Goal: Task Accomplishment & Management: Use online tool/utility

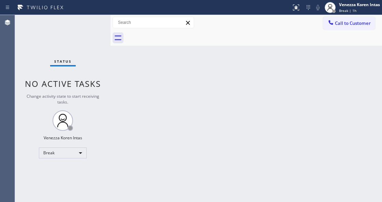
click at [130, 85] on div "Back to Dashboard Change Sender ID Customers Technicians Select a contact Outbo…" at bounding box center [245, 108] width 271 height 187
click at [339, 8] on div "Venezza Koren Intas Break | 1h" at bounding box center [359, 7] width 44 height 12
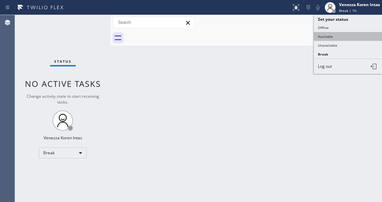
click at [333, 35] on button "Available" at bounding box center [348, 36] width 68 height 9
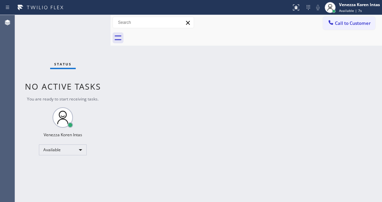
click at [94, 27] on div "Status No active tasks You are ready to start receiving tasks. Venezza Koren In…" at bounding box center [62, 108] width 95 height 187
drag, startPoint x: 91, startPoint y: 31, endPoint x: 15, endPoint y: 48, distance: 78.7
click at [91, 30] on div "Status No active tasks You are ready to start receiving tasks. Venezza Koren In…" at bounding box center [62, 108] width 95 height 187
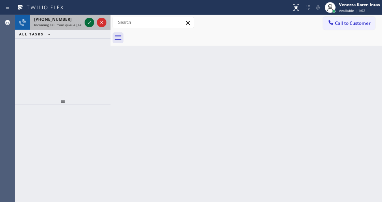
click at [88, 24] on icon at bounding box center [89, 22] width 8 height 8
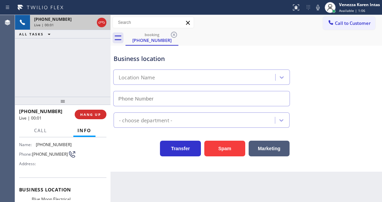
type input "(408) 638-6856"
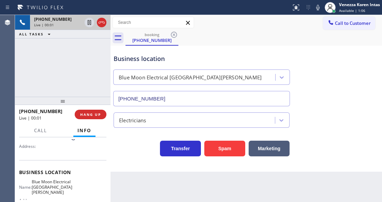
scroll to position [68, 0]
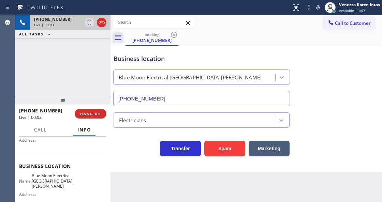
click at [65, 100] on div at bounding box center [62, 100] width 95 height 8
click at [76, 71] on div "+13522620430 Live | 00:06 ALL TASKS ALL TASKS ACTIVE TASKS TASKS IN WRAP UP" at bounding box center [62, 55] width 95 height 81
click at [156, 48] on div "Business location Blue Moon Electrical San Jose (408) 638-6856" at bounding box center [201, 76] width 179 height 59
click at [100, 25] on icon at bounding box center [101, 22] width 8 height 8
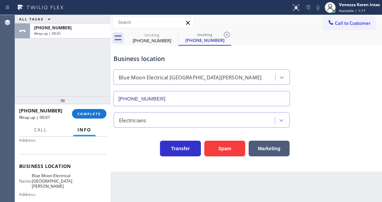
type input "(408) 638-6856"
drag, startPoint x: 37, startPoint y: 69, endPoint x: 52, endPoint y: 73, distance: 15.3
click at [37, 69] on div "ALL TASKS ALL TASKS ACTIVE TASKS TASKS IN WRAP UP +13522620430 Wrap up | 00:01" at bounding box center [62, 55] width 95 height 81
click at [90, 113] on span "COMPLETE" at bounding box center [89, 113] width 24 height 5
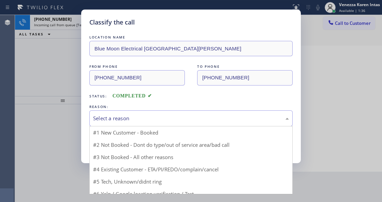
drag, startPoint x: 170, startPoint y: 124, endPoint x: 157, endPoint y: 157, distance: 34.9
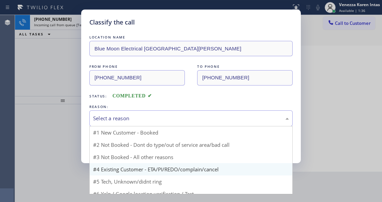
click at [169, 125] on div "Select a reason" at bounding box center [190, 118] width 203 height 16
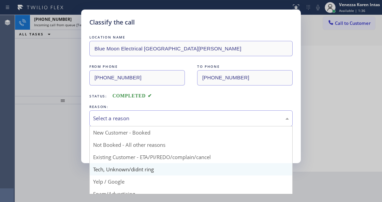
drag, startPoint x: 151, startPoint y: 170, endPoint x: 134, endPoint y: 142, distance: 32.7
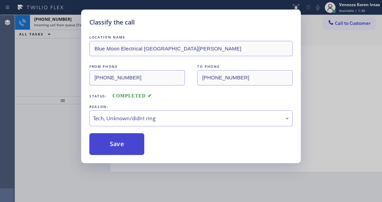
click at [134, 142] on button "Save" at bounding box center [116, 144] width 55 height 22
click at [89, 22] on div "Classify the call LOCATION NAME Blue Moon Electrical San Jose FROM PHONE (352) …" at bounding box center [190, 87] width 219 height 154
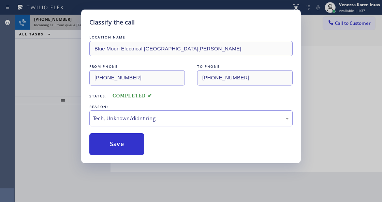
click at [87, 20] on icon at bounding box center [89, 22] width 8 height 8
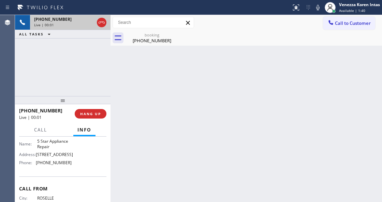
scroll to position [106, 0]
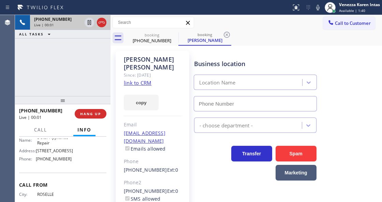
type input "[PHONE_NUMBER]"
click at [128, 79] on link "link to CRM" at bounding box center [138, 82] width 28 height 7
click at [316, 9] on icon at bounding box center [317, 7] width 3 height 5
click at [89, 24] on icon at bounding box center [89, 22] width 8 height 8
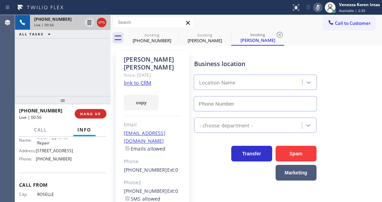
type input "[PHONE_NUMBER]"
click at [71, 76] on div "+18472875073 Live | 01:09 ALL TASKS ALL TASKS ACTIVE TASKS TASKS IN WRAP UP" at bounding box center [62, 55] width 95 height 81
click at [317, 3] on icon at bounding box center [318, 7] width 8 height 8
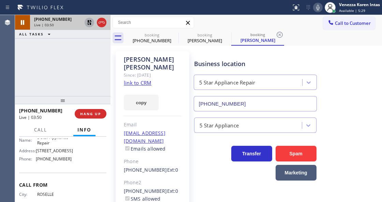
click at [90, 25] on icon at bounding box center [89, 22] width 5 height 5
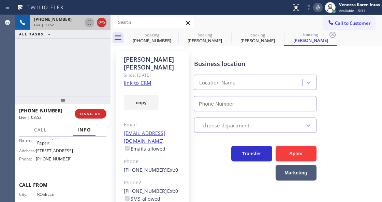
type input "[PHONE_NUMBER]"
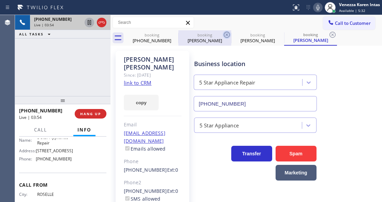
click at [0, 0] on icon at bounding box center [0, 0] width 0 height 0
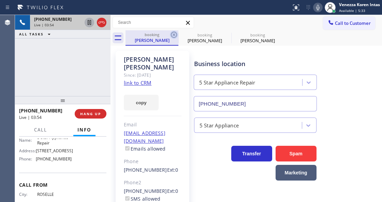
click at [175, 35] on icon at bounding box center [174, 35] width 8 height 8
click at [0, 0] on icon at bounding box center [0, 0] width 0 height 0
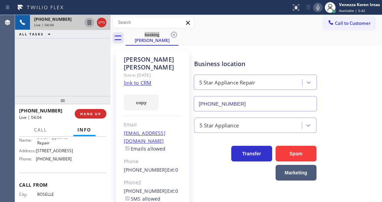
scroll to position [45, 0]
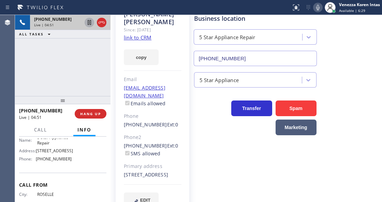
click at [252, 18] on div "Business location" at bounding box center [255, 18] width 122 height 9
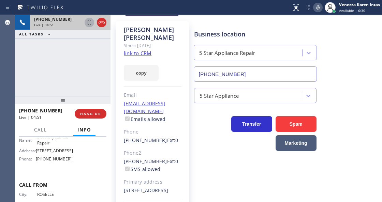
scroll to position [0, 0]
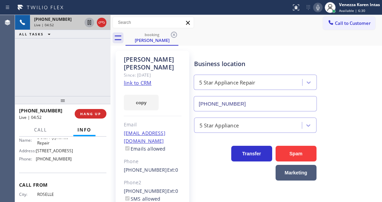
click at [302, 93] on div "5 Star Appliance Repair (855) 731-4952" at bounding box center [255, 92] width 122 height 40
click at [314, 66] on div "Business location 5 Star Appliance Repair (855) 731-4952" at bounding box center [255, 81] width 125 height 59
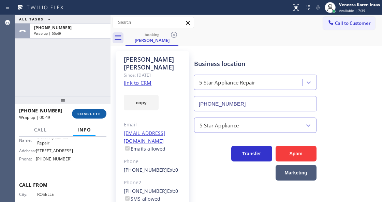
drag, startPoint x: 74, startPoint y: 117, endPoint x: 99, endPoint y: 111, distance: 26.2
click at [74, 117] on button "COMPLETE" at bounding box center [89, 114] width 34 height 10
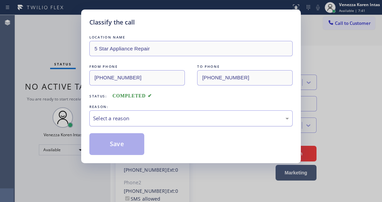
click at [145, 120] on div "Select a reason" at bounding box center [191, 119] width 196 height 8
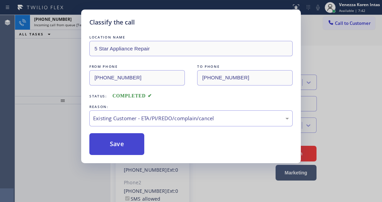
click at [133, 147] on button "Save" at bounding box center [116, 144] width 55 height 22
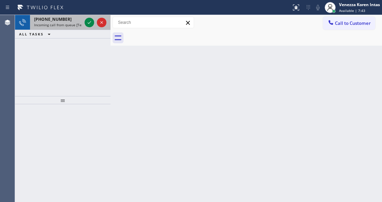
click at [84, 25] on div at bounding box center [95, 22] width 25 height 15
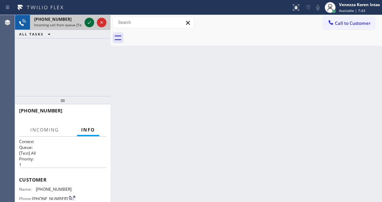
click at [90, 23] on icon at bounding box center [89, 22] width 8 height 8
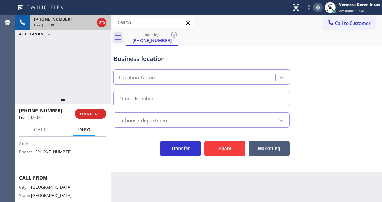
type input "(323) 577-6995"
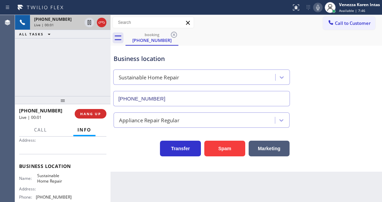
scroll to position [68, 0]
click at [53, 63] on div "+18175006550 Live | 00:01 ALL TASKS ALL TASKS ACTIVE TASKS TASKS IN WRAP UP" at bounding box center [62, 55] width 95 height 81
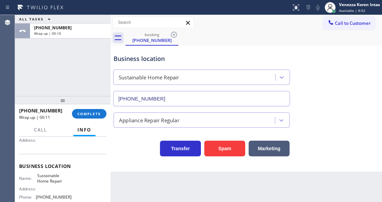
drag, startPoint x: 95, startPoint y: 118, endPoint x: 145, endPoint y: 120, distance: 49.4
click at [96, 118] on button "COMPLETE" at bounding box center [89, 114] width 34 height 10
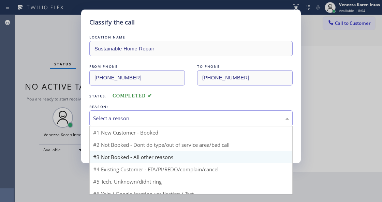
drag, startPoint x: 158, startPoint y: 122, endPoint x: 160, endPoint y: 160, distance: 37.5
click at [159, 124] on div "Select a reason" at bounding box center [190, 118] width 203 height 16
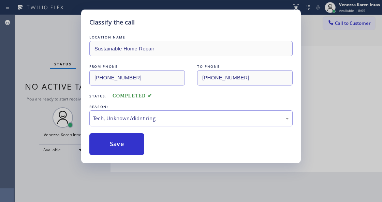
click at [136, 156] on div "Classify the call LOCATION NAME Sustainable Home Repair FROM PHONE (817) 500-65…" at bounding box center [190, 87] width 219 height 154
click at [136, 142] on button "Save" at bounding box center [116, 144] width 55 height 22
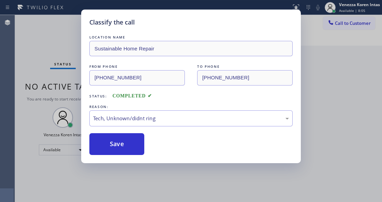
click at [151, 201] on div "Classify the call LOCATION NAME Sustainable Home Repair FROM PHONE (817) 500-65…" at bounding box center [191, 101] width 382 height 202
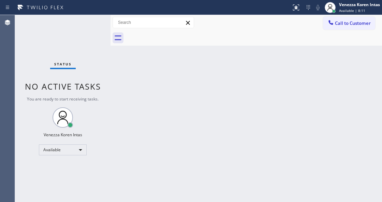
click at [123, 77] on div "Back to Dashboard Change Sender ID Customers Technicians Select a contact Outbo…" at bounding box center [245, 108] width 271 height 187
click at [78, 31] on div "Status No active tasks You are ready to start receiving tasks. Venezza Koren In…" at bounding box center [62, 108] width 95 height 187
click at [89, 29] on div "Status No active tasks You are ready to start receiving tasks. Venezza Koren In…" at bounding box center [62, 108] width 95 height 187
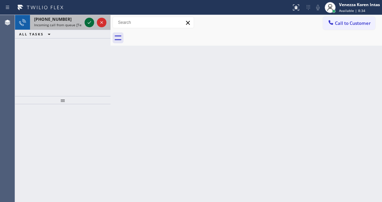
click at [90, 27] on button at bounding box center [90, 23] width 10 height 10
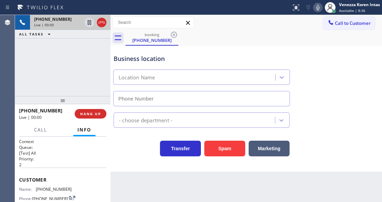
scroll to position [68, 0]
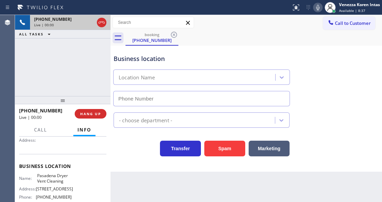
type input "(626) 539-2537"
click at [17, 67] on div "+16266787598 Live | 00:01 ALL TASKS ALL TASKS ACTIVE TASKS TASKS IN WRAP UP" at bounding box center [62, 55] width 95 height 81
click at [62, 69] on div "+16266787598 Live | 00:02 ALL TASKS ALL TASKS ACTIVE TASKS TASKS IN WRAP UP" at bounding box center [62, 55] width 95 height 81
click at [87, 52] on div "+16266787598 Live | 00:09 ALL TASKS ALL TASKS ACTIVE TASKS TASKS IN WRAP UP" at bounding box center [62, 55] width 95 height 81
click at [104, 23] on icon at bounding box center [101, 22] width 8 height 8
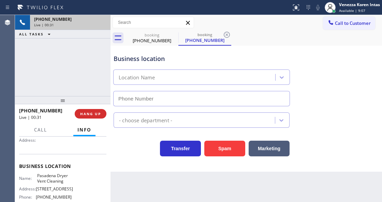
click at [101, 119] on div "+16266787598 Live | 00:31 HANG UP" at bounding box center [62, 114] width 87 height 18
type input "(626) 539-2537"
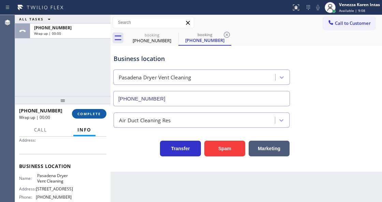
drag, startPoint x: 90, startPoint y: 111, endPoint x: 140, endPoint y: 117, distance: 49.7
click at [91, 112] on span "COMPLETE" at bounding box center [89, 113] width 24 height 5
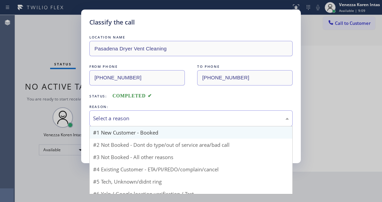
drag, startPoint x: 167, startPoint y: 116, endPoint x: 167, endPoint y: 136, distance: 19.8
click at [167, 123] on div "Select a reason" at bounding box center [190, 118] width 203 height 16
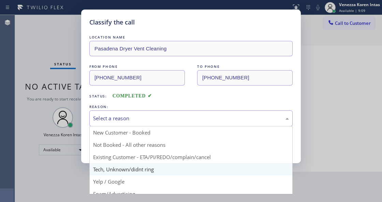
drag, startPoint x: 156, startPoint y: 170, endPoint x: 125, endPoint y: 138, distance: 44.6
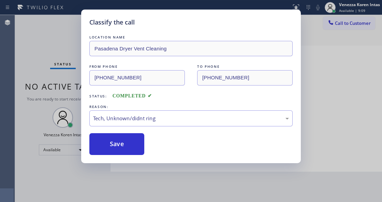
drag, startPoint x: 125, startPoint y: 138, endPoint x: 248, endPoint y: 185, distance: 131.5
click at [128, 139] on button "Save" at bounding box center [116, 144] width 55 height 22
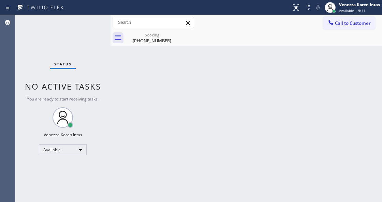
drag, startPoint x: 335, startPoint y: 140, endPoint x: 323, endPoint y: 135, distance: 13.5
click at [335, 139] on div "Back to Dashboard Change Sender ID Customers Technicians Select a contact Outbo…" at bounding box center [245, 108] width 271 height 187
drag, startPoint x: 338, startPoint y: 145, endPoint x: 316, endPoint y: 134, distance: 25.3
click at [338, 145] on div "Back to Dashboard Change Sender ID Customers Technicians Select a contact Outbo…" at bounding box center [245, 108] width 271 height 187
drag, startPoint x: 141, startPoint y: 35, endPoint x: 177, endPoint y: 41, distance: 35.8
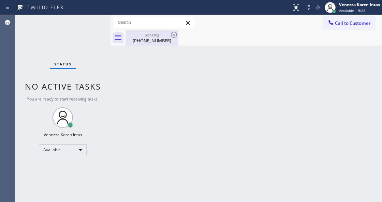
click at [141, 35] on div "booking" at bounding box center [151, 34] width 51 height 5
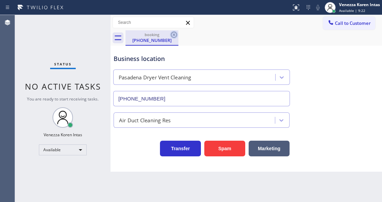
click at [172, 35] on icon at bounding box center [174, 35] width 8 height 8
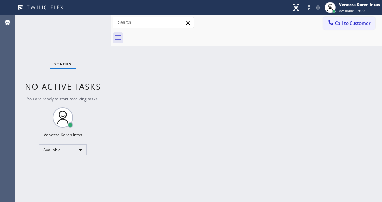
click at [248, 54] on div "Back to Dashboard Change Sender ID Customers Technicians Select a contact Outbo…" at bounding box center [245, 108] width 271 height 187
click at [27, 49] on div "Status No active tasks You are ready to start receiving tasks. Venezza Koren In…" at bounding box center [62, 108] width 95 height 187
drag, startPoint x: 103, startPoint y: 88, endPoint x: 189, endPoint y: 1, distance: 122.7
click at [103, 88] on div "Status No active tasks You are ready to start receiving tasks. Venezza Koren In…" at bounding box center [62, 108] width 95 height 187
click at [201, 79] on div "Back to Dashboard Change Sender ID Customers Technicians Select a contact Outbo…" at bounding box center [245, 108] width 271 height 187
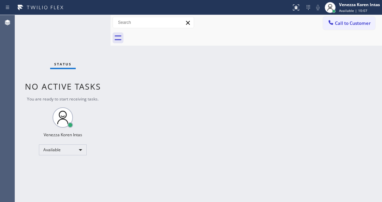
click at [48, 36] on div "Status No active tasks You are ready to start receiving tasks. Venezza Koren In…" at bounding box center [62, 108] width 95 height 187
click at [68, 39] on div "Status No active tasks You are ready to start receiving tasks. Venezza Koren In…" at bounding box center [62, 108] width 95 height 187
click at [86, 27] on div "Status No active tasks You are ready to start receiving tasks. Venezza Koren In…" at bounding box center [62, 108] width 95 height 187
click at [58, 201] on div "Status No active tasks You are ready to start receiving tasks. Venezza Koren In…" at bounding box center [62, 108] width 95 height 187
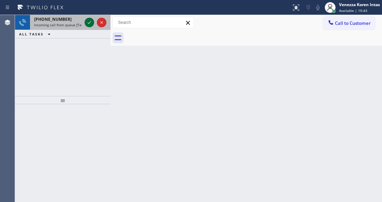
click at [90, 25] on icon at bounding box center [89, 22] width 8 height 8
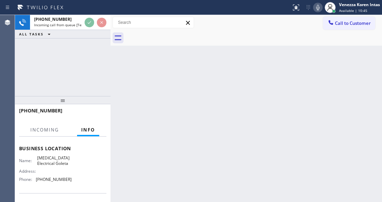
scroll to position [91, 0]
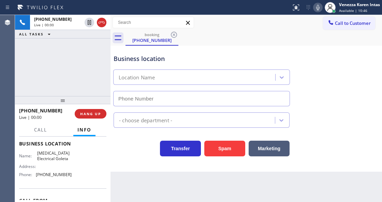
type input "(805) 222-7797"
click at [88, 76] on div "+17739459280 Live | 00:01 ALL TASKS ALL TASKS ACTIVE TASKS TASKS IN WRAP UP" at bounding box center [62, 55] width 95 height 81
drag, startPoint x: 76, startPoint y: 64, endPoint x: 133, endPoint y: 117, distance: 77.2
click at [76, 64] on div "+17739459280 Live | 00:02 ALL TASKS ALL TASKS ACTIVE TASKS TASKS IN WRAP UP" at bounding box center [62, 55] width 95 height 81
click at [98, 61] on div "+17739459280 Live | 00:05 ALL TASKS ALL TASKS ACTIVE TASKS TASKS IN WRAP UP" at bounding box center [62, 55] width 95 height 81
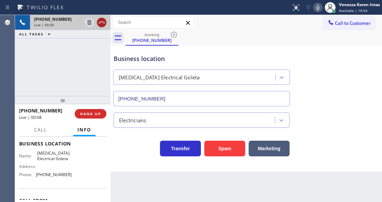
click at [103, 23] on icon at bounding box center [101, 22] width 8 height 8
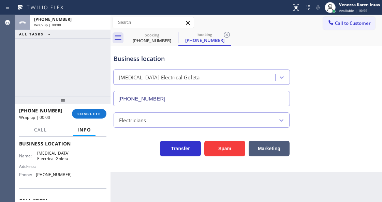
type input "(805) 222-7797"
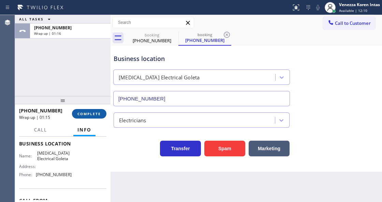
click at [88, 114] on span "COMPLETE" at bounding box center [89, 113] width 24 height 5
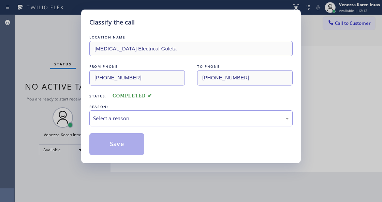
click at [149, 127] on div "LOCATION NAME High Voltage Electrical Goleta FROM PHONE (773) 945-9280 TO PHONE…" at bounding box center [190, 94] width 203 height 121
click at [149, 124] on div "Select a reason" at bounding box center [190, 118] width 203 height 16
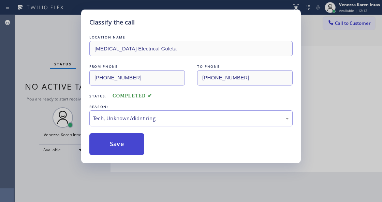
click at [132, 148] on button "Save" at bounding box center [116, 144] width 55 height 22
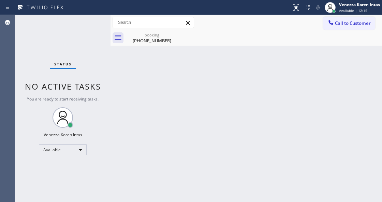
drag, startPoint x: 314, startPoint y: 163, endPoint x: 155, endPoint y: 47, distance: 196.4
click at [314, 162] on div "Back to Dashboard Change Sender ID Customers Technicians Select a contact Outbo…" at bounding box center [245, 108] width 271 height 187
click at [150, 37] on div "booking" at bounding box center [151, 34] width 51 height 5
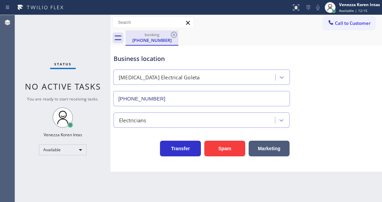
drag, startPoint x: 164, startPoint y: 34, endPoint x: 173, endPoint y: 39, distance: 10.5
click at [164, 34] on div "booking" at bounding box center [151, 34] width 51 height 5
drag, startPoint x: 172, startPoint y: 37, endPoint x: 208, endPoint y: 40, distance: 35.2
click at [172, 37] on icon at bounding box center [174, 35] width 8 height 8
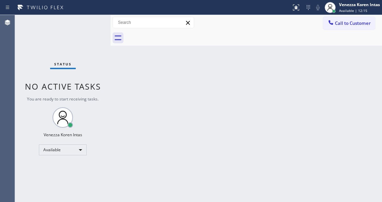
click at [208, 40] on div at bounding box center [253, 37] width 256 height 15
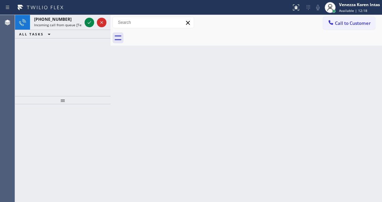
click at [166, 139] on div "Back to Dashboard Change Sender ID Customers Technicians Select a contact Outbo…" at bounding box center [245, 108] width 271 height 187
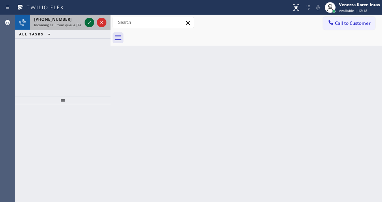
click at [88, 19] on icon at bounding box center [89, 22] width 8 height 8
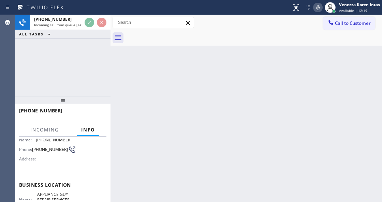
scroll to position [91, 0]
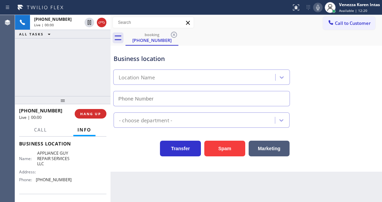
type input "(818) 869-2697"
click at [83, 104] on div at bounding box center [62, 100] width 95 height 8
click at [78, 60] on div "+18184411936 Live | 00:02 ALL TASKS ALL TASKS ACTIVE TASKS TASKS IN WRAP UP" at bounding box center [62, 55] width 95 height 81
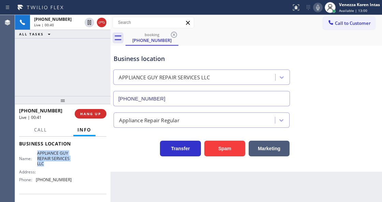
drag, startPoint x: 36, startPoint y: 152, endPoint x: 55, endPoint y: 164, distance: 22.4
click at [55, 164] on div "Name: APPLIANCE GUY REPAIR SERVICES LLC" at bounding box center [45, 159] width 52 height 16
copy span "APPLIANCE GUY REPAIR SERVICES LLC"
drag, startPoint x: 318, startPoint y: 7, endPoint x: 312, endPoint y: 11, distance: 6.9
click at [318, 7] on icon at bounding box center [317, 7] width 3 height 5
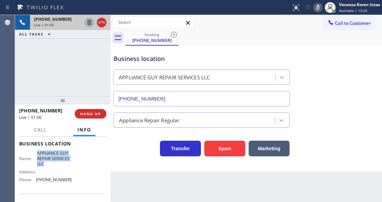
click at [88, 19] on icon at bounding box center [89, 22] width 8 height 8
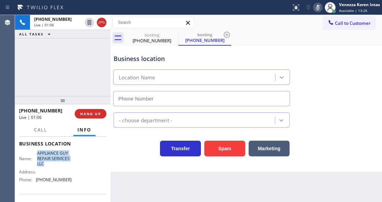
type input "(818) 869-2697"
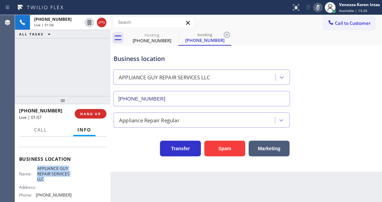
scroll to position [22, 0]
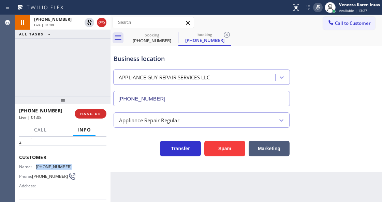
drag, startPoint x: 71, startPoint y: 165, endPoint x: 35, endPoint y: 165, distance: 35.4
click at [34, 164] on div "Name: (818) 441-1936 Phone: (818) 441-1936 Address:" at bounding box center [62, 177] width 87 height 27
copy div "(818) 441-1936"
click at [319, 7] on icon at bounding box center [318, 7] width 8 height 8
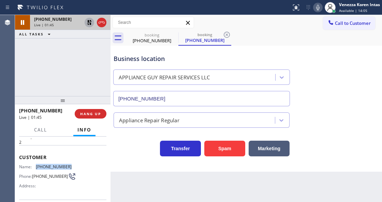
click at [92, 23] on icon at bounding box center [89, 22] width 8 height 8
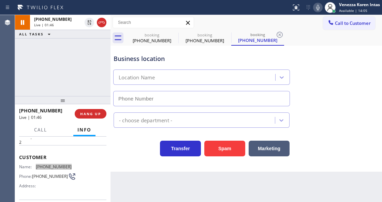
type input "(818) 869-2697"
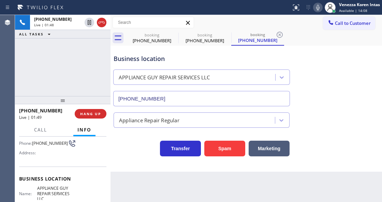
scroll to position [91, 0]
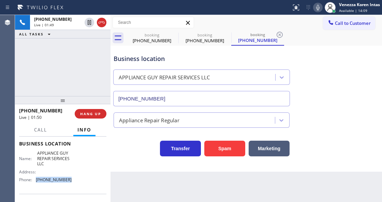
drag, startPoint x: 69, startPoint y: 180, endPoint x: 35, endPoint y: 181, distance: 34.5
click at [35, 181] on div "Phone: (818) 869-2697" at bounding box center [45, 179] width 52 height 5
copy div "(818) 869-2697"
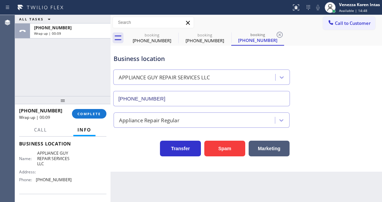
drag, startPoint x: 89, startPoint y: 108, endPoint x: 140, endPoint y: 120, distance: 52.8
click at [91, 111] on div "+18184411936 Wrap up | 00:09 COMPLETE" at bounding box center [62, 114] width 87 height 18
drag, startPoint x: 100, startPoint y: 117, endPoint x: 132, endPoint y: 122, distance: 32.4
click at [101, 117] on button "COMPLETE" at bounding box center [89, 114] width 34 height 10
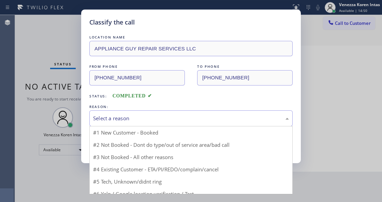
click at [145, 125] on div "Select a reason" at bounding box center [190, 118] width 203 height 16
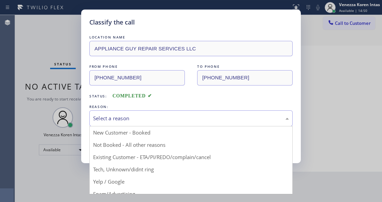
drag, startPoint x: 145, startPoint y: 142, endPoint x: 140, endPoint y: 142, distance: 4.1
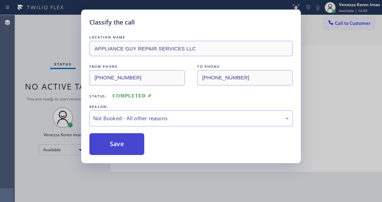
click at [140, 142] on button "Save" at bounding box center [116, 144] width 55 height 22
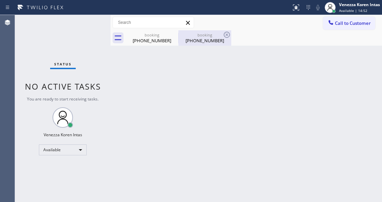
click at [211, 40] on div "(818) 441-1936" at bounding box center [204, 40] width 51 height 6
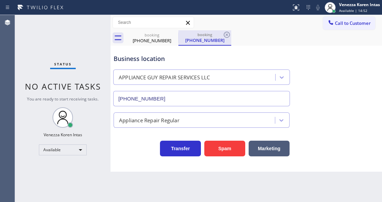
click at [222, 37] on div "(818) 441-1936" at bounding box center [204, 40] width 51 height 6
click at [223, 36] on icon at bounding box center [227, 35] width 8 height 8
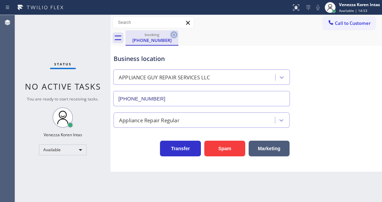
drag, startPoint x: 180, startPoint y: 33, endPoint x: 174, endPoint y: 34, distance: 6.2
click at [180, 34] on div "booking (818) 441-1936" at bounding box center [253, 37] width 256 height 15
click at [172, 34] on icon at bounding box center [174, 35] width 8 height 8
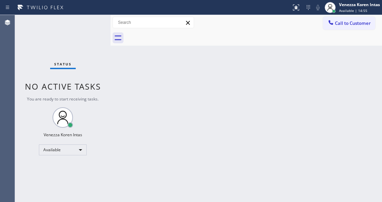
click at [208, 46] on div "Back to Dashboard Change Sender ID Customers Technicians Select a contact Outbo…" at bounding box center [245, 108] width 271 height 187
click at [30, 57] on div "Status No active tasks You are ready to start receiving tasks. Venezza Koren In…" at bounding box center [62, 108] width 95 height 187
click at [90, 42] on div "Status No active tasks You are ready to start receiving tasks. Venezza Koren In…" at bounding box center [62, 108] width 95 height 187
click at [124, 88] on div "Back to Dashboard Change Sender ID Customers Technicians Select a contact Outbo…" at bounding box center [245, 108] width 271 height 187
click at [127, 104] on div "Back to Dashboard Change Sender ID Customers Technicians Select a contact Outbo…" at bounding box center [245, 108] width 271 height 187
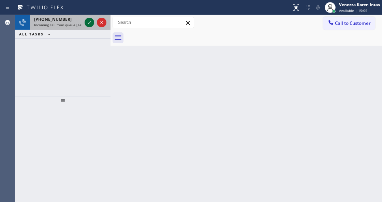
click at [91, 21] on icon at bounding box center [89, 22] width 8 height 8
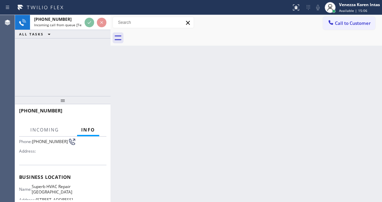
scroll to position [91, 0]
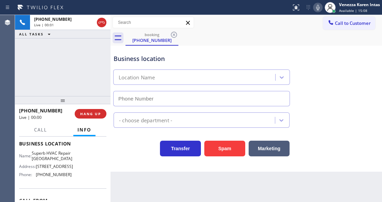
type input "(650) 603-5104"
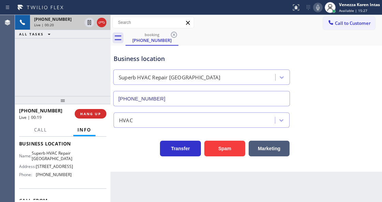
click at [98, 27] on div at bounding box center [95, 22] width 25 height 15
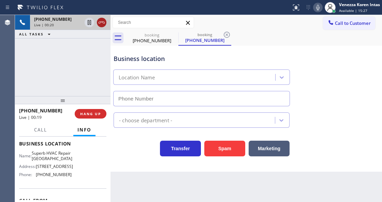
click at [101, 22] on icon at bounding box center [101, 22] width 8 height 8
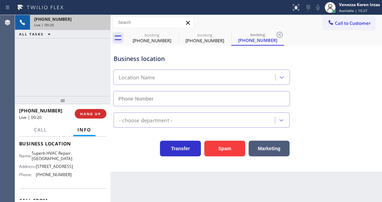
type input "(650) 603-5104"
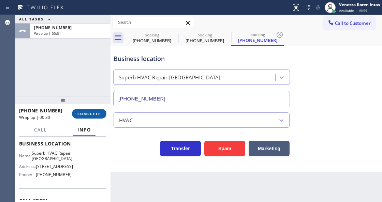
click at [95, 118] on button "COMPLETE" at bounding box center [89, 114] width 34 height 10
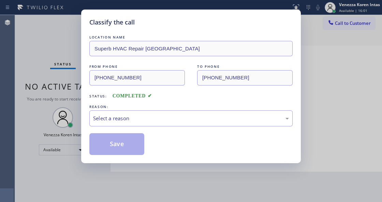
click at [151, 127] on div "LOCATION NAME Superb HVAC Repair Redwood City FROM PHONE (701) 847-9434 TO PHON…" at bounding box center [190, 94] width 203 height 121
drag, startPoint x: 157, startPoint y: 118, endPoint x: 157, endPoint y: 126, distance: 7.5
click at [157, 126] on div "Select a reason" at bounding box center [190, 118] width 203 height 16
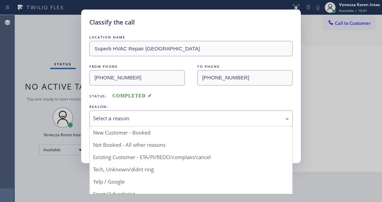
drag, startPoint x: 147, startPoint y: 169, endPoint x: 127, endPoint y: 138, distance: 36.4
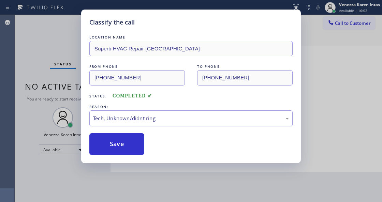
drag, startPoint x: 125, startPoint y: 135, endPoint x: 150, endPoint y: 199, distance: 68.7
click at [126, 136] on button "Save" at bounding box center [116, 144] width 55 height 22
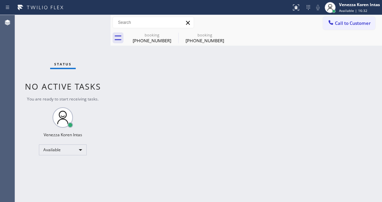
click at [93, 29] on div "Status No active tasks You are ready to start receiving tasks. Venezza Koren In…" at bounding box center [62, 108] width 95 height 187
drag, startPoint x: 145, startPoint y: 38, endPoint x: 154, endPoint y: 38, distance: 8.5
click at [145, 38] on div "(701) 847-9434" at bounding box center [151, 40] width 51 height 6
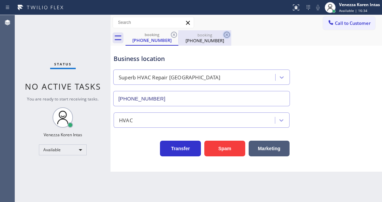
drag, startPoint x: 172, startPoint y: 34, endPoint x: 176, endPoint y: 34, distance: 4.1
click at [173, 34] on icon at bounding box center [174, 35] width 8 height 8
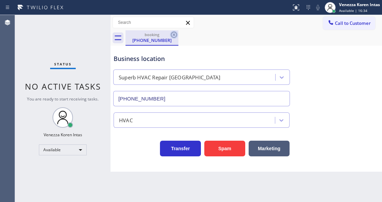
click at [173, 35] on icon at bounding box center [174, 35] width 8 height 8
click at [173, 35] on div "booking (701) 847-9434" at bounding box center [253, 37] width 256 height 15
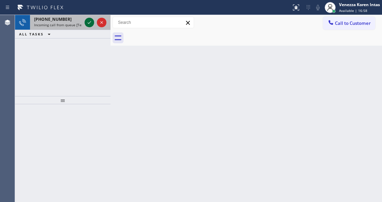
click at [89, 23] on icon at bounding box center [89, 22] width 3 height 3
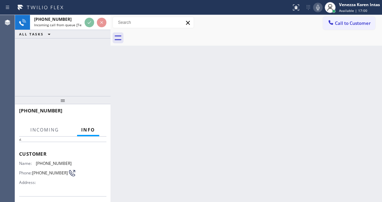
scroll to position [68, 0]
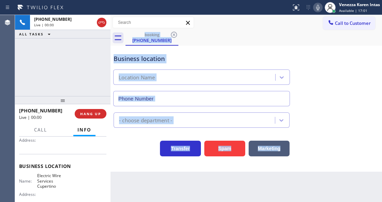
type input "(408) 549-7996"
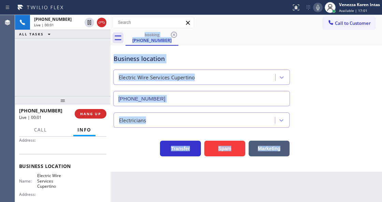
click at [112, 181] on div "Back to Dashboard Change Sender ID Customers Technicians Select a contact Outbo…" at bounding box center [245, 108] width 271 height 187
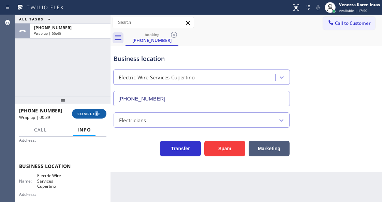
drag, startPoint x: 97, startPoint y: 108, endPoint x: 101, endPoint y: 115, distance: 7.0
click at [99, 111] on div "+14082074143 Wrap up | 00:39 COMPLETE" at bounding box center [62, 114] width 87 height 18
click at [100, 115] on span "COMPLETE" at bounding box center [89, 113] width 24 height 5
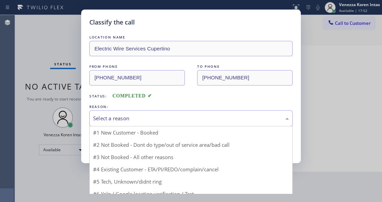
click at [166, 123] on div "Select a reason" at bounding box center [190, 118] width 203 height 16
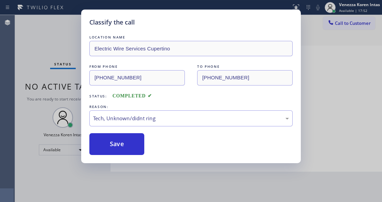
drag, startPoint x: 165, startPoint y: 169, endPoint x: 159, endPoint y: 168, distance: 6.3
drag, startPoint x: 126, startPoint y: 144, endPoint x: 162, endPoint y: 189, distance: 57.7
click at [127, 144] on button "Save" at bounding box center [116, 144] width 55 height 22
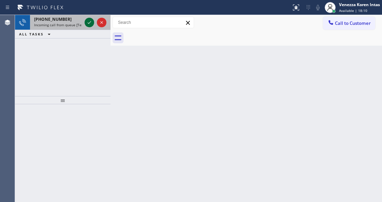
click at [88, 25] on icon at bounding box center [89, 22] width 8 height 8
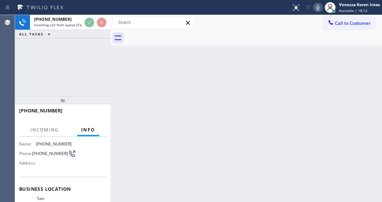
scroll to position [68, 0]
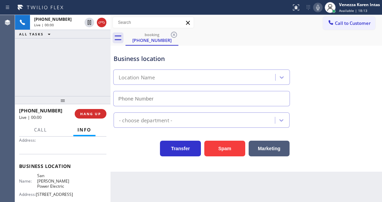
type input "(424) 533-5426"
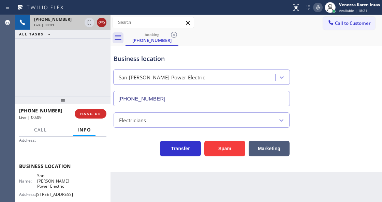
click at [102, 25] on icon at bounding box center [101, 22] width 8 height 8
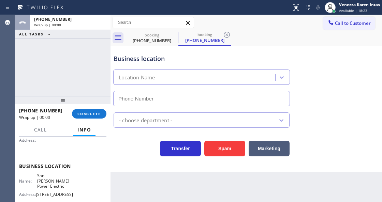
type input "(424) 533-5426"
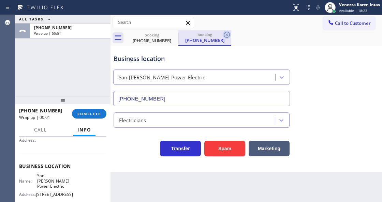
click at [228, 36] on icon at bounding box center [227, 35] width 8 height 8
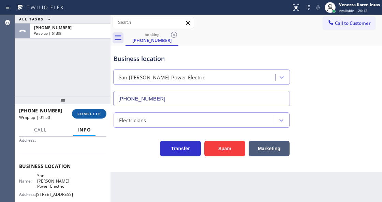
click at [99, 113] on span "COMPLETE" at bounding box center [89, 113] width 24 height 5
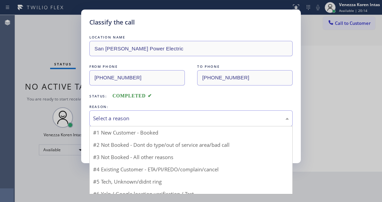
click at [142, 120] on div "Select a reason" at bounding box center [191, 119] width 196 height 8
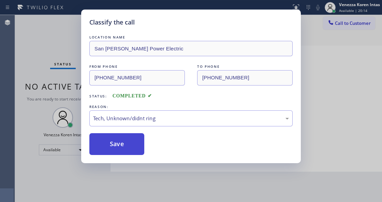
click at [133, 151] on button "Save" at bounding box center [116, 144] width 55 height 22
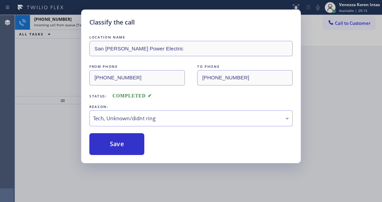
click at [138, 200] on div "Classify the call LOCATION NAME San Pedro Power Electric FROM PHONE (559) 798-7…" at bounding box center [191, 101] width 382 height 202
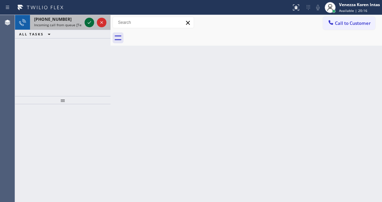
click at [88, 22] on icon at bounding box center [89, 22] width 8 height 8
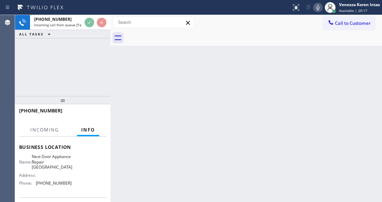
scroll to position [91, 0]
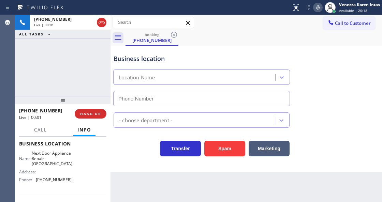
type input "(480) 257-7616"
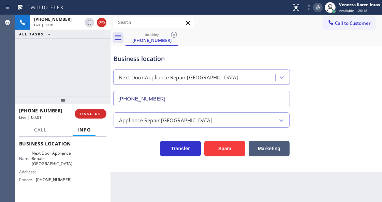
click at [71, 85] on div "+15205932114 Live | 00:01 ALL TASKS ALL TASKS ACTIVE TASKS TASKS IN WRAP UP" at bounding box center [62, 55] width 95 height 81
drag, startPoint x: 93, startPoint y: 51, endPoint x: 130, endPoint y: 180, distance: 134.0
click at [93, 51] on div "+15205932114 Live | 00:01 ALL TASKS ALL TASKS ACTIVE TASKS TASKS IN WRAP UP" at bounding box center [62, 55] width 95 height 81
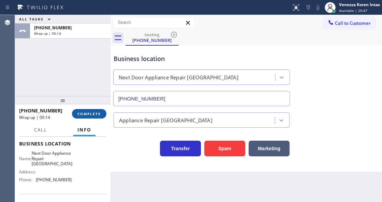
click at [93, 112] on span "COMPLETE" at bounding box center [89, 113] width 24 height 5
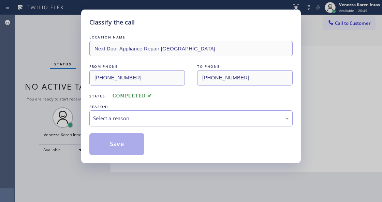
click at [160, 119] on div "Select a reason" at bounding box center [191, 119] width 196 height 8
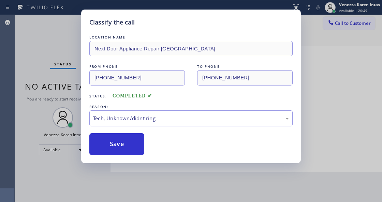
drag, startPoint x: 135, startPoint y: 148, endPoint x: 145, endPoint y: 200, distance: 52.7
click at [135, 149] on button "Save" at bounding box center [116, 144] width 55 height 22
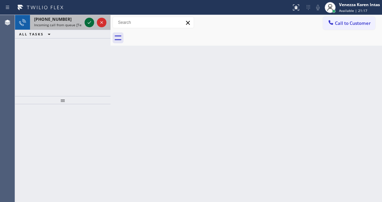
click at [88, 25] on icon at bounding box center [89, 22] width 8 height 8
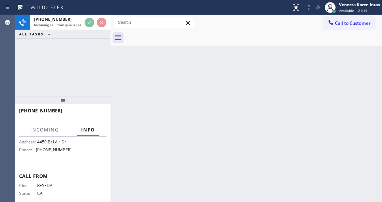
scroll to position [91, 0]
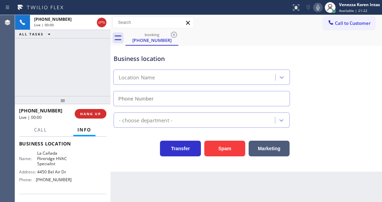
type input "(818) 740-6341"
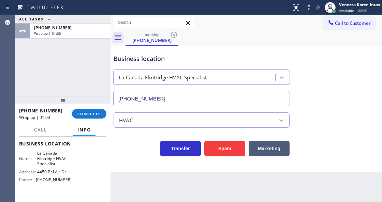
click at [89, 107] on div "+18184436896 Wrap up | 01:03 COMPLETE" at bounding box center [62, 114] width 87 height 18
click at [107, 114] on div "+18184436896 Wrap up | 01:03 COMPLETE" at bounding box center [62, 113] width 95 height 19
click at [103, 113] on button "COMPLETE" at bounding box center [89, 114] width 34 height 10
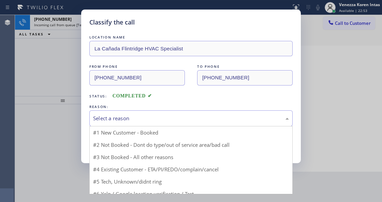
click at [170, 121] on div "Select a reason" at bounding box center [191, 119] width 196 height 8
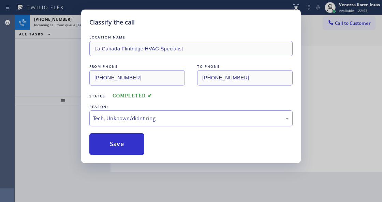
click at [130, 144] on button "Save" at bounding box center [116, 144] width 55 height 22
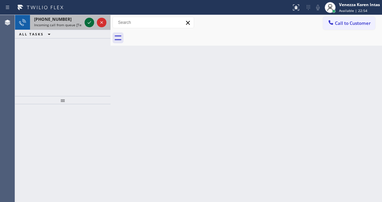
click at [86, 22] on icon at bounding box center [89, 22] width 8 height 8
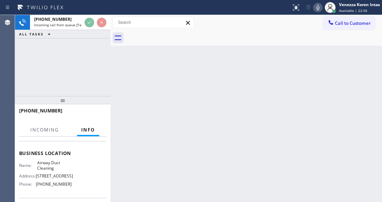
scroll to position [91, 0]
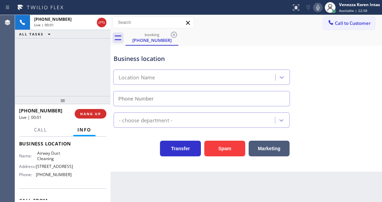
type input "(844) 791-5980"
drag, startPoint x: 85, startPoint y: 71, endPoint x: 88, endPoint y: 80, distance: 9.3
click at [85, 71] on div "+14242270326 Live | 00:02 ALL TASKS ALL TASKS ACTIVE TASKS TASKS IN WRAP UP" at bounding box center [62, 55] width 95 height 81
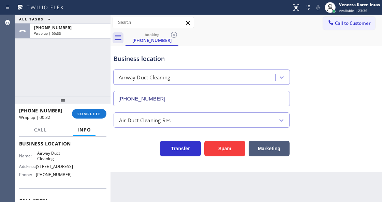
drag, startPoint x: 93, startPoint y: 115, endPoint x: 158, endPoint y: 118, distance: 65.9
click at [94, 115] on span "COMPLETE" at bounding box center [89, 113] width 24 height 5
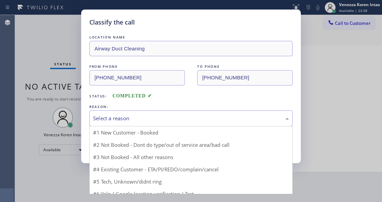
click at [172, 119] on div "Select a reason" at bounding box center [191, 119] width 196 height 8
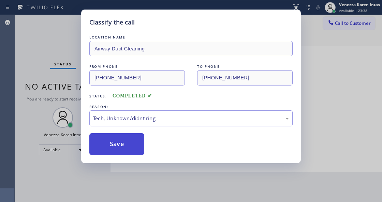
click at [129, 147] on button "Save" at bounding box center [116, 144] width 55 height 22
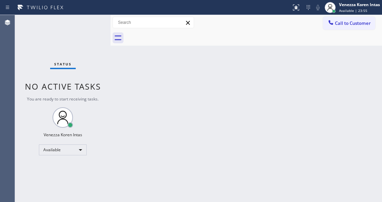
click at [155, 115] on div "Back to Dashboard Change Sender ID Customers Technicians Select a contact Outbo…" at bounding box center [245, 108] width 271 height 187
click at [89, 20] on div "Status No active tasks You are ready to start receiving tasks. Venezza Koren In…" at bounding box center [62, 108] width 95 height 187
drag, startPoint x: 70, startPoint y: 22, endPoint x: 107, endPoint y: 83, distance: 71.2
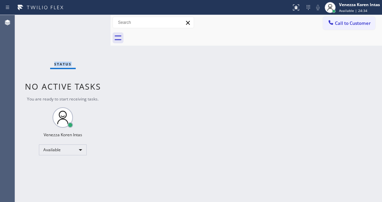
click at [70, 22] on div "Status No active tasks You are ready to start receiving tasks. Venezza Koren In…" at bounding box center [62, 108] width 95 height 187
click at [169, 78] on div "Back to Dashboard Change Sender ID Customers Technicians Select a contact Outbo…" at bounding box center [245, 108] width 271 height 187
click at [82, 55] on div "Status No active tasks You are ready to start receiving tasks. Venezza Koren In…" at bounding box center [62, 108] width 95 height 187
drag, startPoint x: 81, startPoint y: 41, endPoint x: 121, endPoint y: 97, distance: 68.7
click at [81, 41] on div "Status No active tasks You are ready to start receiving tasks. Venezza Koren In…" at bounding box center [62, 108] width 95 height 187
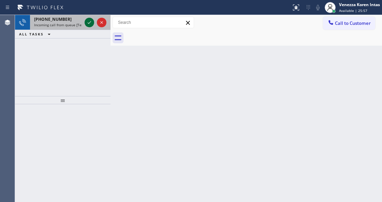
click at [81, 20] on div "+17034730499" at bounding box center [58, 19] width 48 height 6
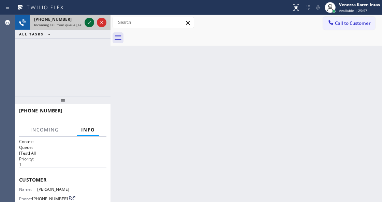
click at [93, 25] on icon at bounding box center [89, 22] width 8 height 8
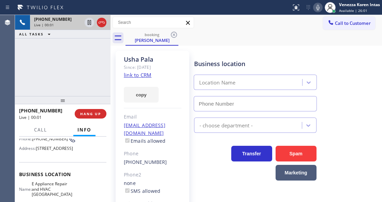
scroll to position [68, 0]
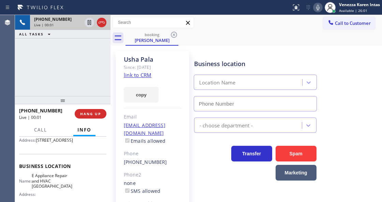
type input "(571) 520-9427"
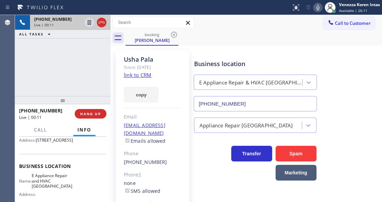
drag, startPoint x: 105, startPoint y: 70, endPoint x: 156, endPoint y: 82, distance: 52.4
click at [106, 70] on div "+17034730499 Live | 00:11 ALL TASKS ALL TASKS ACTIVE TASKS TASKS IN WRAP UP" at bounding box center [62, 55] width 95 height 81
click at [147, 76] on link "link to CRM" at bounding box center [138, 75] width 28 height 7
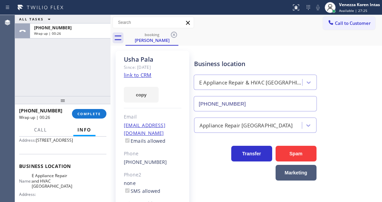
click at [250, 19] on div "Call to Customer Outbound call Location Thermador Repair Group Houston Your cal…" at bounding box center [245, 23] width 271 height 12
click at [207, 42] on div "booking Usha Pala" at bounding box center [253, 37] width 256 height 15
click at [93, 116] on button "COMPLETE" at bounding box center [89, 114] width 34 height 10
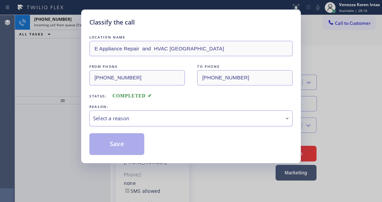
click at [170, 120] on div "Select a reason" at bounding box center [191, 119] width 196 height 8
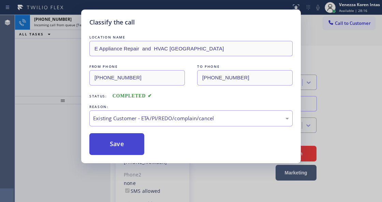
click at [136, 144] on button "Save" at bounding box center [116, 144] width 55 height 22
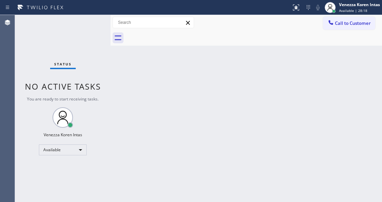
click at [95, 20] on div "Status No active tasks You are ready to start receiving tasks. Venezza Koren In…" at bounding box center [62, 108] width 95 height 187
click at [94, 28] on div "Status No active tasks You are ready to start receiving tasks. Venezza Koren In…" at bounding box center [62, 108] width 95 height 187
click at [200, 74] on div "Back to Dashboard Change Sender ID Customers Technicians Select a contact Outbo…" at bounding box center [245, 108] width 271 height 187
click at [87, 22] on div "Status No active tasks You are ready to start receiving tasks. Venezza Koren In…" at bounding box center [62, 108] width 95 height 187
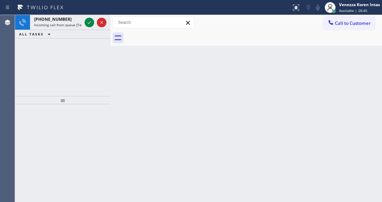
click at [87, 22] on icon at bounding box center [89, 22] width 8 height 8
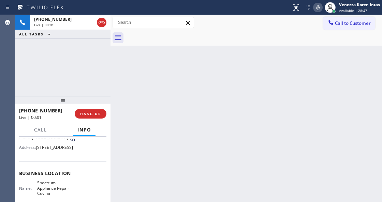
scroll to position [84, 0]
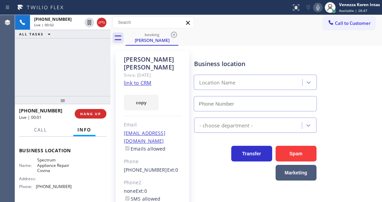
type input "(626) 602-2926"
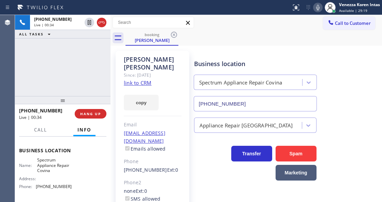
click at [144, 79] on link "link to CRM" at bounding box center [138, 82] width 28 height 7
click at [320, 9] on icon at bounding box center [318, 7] width 8 height 8
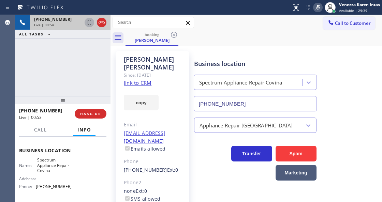
click at [91, 23] on icon at bounding box center [89, 22] width 8 height 8
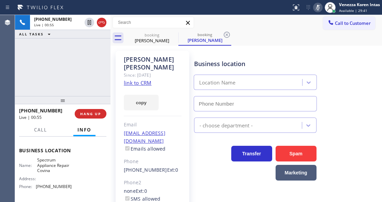
type input "(626) 602-2926"
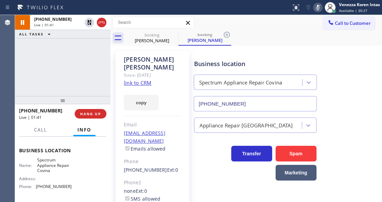
click at [256, 49] on div "Vanessa Castro Since: 20 may 2020 link to CRM copy Email vanessalcastro@aol.com…" at bounding box center [246, 156] width 268 height 218
click at [228, 34] on icon at bounding box center [227, 35] width 8 height 8
click at [96, 52] on div "+16262226242 Live | 01:43 ALL TASKS ALL TASKS ACTIVE TASKS TASKS IN WRAP UP" at bounding box center [62, 55] width 95 height 81
click at [35, 55] on div "+16262226242 Live | 01:45 ALL TASKS ALL TASKS ACTIVE TASKS TASKS IN WRAP UP" at bounding box center [62, 55] width 95 height 81
click at [317, 7] on icon at bounding box center [318, 7] width 8 height 8
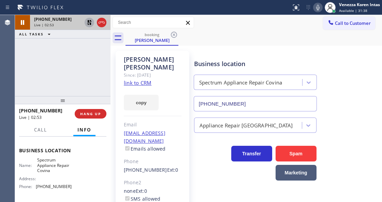
click at [89, 20] on icon at bounding box center [89, 22] width 5 height 5
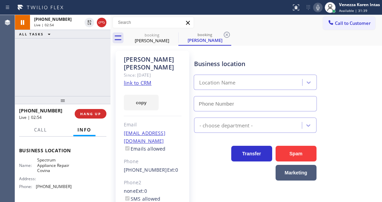
type input "(626) 602-2926"
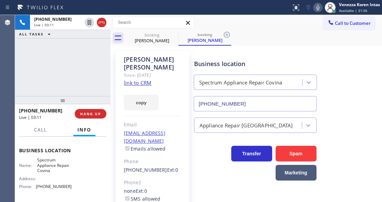
click at [237, 1] on div "Status report No issues detected If you experience an issue, please download th…" at bounding box center [191, 7] width 382 height 15
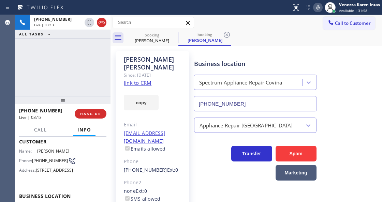
scroll to position [16, 0]
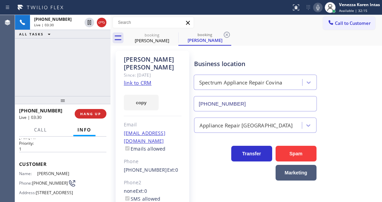
drag, startPoint x: 99, startPoint y: 22, endPoint x: 104, endPoint y: 121, distance: 98.3
click at [99, 22] on icon at bounding box center [101, 22] width 8 height 8
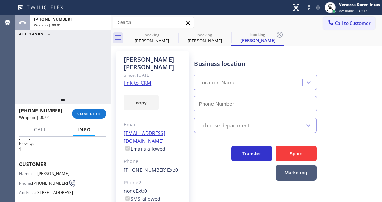
type input "(626) 602-2926"
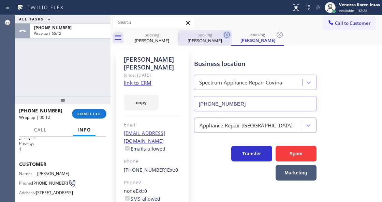
click at [228, 35] on icon at bounding box center [227, 35] width 8 height 8
click at [231, 35] on div "booking Vanessa Castro" at bounding box center [257, 37] width 53 height 15
click at [226, 36] on icon at bounding box center [227, 35] width 8 height 8
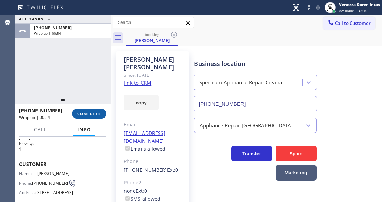
click at [97, 113] on span "COMPLETE" at bounding box center [89, 113] width 24 height 5
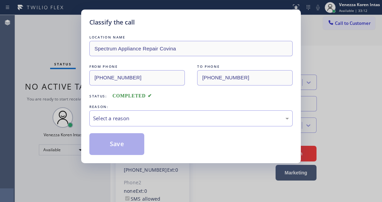
click at [167, 122] on div "Select a reason" at bounding box center [191, 119] width 196 height 8
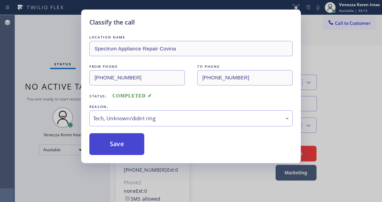
click at [128, 151] on button "Save" at bounding box center [116, 144] width 55 height 22
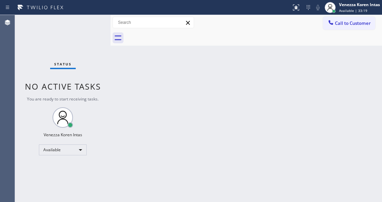
click at [67, 51] on div "Status No active tasks You are ready to start receiving tasks. Venezza Koren In…" at bounding box center [62, 108] width 95 height 187
click at [85, 51] on div "Status No active tasks You are ready to start receiving tasks. Venezza Koren In…" at bounding box center [62, 108] width 95 height 187
drag, startPoint x: 140, startPoint y: 77, endPoint x: 132, endPoint y: 76, distance: 8.9
click at [140, 77] on div "Back to Dashboard Change Sender ID Customers Technicians Select a contact Outbo…" at bounding box center [245, 108] width 271 height 187
click at [62, 28] on div "Status No active tasks You are ready to start receiving tasks. Venezza Koren In…" at bounding box center [62, 108] width 95 height 187
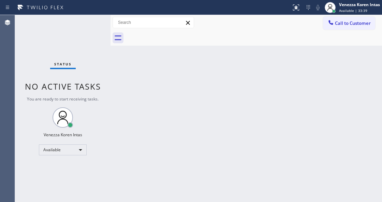
click at [201, 52] on div "Back to Dashboard Change Sender ID Customers Technicians Select a contact Outbo…" at bounding box center [245, 108] width 271 height 187
click at [139, 105] on div "Back to Dashboard Change Sender ID Customers Technicians Select a contact Outbo…" at bounding box center [245, 108] width 271 height 187
click at [110, 79] on div at bounding box center [110, 108] width 0 height 187
click at [86, 37] on div "Status No active tasks You are ready to start receiving tasks. Venezza Koren In…" at bounding box center [62, 108] width 95 height 187
click at [78, 34] on div "Status No active tasks You are ready to start receiving tasks. Venezza Koren In…" at bounding box center [62, 108] width 95 height 187
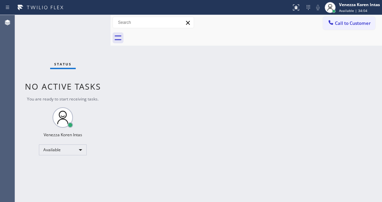
click at [78, 34] on div "Status No active tasks You are ready to start receiving tasks. Venezza Koren In…" at bounding box center [62, 108] width 95 height 187
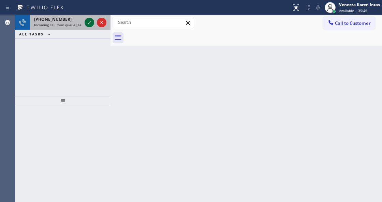
click at [89, 26] on icon at bounding box center [89, 22] width 8 height 8
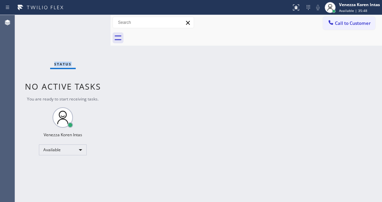
click at [87, 25] on div "Status No active tasks You are ready to start receiving tasks. Venezza Koren In…" at bounding box center [62, 108] width 95 height 187
click at [304, 7] on icon at bounding box center [308, 7] width 8 height 8
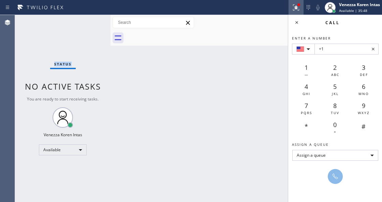
click at [300, 10] on div at bounding box center [295, 7] width 15 height 8
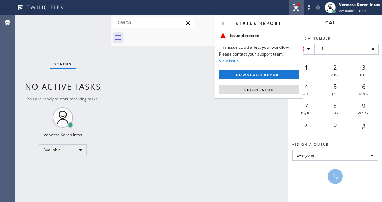
click at [273, 95] on div "Status report Issue detected This issue could affect your workflow. Please cont…" at bounding box center [258, 57] width 89 height 84
click at [277, 92] on button "Clear issue" at bounding box center [259, 90] width 80 height 10
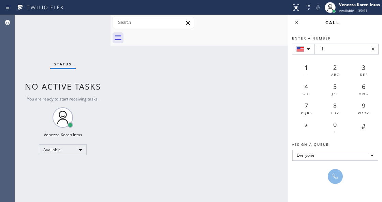
click at [299, 20] on icon at bounding box center [296, 22] width 8 height 8
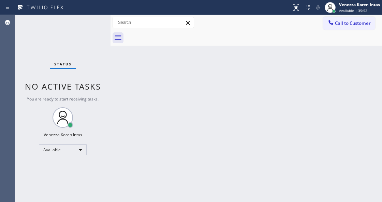
click at [96, 25] on div "Status No active tasks You are ready to start receiving tasks. Venezza Koren In…" at bounding box center [62, 108] width 95 height 187
click at [96, 23] on div "Status No active tasks You are ready to start receiving tasks. Venezza Koren In…" at bounding box center [62, 108] width 95 height 187
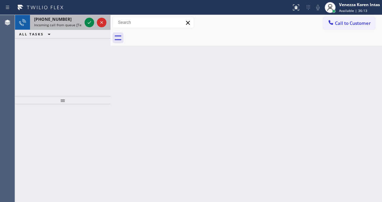
click at [91, 27] on div at bounding box center [95, 22] width 25 height 15
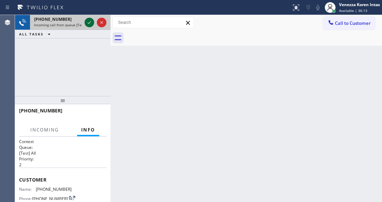
click at [90, 25] on icon at bounding box center [89, 22] width 8 height 8
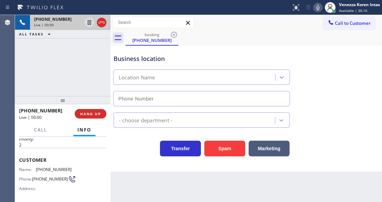
scroll to position [22, 0]
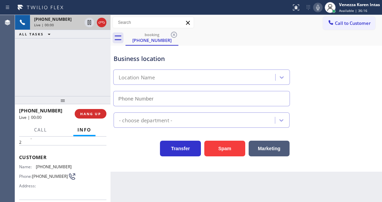
type input "(323) 716-1851"
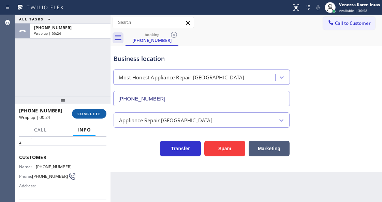
drag, startPoint x: 92, startPoint y: 109, endPoint x: 122, endPoint y: 121, distance: 32.5
click at [93, 109] on button "COMPLETE" at bounding box center [89, 114] width 34 height 10
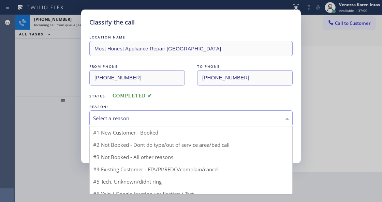
click at [172, 120] on div "Select a reason" at bounding box center [191, 119] width 196 height 8
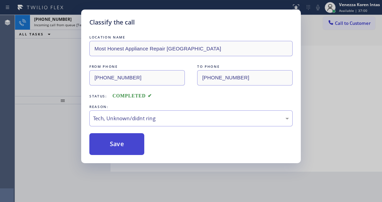
click at [137, 151] on button "Save" at bounding box center [116, 144] width 55 height 22
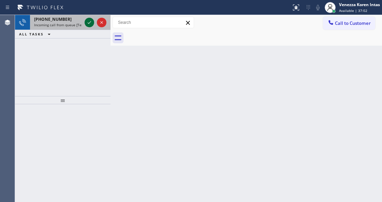
click at [86, 23] on icon at bounding box center [89, 22] width 8 height 8
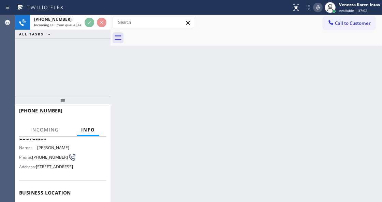
scroll to position [68, 0]
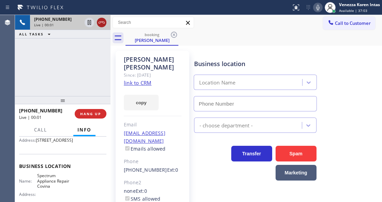
click at [101, 21] on icon at bounding box center [101, 22] width 8 height 8
type input "(626) 602-2926"
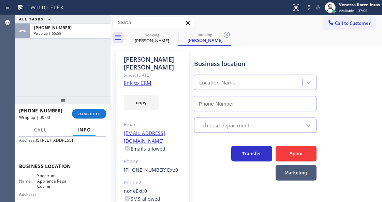
click at [95, 80] on div "ALL TASKS ALL TASKS ACTIVE TASKS TASKS IN WRAP UP +16262226242 Wrap up | 00:00" at bounding box center [62, 55] width 95 height 81
type input "(626) 602-2926"
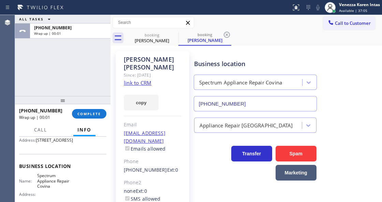
drag, startPoint x: 85, startPoint y: 56, endPoint x: 112, endPoint y: 133, distance: 81.6
click at [86, 56] on div "ALL TASKS ALL TASKS ACTIVE TASKS TASKS IN WRAP UP +16262226242 Wrap up | 00:01" at bounding box center [62, 55] width 95 height 81
click at [77, 47] on div "ALL TASKS ALL TASKS ACTIVE TASKS TASKS IN WRAP UP +16262226242 Wrap up | 00:23" at bounding box center [62, 55] width 95 height 81
click at [93, 116] on button "COMPLETE" at bounding box center [89, 114] width 34 height 10
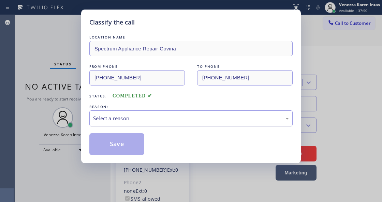
click at [161, 123] on div "Select a reason" at bounding box center [190, 118] width 203 height 16
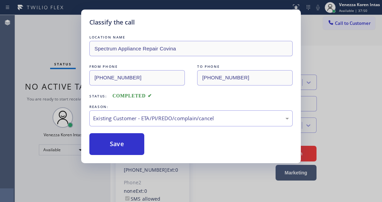
click at [132, 158] on div "Classify the call LOCATION NAME Spectrum Appliance Repair Covina FROM PHONE (62…" at bounding box center [190, 87] width 219 height 154
click at [133, 149] on button "Save" at bounding box center [116, 144] width 55 height 22
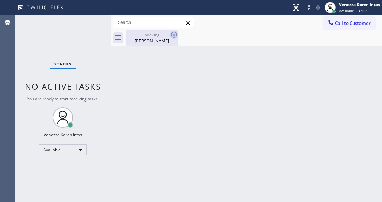
click at [171, 34] on icon at bounding box center [174, 35] width 8 height 8
click at [146, 41] on div "Vanessa Castro" at bounding box center [151, 40] width 51 height 6
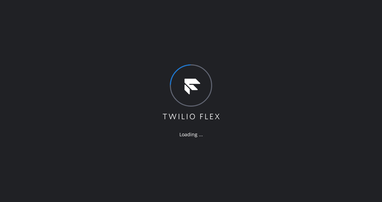
drag, startPoint x: 175, startPoint y: 69, endPoint x: 174, endPoint y: 73, distance: 4.2
click at [175, 70] on icon at bounding box center [191, 92] width 59 height 57
click at [100, 38] on div "Loading ..." at bounding box center [191, 101] width 382 height 202
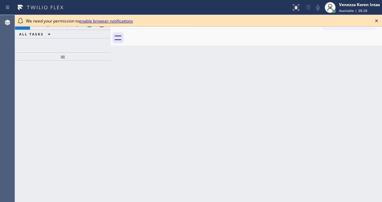
click at [374, 25] on div "We need your permission to enable browser notifications" at bounding box center [198, 21] width 367 height 12
click at [375, 23] on icon at bounding box center [376, 21] width 8 height 8
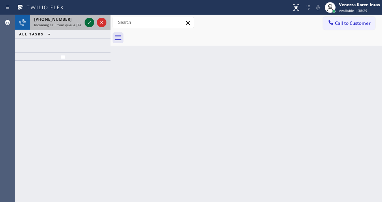
click at [89, 22] on icon at bounding box center [89, 22] width 8 height 8
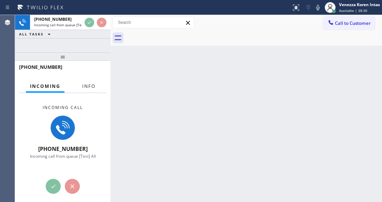
click at [94, 89] on button "Info" at bounding box center [88, 86] width 21 height 13
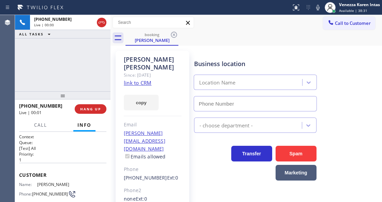
drag, startPoint x: 58, startPoint y: 56, endPoint x: 56, endPoint y: 96, distance: 40.3
click at [56, 95] on div at bounding box center [62, 95] width 95 height 8
type input "[PHONE_NUMBER]"
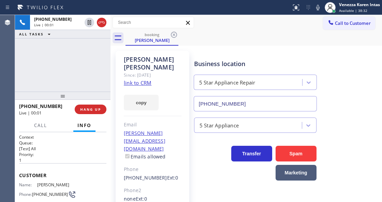
drag, startPoint x: 59, startPoint y: 93, endPoint x: 59, endPoint y: 108, distance: 15.3
click at [59, 100] on div at bounding box center [62, 96] width 95 height 8
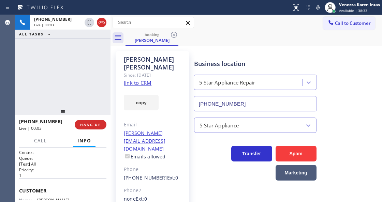
click at [141, 79] on link "link to CRM" at bounding box center [138, 82] width 28 height 7
drag, startPoint x: 321, startPoint y: 7, endPoint x: 291, endPoint y: 39, distance: 43.4
click at [321, 7] on icon at bounding box center [318, 7] width 8 height 8
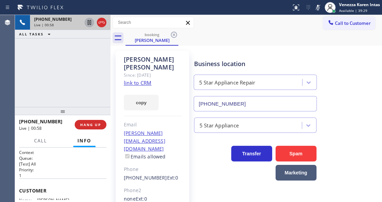
click at [89, 21] on icon at bounding box center [89, 22] width 8 height 8
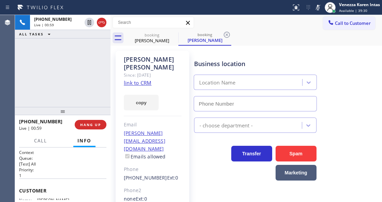
type input "[PHONE_NUMBER]"
click at [81, 59] on div "[PHONE_NUMBER] Live | 01:00 ALL TASKS ALL TASKS ACTIVE TASKS TASKS IN WRAP UP" at bounding box center [62, 61] width 95 height 92
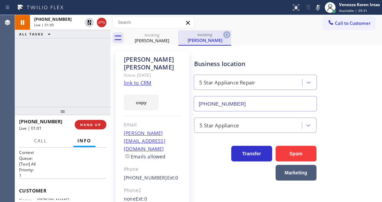
click at [228, 35] on icon at bounding box center [227, 35] width 8 height 8
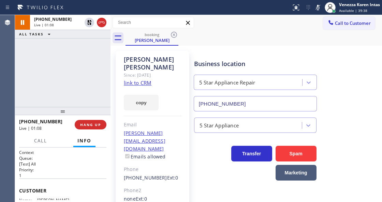
click at [92, 87] on div "[PHONE_NUMBER] Live | 01:08 ALL TASKS ALL TASKS ACTIVE TASKS TASKS IN WRAP UP" at bounding box center [62, 61] width 95 height 92
click at [314, 1] on div "Status report No issues detected If you experience an issue, please download th…" at bounding box center [334, 7] width 93 height 15
click at [314, 2] on div "Status report No issues detected If you experience an issue, please download th…" at bounding box center [334, 7] width 93 height 15
drag, startPoint x: 317, startPoint y: 7, endPoint x: 314, endPoint y: 13, distance: 6.0
click at [317, 8] on icon at bounding box center [318, 7] width 8 height 8
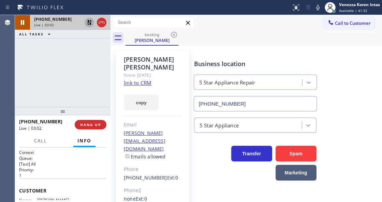
click at [88, 20] on icon at bounding box center [89, 22] width 8 height 8
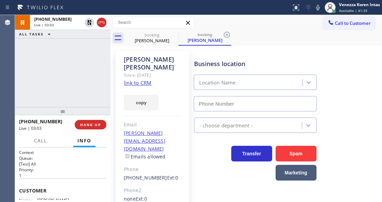
type input "[PHONE_NUMBER]"
click at [128, 100] on button "copy" at bounding box center [141, 103] width 35 height 16
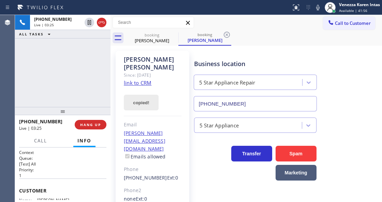
click at [128, 100] on button "copied!" at bounding box center [141, 103] width 35 height 16
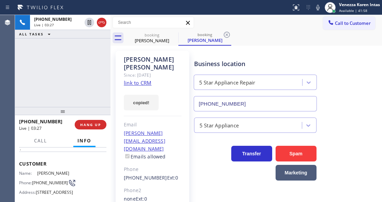
scroll to position [22, 0]
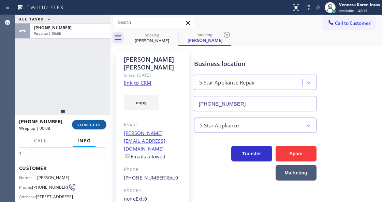
click at [95, 121] on button "COMPLETE" at bounding box center [89, 125] width 34 height 10
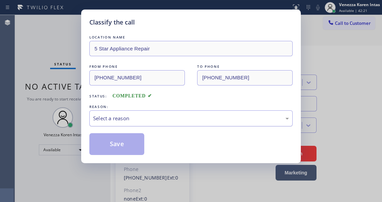
drag, startPoint x: 173, startPoint y: 121, endPoint x: 177, endPoint y: 125, distance: 5.8
click at [174, 122] on div "Select a reason" at bounding box center [191, 119] width 196 height 8
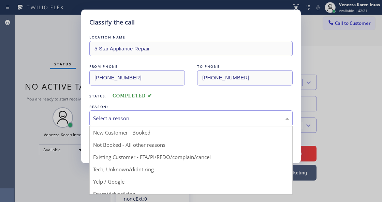
drag, startPoint x: 193, startPoint y: 158, endPoint x: 184, endPoint y: 156, distance: 9.4
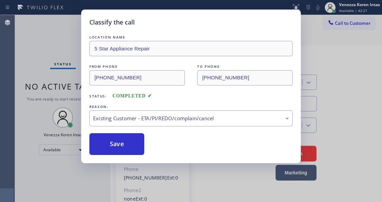
click at [138, 145] on button "Save" at bounding box center [116, 144] width 55 height 22
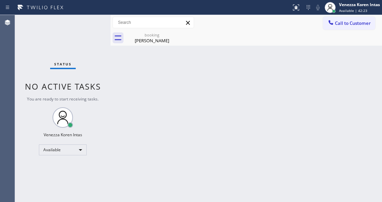
drag, startPoint x: 90, startPoint y: 26, endPoint x: 97, endPoint y: 25, distance: 6.9
click at [90, 25] on div "Status No active tasks You are ready to start receiving tasks. Venezza Koren In…" at bounding box center [62, 108] width 95 height 187
drag, startPoint x: 172, startPoint y: 34, endPoint x: 155, endPoint y: 42, distance: 18.1
click at [172, 34] on icon at bounding box center [174, 35] width 8 height 8
click at [93, 24] on div "Status No active tasks You are ready to start receiving tasks. Venezza Koren In…" at bounding box center [62, 108] width 95 height 187
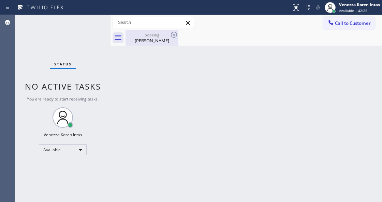
click at [156, 39] on div "[PERSON_NAME]" at bounding box center [151, 40] width 51 height 6
click at [94, 26] on div "Status No active tasks You are ready to start receiving tasks. Venezza Koren In…" at bounding box center [62, 108] width 95 height 187
drag, startPoint x: 92, startPoint y: 25, endPoint x: 52, endPoint y: 46, distance: 45.3
click at [91, 25] on div "Status No active tasks You are ready to start receiving tasks. Venezza Koren In…" at bounding box center [62, 108] width 95 height 187
click at [90, 30] on div "Status No active tasks You are ready to start receiving tasks. Venezza Koren In…" at bounding box center [62, 108] width 95 height 187
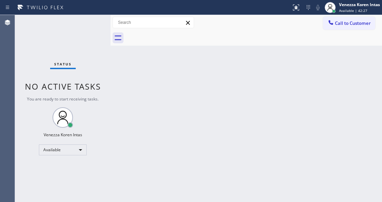
click at [90, 30] on div "Status No active tasks You are ready to start receiving tasks. Venezza Koren In…" at bounding box center [62, 108] width 95 height 187
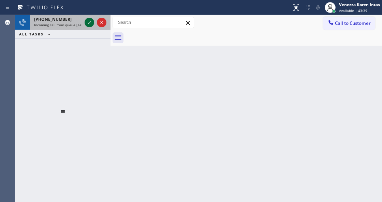
click at [91, 23] on icon at bounding box center [89, 22] width 8 height 8
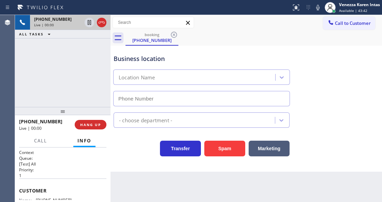
type input "[PHONE_NUMBER]"
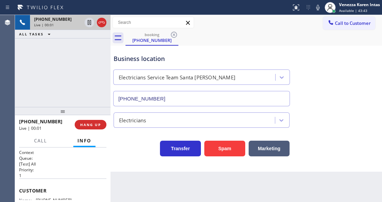
click at [105, 84] on div "[PHONE_NUMBER] Live | 00:01 ALL TASKS ALL TASKS ACTIVE TASKS TASKS IN WRAP UP" at bounding box center [62, 61] width 95 height 92
drag, startPoint x: 55, startPoint y: 54, endPoint x: 70, endPoint y: 67, distance: 20.0
click at [55, 54] on div "[PHONE_NUMBER] Live | 00:02 ALL TASKS ALL TASKS ACTIVE TASKS TASKS IN WRAP UP" at bounding box center [62, 61] width 95 height 92
click at [104, 25] on icon at bounding box center [101, 22] width 8 height 8
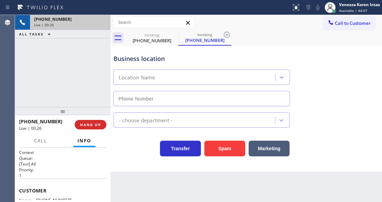
type input "[PHONE_NUMBER]"
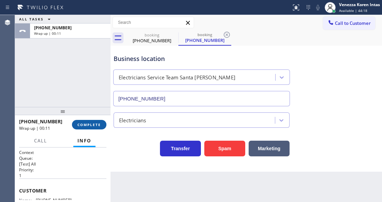
click at [78, 128] on button "COMPLETE" at bounding box center [89, 125] width 34 height 10
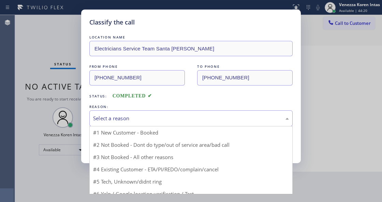
click at [151, 123] on div "Select a reason" at bounding box center [190, 118] width 203 height 16
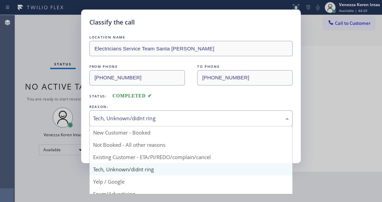
click at [142, 124] on div "Tech, Unknown/didnt ring" at bounding box center [190, 118] width 203 height 16
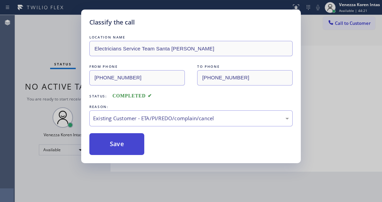
click at [130, 142] on button "Save" at bounding box center [116, 144] width 55 height 22
click at [141, 182] on div "Classify the call LOCATION NAME Electricians Service Team Santa [PERSON_NAME] F…" at bounding box center [191, 101] width 382 height 202
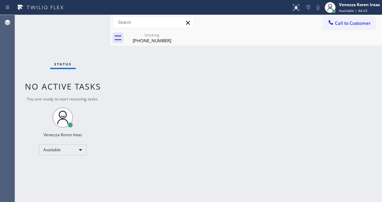
drag, startPoint x: 157, startPoint y: 37, endPoint x: 180, endPoint y: 40, distance: 22.7
click at [160, 41] on div "[PHONE_NUMBER]" at bounding box center [151, 40] width 51 height 6
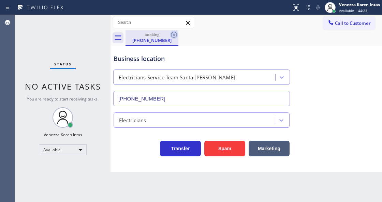
click at [176, 37] on icon at bounding box center [174, 35] width 8 height 8
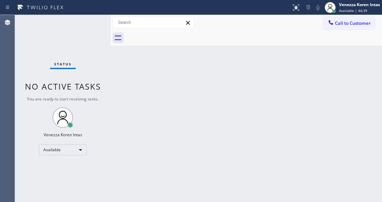
drag, startPoint x: 132, startPoint y: 74, endPoint x: 15, endPoint y: 60, distance: 117.7
click at [127, 74] on div "Back to Dashboard Change Sender ID Customers Technicians Select a contact Outbo…" at bounding box center [245, 108] width 271 height 187
click at [92, 31] on div "Status No active tasks You are ready to start receiving tasks. Venezza Koren In…" at bounding box center [62, 108] width 95 height 187
click at [91, 28] on div "Status No active tasks You are ready to start receiving tasks. Venezza Koren In…" at bounding box center [62, 108] width 95 height 187
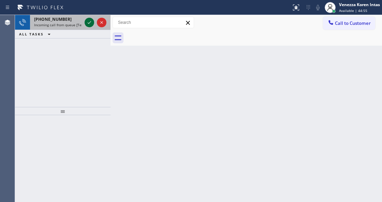
click at [89, 21] on icon at bounding box center [89, 22] width 8 height 8
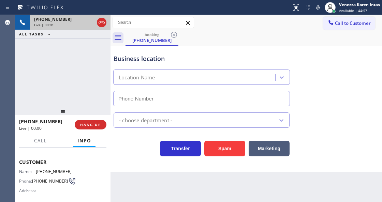
scroll to position [45, 0]
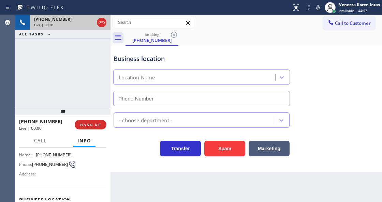
type input "[PHONE_NUMBER]"
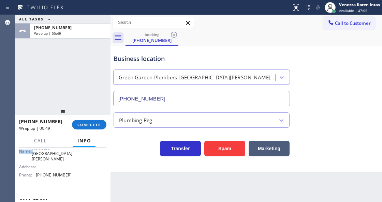
scroll to position [101, 0]
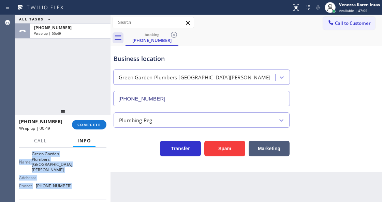
drag, startPoint x: 18, startPoint y: 188, endPoint x: 79, endPoint y: 180, distance: 60.9
click at [79, 180] on div "Context Queue: [Test] All Priority: 1 Customer Name: [PHONE_NUMBER] Phone: [PHO…" at bounding box center [62, 175] width 95 height 54
copy div "Customer Name: [PHONE_NUMBER] Phone: [PHONE_NUMBER] Address: Business location …"
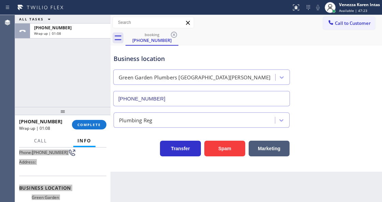
scroll to position [56, 0]
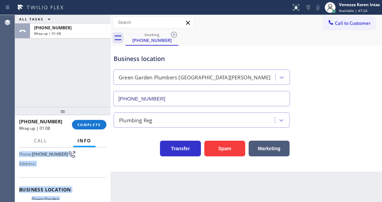
click at [59, 174] on div "Customer Name: [PHONE_NUMBER] Phone: [PHONE_NUMBER] Address:" at bounding box center [62, 150] width 87 height 55
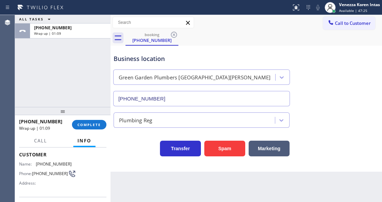
scroll to position [10, 0]
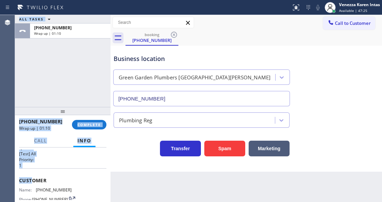
drag, startPoint x: 12, startPoint y: 173, endPoint x: 33, endPoint y: 179, distance: 21.3
click at [33, 180] on div "Agent Desktop Classify the call LOCATION NAME 5 Star Appliance Repair FROM PHON…" at bounding box center [191, 108] width 382 height 187
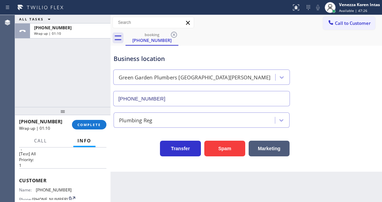
click at [34, 178] on span "Customer" at bounding box center [62, 180] width 87 height 6
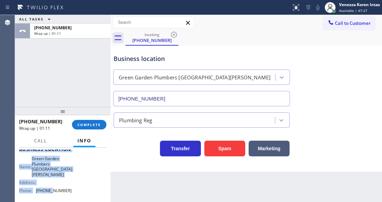
drag, startPoint x: 21, startPoint y: 177, endPoint x: 49, endPoint y: 205, distance: 40.0
click at [49, 202] on html "Status report No issues detected If you experience an issue, please download th…" at bounding box center [191, 101] width 382 height 202
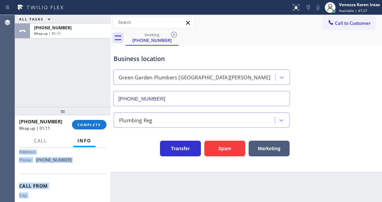
click at [42, 183] on span "Call From" at bounding box center [62, 186] width 87 height 6
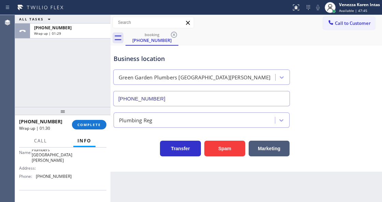
scroll to position [89, 0]
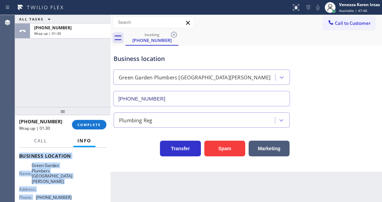
drag, startPoint x: 18, startPoint y: 176, endPoint x: 81, endPoint y: 191, distance: 64.8
click at [81, 191] on div "Context Queue: [Test] All Priority: 1 Customer Name: [PHONE_NUMBER] Phone: [PHO…" at bounding box center [62, 175] width 95 height 54
copy div "Customer Name: [PHONE_NUMBER] Phone: [PHONE_NUMBER] Address: Business location …"
click at [103, 125] on button "COMPLETE" at bounding box center [89, 125] width 34 height 10
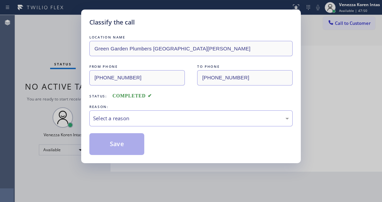
click at [148, 121] on div "Select a reason" at bounding box center [191, 119] width 196 height 8
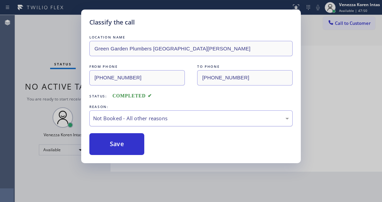
click at [135, 121] on div "Not Booked - All other reasons" at bounding box center [191, 119] width 196 height 8
click at [127, 139] on button "Save" at bounding box center [116, 144] width 55 height 22
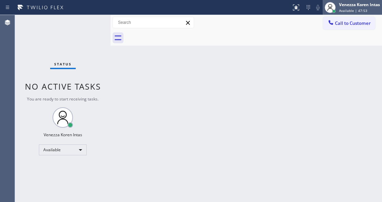
click at [346, 11] on span "Available | 47:53" at bounding box center [353, 10] width 28 height 5
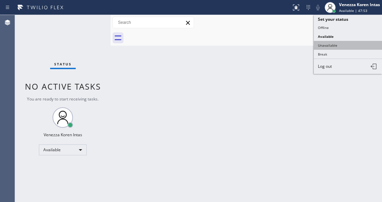
click at [335, 47] on button "Unavailable" at bounding box center [348, 45] width 68 height 9
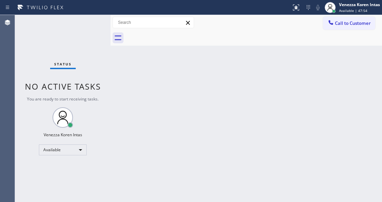
click at [347, 27] on button "Call to Customer" at bounding box center [349, 23] width 52 height 13
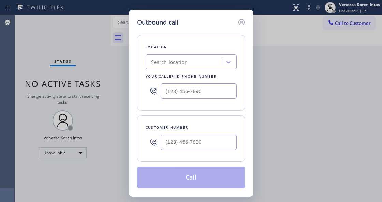
click at [142, 121] on div "Customer number" at bounding box center [191, 139] width 108 height 46
click at [182, 92] on input "(___) ___-____" at bounding box center [199, 90] width 76 height 15
paste input "408) 684-7401"
type input "[PHONE_NUMBER]"
drag, startPoint x: 154, startPoint y: 113, endPoint x: 182, endPoint y: 152, distance: 48.1
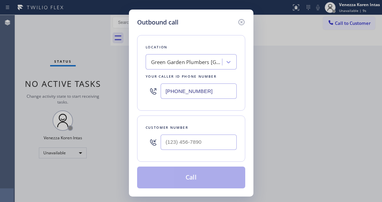
click at [156, 114] on div "Location [GEOGRAPHIC_DATA] [GEOGRAPHIC_DATA] [GEOGRAPHIC_DATA][PERSON_NAME] You…" at bounding box center [191, 108] width 108 height 162
click at [182, 152] on div at bounding box center [199, 142] width 76 height 22
click at [181, 145] on input "(___) ___-____" at bounding box center [199, 142] width 76 height 15
paste input "669) 213-2824"
type input "[PHONE_NUMBER]"
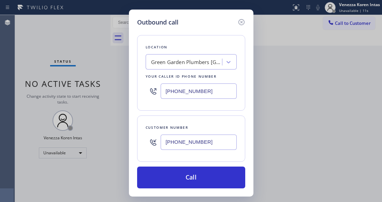
drag, startPoint x: 202, startPoint y: 175, endPoint x: 212, endPoint y: 150, distance: 27.0
click at [202, 174] on button "Call" at bounding box center [191, 178] width 108 height 22
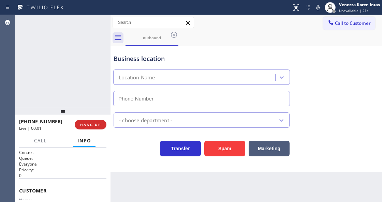
type input "[PHONE_NUMBER]"
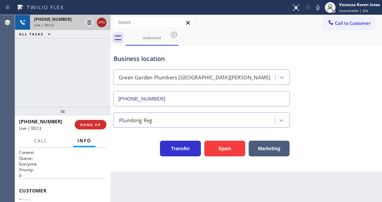
click at [103, 25] on icon at bounding box center [101, 22] width 8 height 8
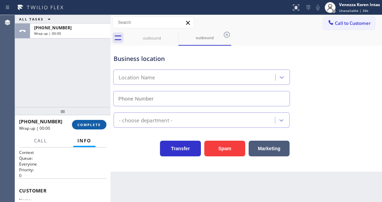
drag, startPoint x: 99, startPoint y: 126, endPoint x: 118, endPoint y: 132, distance: 19.6
click at [100, 127] on button "COMPLETE" at bounding box center [89, 125] width 34 height 10
type input "[PHONE_NUMBER]"
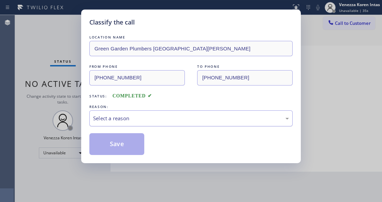
click at [140, 119] on div "Select a reason" at bounding box center [191, 119] width 196 height 8
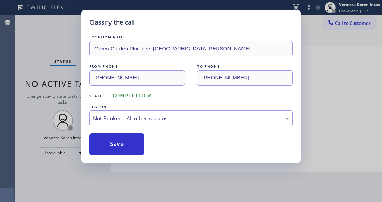
drag, startPoint x: 139, startPoint y: 146, endPoint x: 132, endPoint y: 145, distance: 6.8
click at [132, 145] on button "Save" at bounding box center [116, 144] width 55 height 22
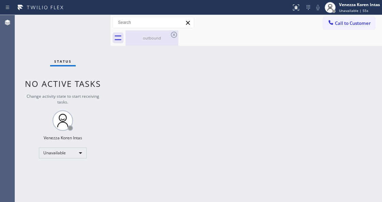
click at [148, 42] on div "outbound" at bounding box center [151, 37] width 51 height 15
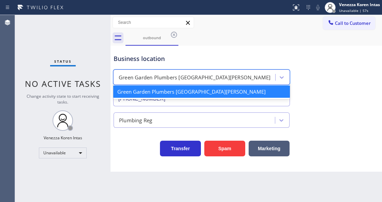
drag, startPoint x: 218, startPoint y: 77, endPoint x: 132, endPoint y: 77, distance: 86.9
click at [135, 77] on div "Green Garden Plumbers [GEOGRAPHIC_DATA][PERSON_NAME]" at bounding box center [195, 78] width 160 height 12
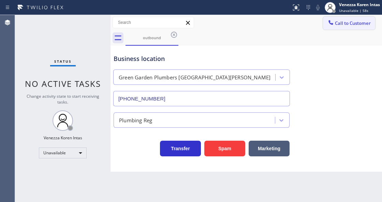
click at [361, 20] on span "Call to Customer" at bounding box center [353, 23] width 36 height 6
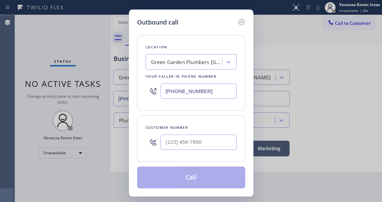
click at [168, 62] on div "Green Garden Plumbers [GEOGRAPHIC_DATA][PERSON_NAME]" at bounding box center [187, 62] width 72 height 8
drag, startPoint x: 154, startPoint y: 61, endPoint x: 226, endPoint y: 64, distance: 72.0
click at [226, 64] on div "Green Garden Plumbers [GEOGRAPHIC_DATA][PERSON_NAME]" at bounding box center [191, 61] width 91 height 15
drag, startPoint x: 213, startPoint y: 90, endPoint x: 131, endPoint y: 87, distance: 82.5
click at [132, 88] on div "Outbound call Location 1 result available. Select is focused ,type to refine li…" at bounding box center [191, 103] width 124 height 187
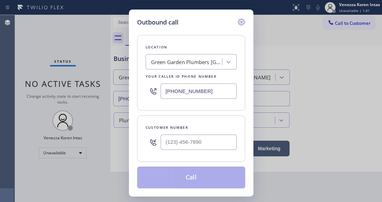
click at [239, 19] on icon at bounding box center [241, 22] width 8 height 8
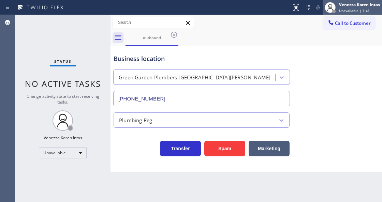
click at [323, 4] on div at bounding box center [329, 7] width 15 height 15
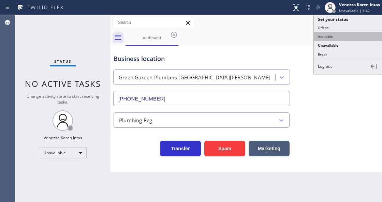
click at [325, 37] on button "Available" at bounding box center [348, 36] width 68 height 9
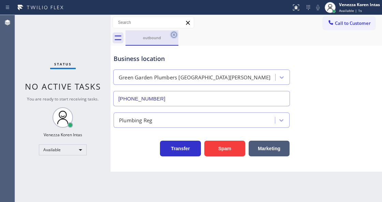
click at [170, 36] on icon at bounding box center [174, 35] width 8 height 8
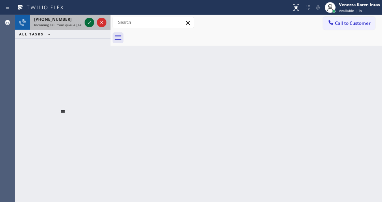
click at [87, 23] on icon at bounding box center [89, 22] width 8 height 8
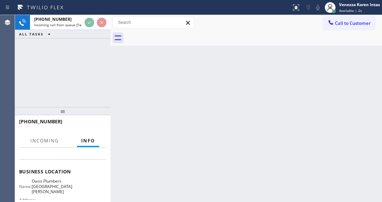
scroll to position [91, 0]
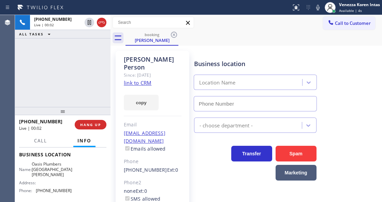
type input "[PHONE_NUMBER]"
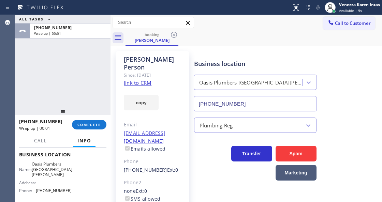
click at [100, 117] on div "[PHONE_NUMBER] Wrap up | 00:01 COMPLETE" at bounding box center [62, 125] width 87 height 18
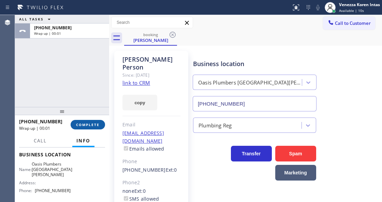
click at [101, 125] on div "ALL TASKS ALL TASKS ACTIVE TASKS TASKS IN WRAP UP [PHONE_NUMBER] Wrap up | 00:0…" at bounding box center [198, 108] width 367 height 187
click at [96, 125] on span "COMPLETE" at bounding box center [88, 124] width 24 height 5
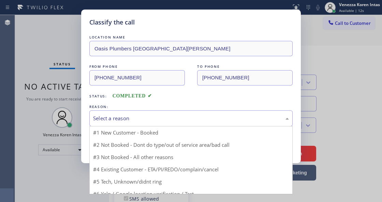
click at [194, 124] on div "Select a reason" at bounding box center [190, 118] width 203 height 16
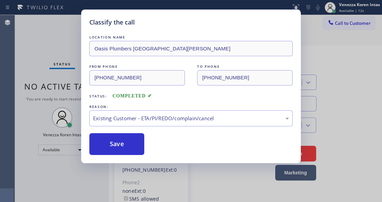
click at [145, 146] on div "Save" at bounding box center [190, 144] width 203 height 22
click at [126, 139] on button "Save" at bounding box center [116, 144] width 55 height 22
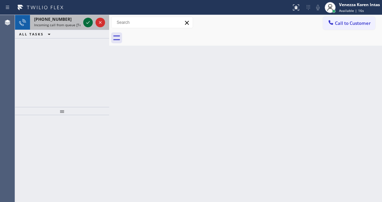
drag, startPoint x: 93, startPoint y: 21, endPoint x: 89, endPoint y: 22, distance: 4.1
click at [92, 21] on div at bounding box center [94, 22] width 25 height 15
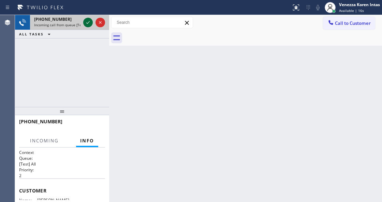
click at [89, 22] on icon at bounding box center [87, 22] width 3 height 3
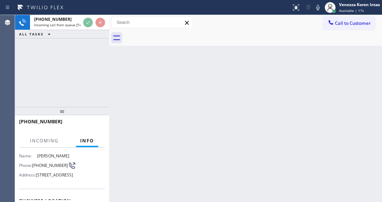
scroll to position [91, 0]
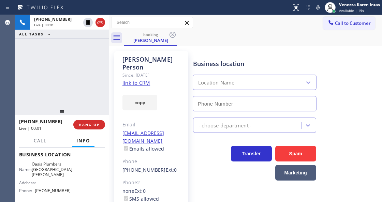
type input "[PHONE_NUMBER]"
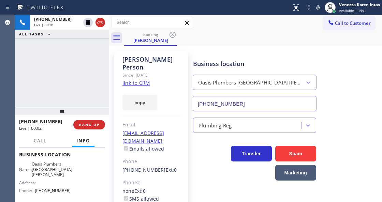
click at [142, 79] on link "link to CRM" at bounding box center [136, 82] width 28 height 7
click at [231, 37] on div "booking [PERSON_NAME]" at bounding box center [253, 37] width 258 height 15
click at [258, 30] on div "Call to Customer Outbound call Location [GEOGRAPHIC_DATA] Plumbers [GEOGRAPHIC_…" at bounding box center [245, 22] width 273 height 15
drag, startPoint x: 96, startPoint y: 22, endPoint x: 105, endPoint y: 114, distance: 92.8
click at [96, 21] on icon at bounding box center [100, 22] width 8 height 8
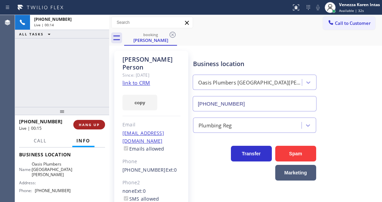
click at [89, 122] on button "HANG UP" at bounding box center [89, 125] width 32 height 10
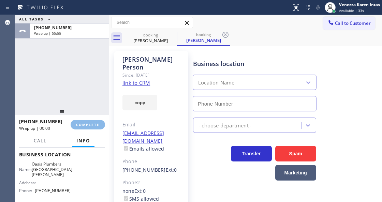
type input "[PHONE_NUMBER]"
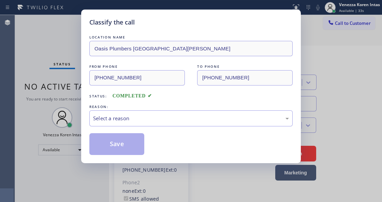
click at [160, 123] on div "Select a reason" at bounding box center [190, 118] width 203 height 16
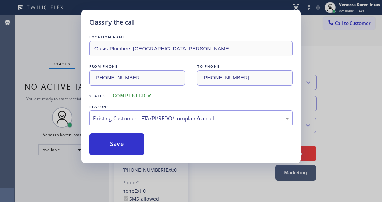
drag, startPoint x: 166, startPoint y: 159, endPoint x: 159, endPoint y: 158, distance: 7.6
click at [138, 148] on button "Save" at bounding box center [116, 144] width 55 height 22
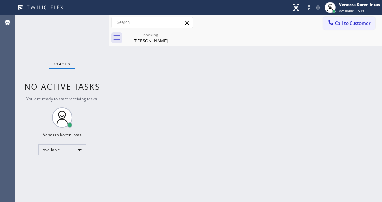
click at [199, 84] on div "Back to Dashboard Change Sender ID Customers Technicians Select a contact Outbo…" at bounding box center [245, 108] width 273 height 187
click at [170, 42] on div "[PERSON_NAME]" at bounding box center [150, 40] width 51 height 6
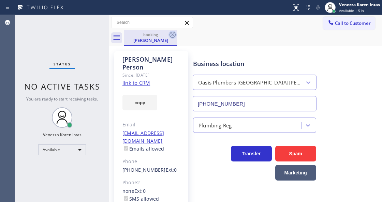
click at [172, 35] on icon at bounding box center [172, 35] width 8 height 8
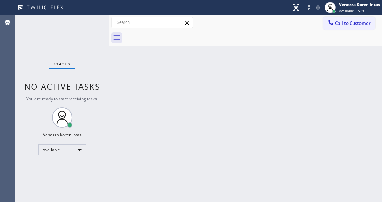
drag, startPoint x: 225, startPoint y: 48, endPoint x: 144, endPoint y: 56, distance: 81.6
click at [222, 49] on div "Back to Dashboard Change Sender ID Customers Technicians Select a contact Outbo…" at bounding box center [245, 108] width 273 height 187
click at [89, 57] on div "Status No active tasks You are ready to start receiving tasks. Venezza Koren In…" at bounding box center [62, 108] width 94 height 187
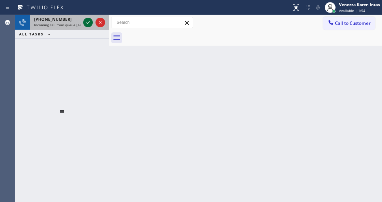
drag, startPoint x: 82, startPoint y: 20, endPoint x: 89, endPoint y: 22, distance: 6.8
click at [82, 20] on div at bounding box center [94, 22] width 25 height 15
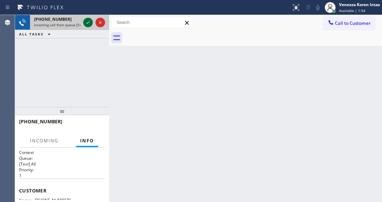
click at [89, 22] on icon at bounding box center [88, 22] width 8 height 8
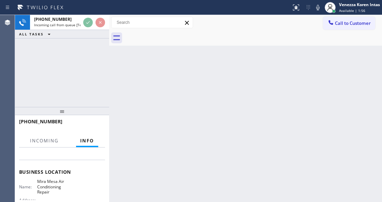
scroll to position [91, 0]
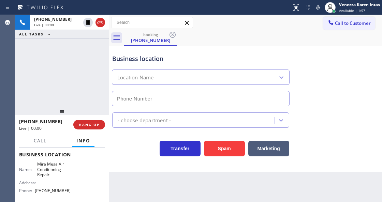
type input "[PHONE_NUMBER]"
drag, startPoint x: 275, startPoint y: 34, endPoint x: 301, endPoint y: 19, distance: 30.1
click at [275, 33] on div "booking [PHONE_NUMBER]" at bounding box center [253, 37] width 258 height 15
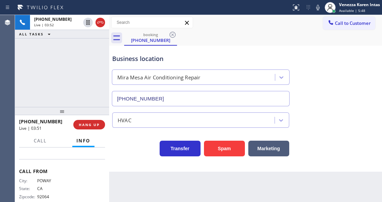
scroll to position [147, 0]
drag, startPoint x: 55, startPoint y: 188, endPoint x: 35, endPoint y: 186, distance: 19.2
click at [35, 186] on div "Zipcode: 92064" at bounding box center [44, 186] width 51 height 5
copy div "92064"
click at [233, 56] on div "Business location" at bounding box center [200, 58] width 177 height 9
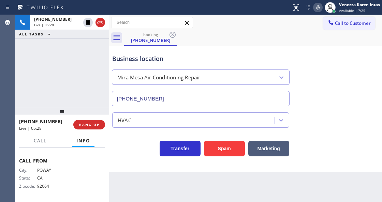
click at [318, 6] on icon at bounding box center [318, 7] width 8 height 8
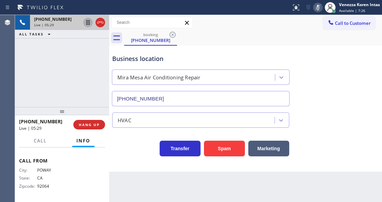
click at [86, 22] on icon at bounding box center [87, 22] width 3 height 5
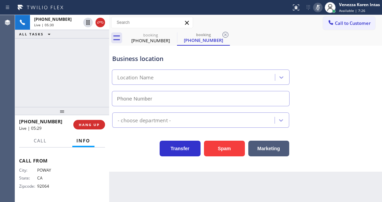
click at [246, 51] on div "Business location Location Name" at bounding box center [201, 76] width 180 height 59
type input "[PHONE_NUMBER]"
click at [207, 201] on div "Back to Dashboard Change Sender ID Customers Technicians Select a contact Outbo…" at bounding box center [245, 108] width 273 height 187
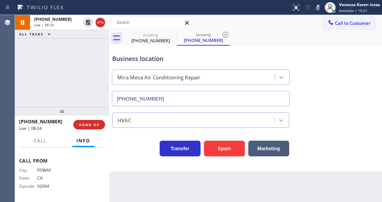
click at [312, 6] on div "Status report No issues detected If you experience an issue, please download th…" at bounding box center [334, 7] width 93 height 15
click at [320, 6] on icon at bounding box center [318, 7] width 8 height 8
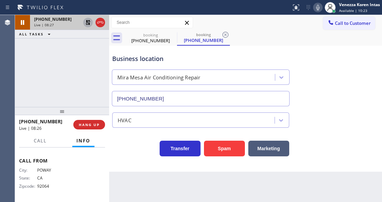
click at [91, 21] on icon at bounding box center [88, 22] width 8 height 8
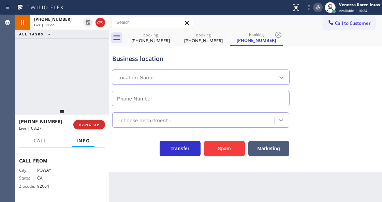
type input "[PHONE_NUMBER]"
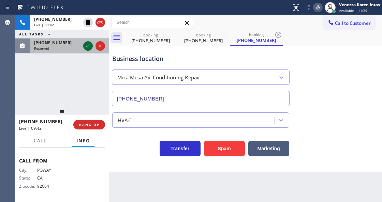
click at [91, 46] on icon at bounding box center [88, 46] width 8 height 8
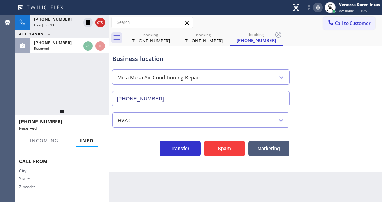
scroll to position [152, 0]
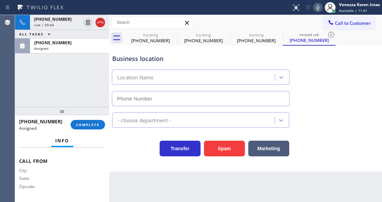
click at [92, 119] on div "[PHONE_NUMBER] Assigned COMPLETE" at bounding box center [62, 125] width 86 height 18
type input "[PHONE_NUMBER]"
click at [93, 121] on button "COMPLETE" at bounding box center [88, 125] width 34 height 10
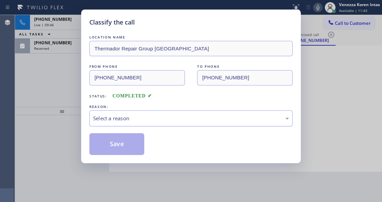
click at [168, 124] on div "Select a reason" at bounding box center [190, 118] width 203 height 16
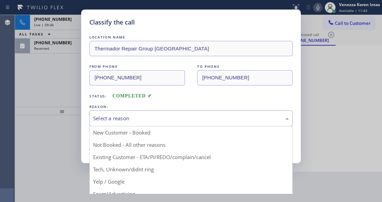
drag, startPoint x: 153, startPoint y: 172, endPoint x: 120, endPoint y: 137, distance: 48.2
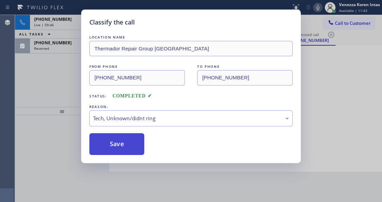
click at [120, 137] on button "Save" at bounding box center [116, 144] width 55 height 22
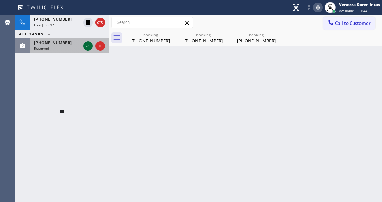
click at [86, 46] on icon at bounding box center [88, 46] width 8 height 8
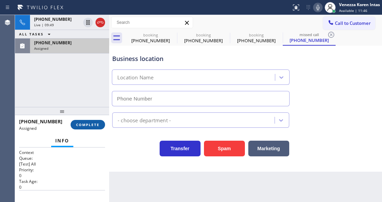
click at [100, 123] on button "COMPLETE" at bounding box center [88, 125] width 34 height 10
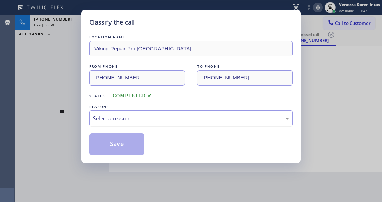
type input "[PHONE_NUMBER]"
click at [160, 125] on div "Select a reason" at bounding box center [190, 118] width 203 height 16
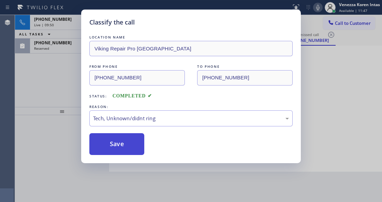
click at [136, 150] on button "Save" at bounding box center [116, 144] width 55 height 22
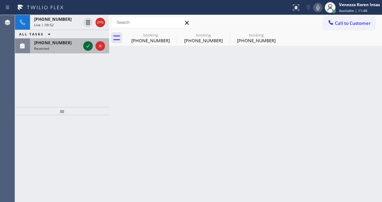
click at [87, 45] on icon at bounding box center [88, 46] width 8 height 8
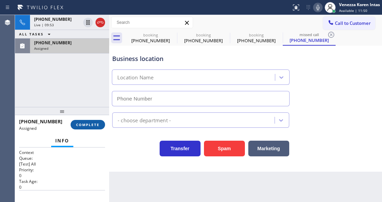
type input "[PHONE_NUMBER]"
click at [95, 128] on button "COMPLETE" at bounding box center [88, 125] width 34 height 10
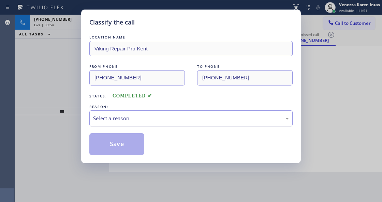
click at [156, 119] on div "Select a reason" at bounding box center [191, 119] width 196 height 8
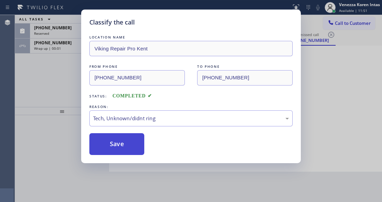
click at [133, 155] on button "Save" at bounding box center [116, 144] width 55 height 22
click at [132, 148] on button "Save" at bounding box center [116, 144] width 55 height 22
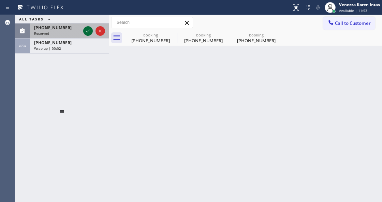
click at [87, 29] on icon at bounding box center [88, 31] width 8 height 8
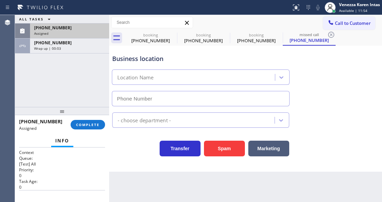
type input "[PHONE_NUMBER]"
click at [97, 115] on div at bounding box center [62, 111] width 94 height 8
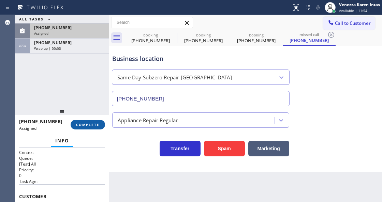
click at [98, 121] on button "COMPLETE" at bounding box center [88, 125] width 34 height 10
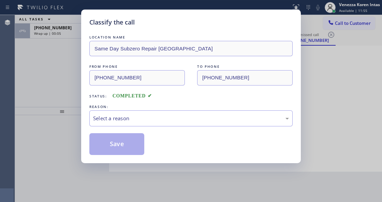
click at [150, 132] on div "LOCATION NAME Same Day Subzero Repair Renton FROM PHONE [PHONE_NUMBER] TO PHONE…" at bounding box center [190, 94] width 203 height 121
click at [152, 122] on div "Select a reason" at bounding box center [191, 119] width 196 height 8
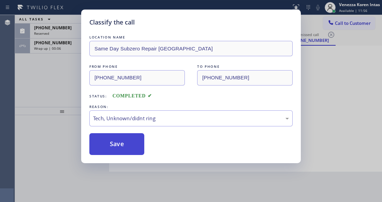
click at [123, 149] on button "Save" at bounding box center [116, 144] width 55 height 22
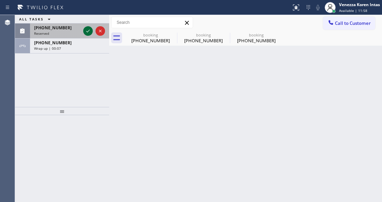
drag, startPoint x: 91, startPoint y: 31, endPoint x: 89, endPoint y: 34, distance: 4.1
click at [89, 31] on icon at bounding box center [88, 31] width 8 height 8
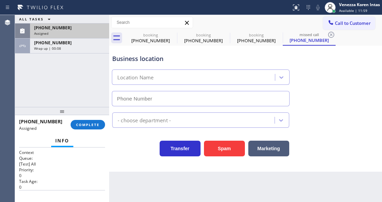
type input "[PHONE_NUMBER]"
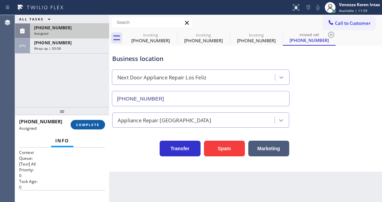
click at [91, 127] on button "COMPLETE" at bounding box center [88, 125] width 34 height 10
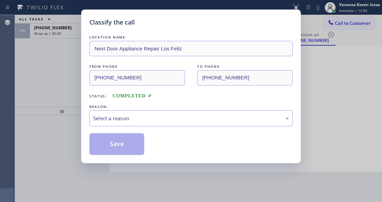
click at [161, 130] on div "LOCATION NAME Next Door Appliance Repair Los Feliz FROM PHONE [PHONE_NUMBER] TO…" at bounding box center [190, 94] width 203 height 121
drag, startPoint x: 159, startPoint y: 120, endPoint x: 158, endPoint y: 125, distance: 5.5
click at [159, 122] on div "Select a reason" at bounding box center [191, 119] width 196 height 8
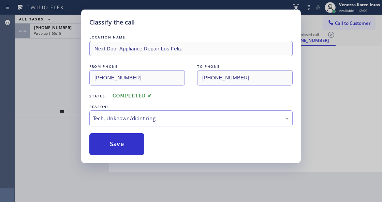
drag, startPoint x: 149, startPoint y: 171, endPoint x: 121, endPoint y: 149, distance: 35.6
click at [121, 149] on button "Save" at bounding box center [116, 144] width 55 height 22
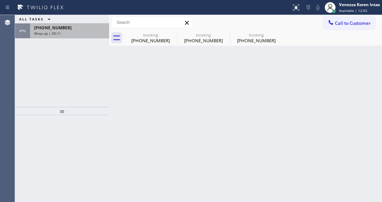
click at [68, 33] on div "Wrap up | 00:11" at bounding box center [69, 33] width 71 height 5
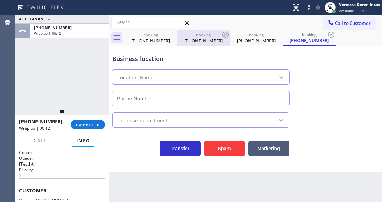
type input "[PHONE_NUMBER]"
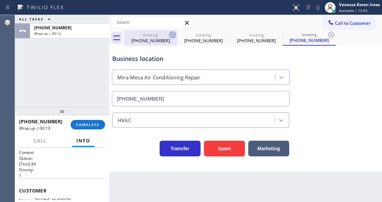
click at [173, 35] on icon at bounding box center [172, 35] width 6 height 6
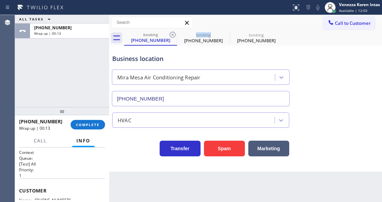
click at [173, 35] on icon at bounding box center [172, 35] width 6 height 6
click at [0, 0] on icon at bounding box center [0, 0] width 0 height 0
click at [173, 35] on div "booking [PHONE_NUMBER] booking [PHONE_NUMBER] booking [PHONE_NUMBER]" at bounding box center [253, 37] width 258 height 15
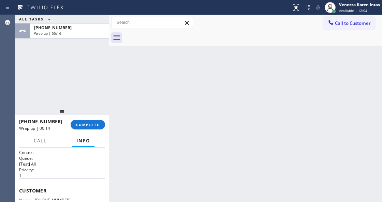
click at [63, 39] on div "ALL TASKS ALL TASKS ACTIVE TASKS TASKS IN WRAP UP [PHONE_NUMBER] Wrap up | 00:14" at bounding box center [62, 61] width 94 height 92
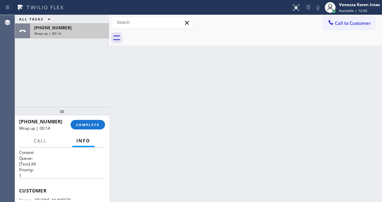
click at [65, 35] on div "Wrap up | 00:14" at bounding box center [69, 33] width 71 height 5
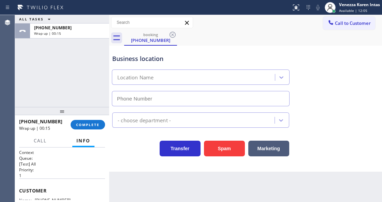
type input "[PHONE_NUMBER]"
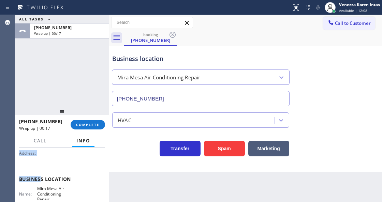
drag, startPoint x: 70, startPoint y: 198, endPoint x: 40, endPoint y: 177, distance: 36.5
click at [41, 176] on div "Context Queue: [Test] All Priority: 1 Customer Name: [PHONE_NUMBER] Phone: [PHO…" at bounding box center [62, 181] width 86 height 197
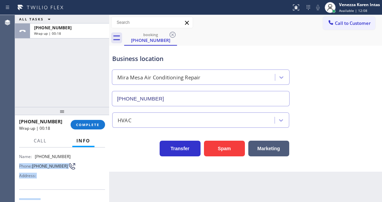
click at [50, 176] on div "Address:" at bounding box center [44, 175] width 51 height 5
drag, startPoint x: 67, startPoint y: 155, endPoint x: 37, endPoint y: 155, distance: 30.7
click at [37, 155] on span "[PHONE_NUMBER]" at bounding box center [53, 156] width 36 height 5
copy span "[PHONE_NUMBER]"
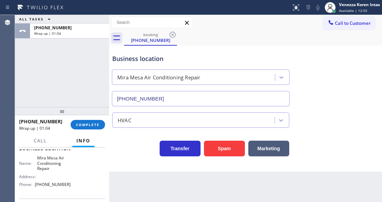
scroll to position [89, 0]
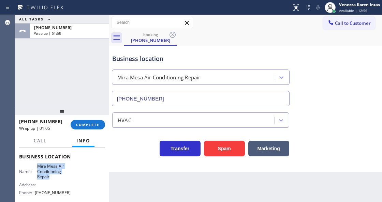
drag, startPoint x: 36, startPoint y: 165, endPoint x: 49, endPoint y: 178, distance: 18.1
click at [49, 178] on span "Mira Mesa Air Conditioning Repair" at bounding box center [54, 172] width 34 height 16
copy span "Mira Mesa Air Conditioning Repair"
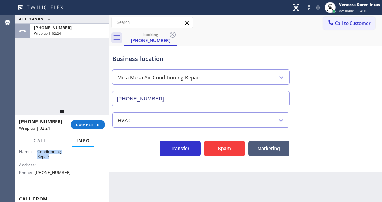
scroll to position [111, 0]
copy span "Mira Mesa Air Conditioning Repair"
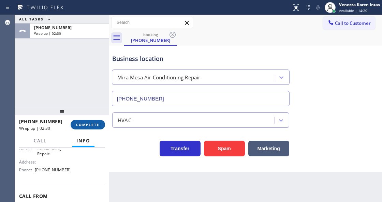
drag, startPoint x: 100, startPoint y: 110, endPoint x: 93, endPoint y: 126, distance: 17.9
click at [98, 113] on div at bounding box center [62, 111] width 94 height 8
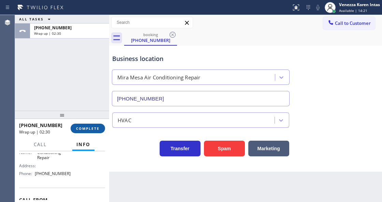
click at [93, 126] on span "COMPLETE" at bounding box center [88, 128] width 24 height 5
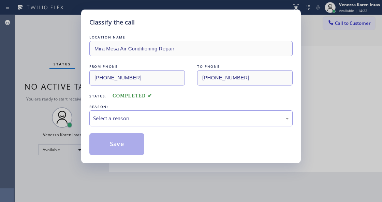
click at [147, 120] on div "Select a reason" at bounding box center [191, 119] width 196 height 8
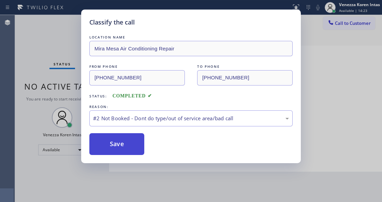
click at [134, 146] on button "Save" at bounding box center [116, 144] width 55 height 22
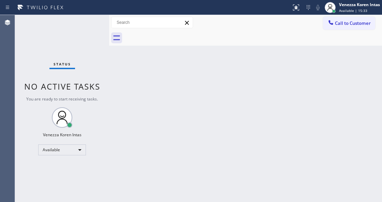
drag, startPoint x: 243, startPoint y: 49, endPoint x: 328, endPoint y: 42, distance: 84.8
click at [244, 49] on div "Back to Dashboard Change Sender ID Customers Technicians Select a contact Outbo…" at bounding box center [245, 108] width 273 height 187
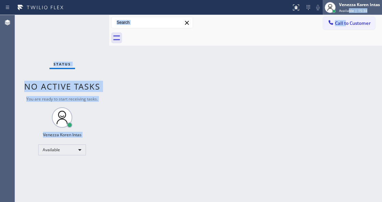
click at [350, 12] on div "Status report No issues detected If you experience an issue, please download th…" at bounding box center [191, 101] width 382 height 202
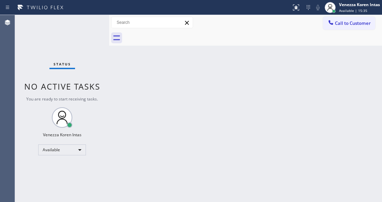
drag, startPoint x: 276, startPoint y: 47, endPoint x: 319, endPoint y: 15, distance: 53.1
click at [277, 46] on div "Back to Dashboard Change Sender ID Customers Technicians Select a contact Outbo…" at bounding box center [245, 108] width 273 height 187
drag, startPoint x: 324, startPoint y: 12, endPoint x: 338, endPoint y: 15, distance: 14.6
click at [326, 12] on div at bounding box center [329, 7] width 15 height 15
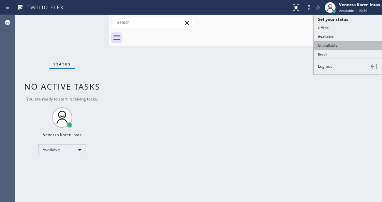
click at [330, 43] on button "Unavailable" at bounding box center [348, 45] width 68 height 9
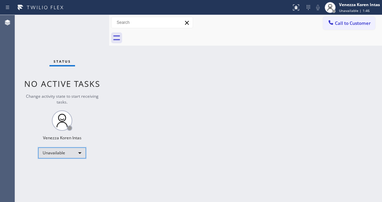
click at [82, 152] on div "Unavailable" at bounding box center [62, 153] width 48 height 11
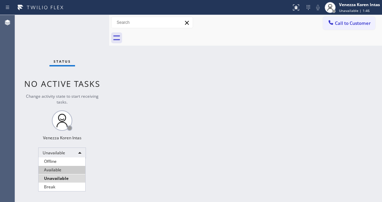
click at [68, 170] on li "Available" at bounding box center [62, 170] width 47 height 8
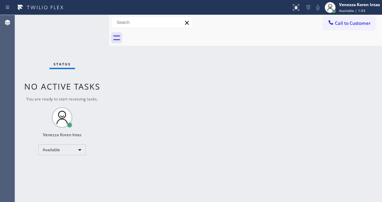
click at [192, 75] on div "Back to Dashboard Change Sender ID Customers Technicians Select a contact Outbo…" at bounding box center [245, 108] width 273 height 187
drag, startPoint x: 88, startPoint y: 73, endPoint x: 110, endPoint y: 102, distance: 36.5
click at [88, 73] on div "Status No active tasks You are ready to start receiving tasks. Venezza Koren In…" at bounding box center [62, 108] width 94 height 187
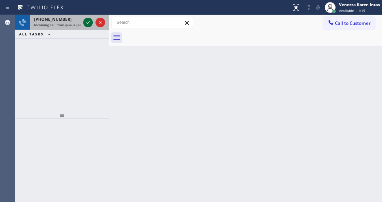
click at [85, 23] on icon at bounding box center [88, 22] width 8 height 8
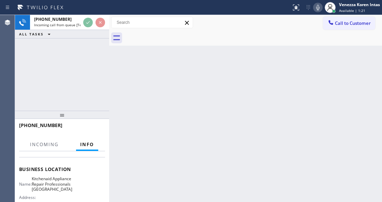
scroll to position [91, 0]
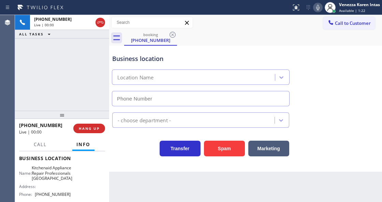
type input "[PHONE_NUMBER]"
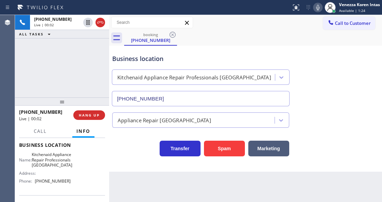
drag, startPoint x: 54, startPoint y: 120, endPoint x: 62, endPoint y: 107, distance: 15.6
click at [62, 106] on div at bounding box center [62, 101] width 94 height 8
click at [316, 8] on icon at bounding box center [318, 7] width 8 height 8
click at [109, 147] on div at bounding box center [109, 108] width 0 height 187
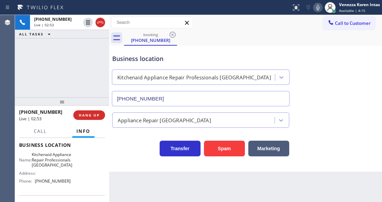
click at [262, 37] on div "booking [PHONE_NUMBER]" at bounding box center [253, 37] width 258 height 15
click at [261, 34] on div "booking [PHONE_NUMBER]" at bounding box center [253, 37] width 258 height 15
click at [316, 10] on icon at bounding box center [318, 7] width 8 height 8
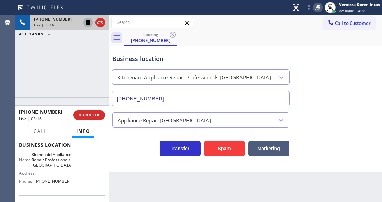
click at [88, 24] on icon at bounding box center [88, 22] width 8 height 8
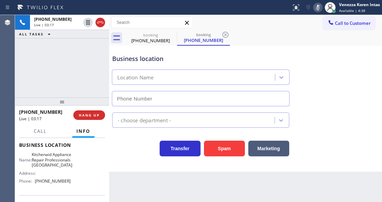
type input "[PHONE_NUMBER]"
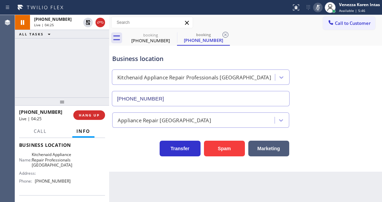
click at [316, 7] on icon at bounding box center [317, 7] width 3 height 5
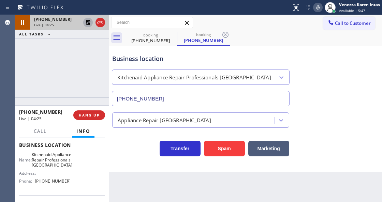
click at [88, 25] on icon at bounding box center [88, 22] width 8 height 8
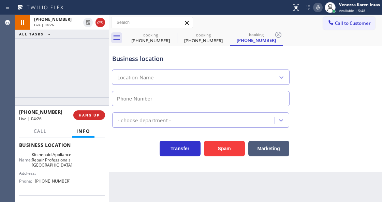
type input "[PHONE_NUMBER]"
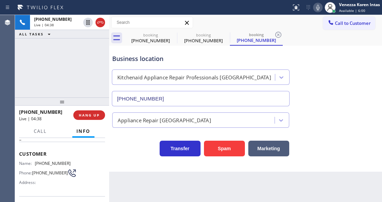
scroll to position [22, 0]
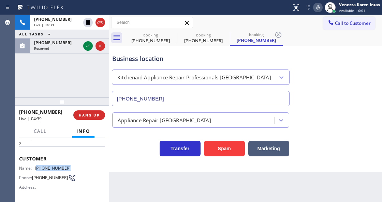
drag, startPoint x: 52, startPoint y: 165, endPoint x: 37, endPoint y: 162, distance: 15.3
click at [37, 162] on div "Customer Name: [PHONE_NUMBER] Phone: [PHONE_NUMBER] Address:" at bounding box center [62, 174] width 86 height 55
copy span "817) 269-9931"
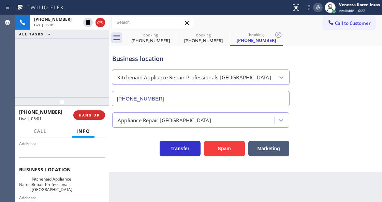
scroll to position [91, 0]
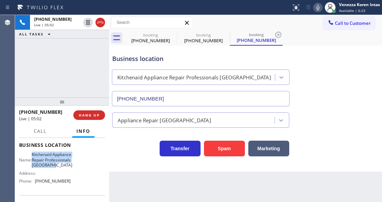
drag, startPoint x: 37, startPoint y: 155, endPoint x: 59, endPoint y: 170, distance: 26.8
click at [59, 168] on div "Name: Kitchenaid Appliance Repair Professionals [GEOGRAPHIC_DATA]" at bounding box center [44, 160] width 51 height 16
copy span "Kitchenaid Appliance Repair Professionals [GEOGRAPHIC_DATA]"
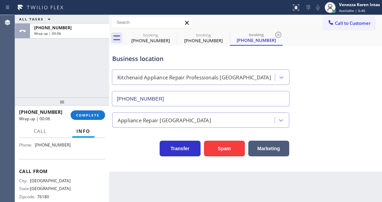
scroll to position [120, 0]
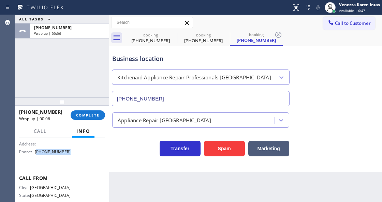
drag, startPoint x: 72, startPoint y: 160, endPoint x: 37, endPoint y: 157, distance: 35.5
click at [37, 157] on div "Name: Kitchenaid Appliance Repair Professionals [GEOGRAPHIC_DATA] Address: Phon…" at bounding box center [62, 140] width 86 height 34
copy span "817) 873-6588"
click at [86, 118] on button "COMPLETE" at bounding box center [88, 115] width 34 height 10
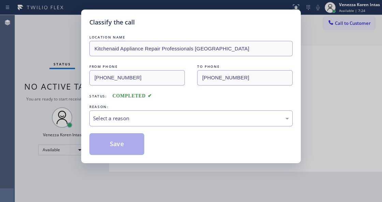
click at [158, 119] on div "Select a reason" at bounding box center [191, 119] width 196 height 8
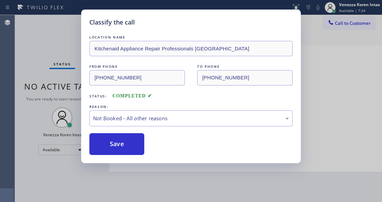
click at [139, 141] on button "Save" at bounding box center [116, 144] width 55 height 22
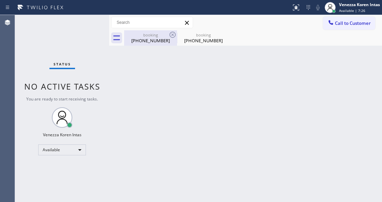
drag, startPoint x: 144, startPoint y: 38, endPoint x: 148, endPoint y: 35, distance: 4.8
click at [144, 38] on div "[PHONE_NUMBER]" at bounding box center [150, 40] width 51 height 6
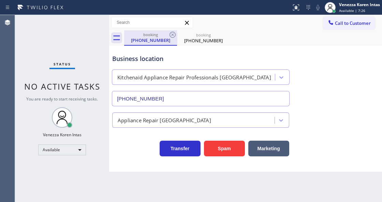
drag, startPoint x: 148, startPoint y: 35, endPoint x: 151, endPoint y: 35, distance: 3.7
click at [149, 35] on div "booking" at bounding box center [150, 34] width 51 height 5
click at [151, 35] on div "booking" at bounding box center [150, 34] width 51 height 5
click at [155, 34] on div "booking" at bounding box center [150, 34] width 51 height 5
drag, startPoint x: 164, startPoint y: 35, endPoint x: 168, endPoint y: 35, distance: 4.1
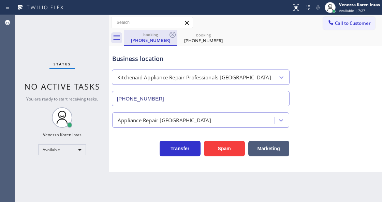
click at [167, 35] on div "booking" at bounding box center [150, 34] width 51 height 5
click at [168, 35] on div "booking" at bounding box center [150, 34] width 51 height 5
click at [172, 33] on icon at bounding box center [172, 35] width 8 height 8
click at [0, 0] on icon at bounding box center [0, 0] width 0 height 0
click at [172, 33] on div "booking [PHONE_NUMBER] booking [PHONE_NUMBER]" at bounding box center [253, 37] width 258 height 15
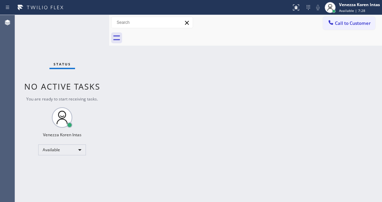
click at [172, 33] on div at bounding box center [253, 37] width 258 height 15
click at [74, 49] on div "Status No active tasks You are ready to start receiving tasks. Venezza Koren In…" at bounding box center [62, 108] width 94 height 187
click at [55, 40] on div "Status No active tasks You are ready to start receiving tasks. Venezza Koren In…" at bounding box center [62, 108] width 94 height 187
click at [126, 97] on div "Back to Dashboard Change Sender ID Customers Technicians Select a contact Outbo…" at bounding box center [245, 108] width 273 height 187
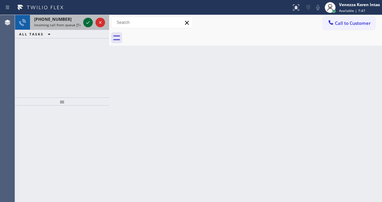
click at [87, 21] on icon at bounding box center [88, 22] width 8 height 8
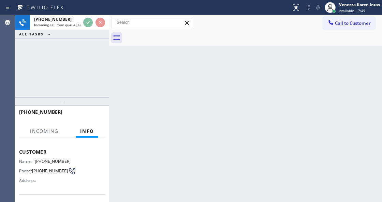
scroll to position [68, 0]
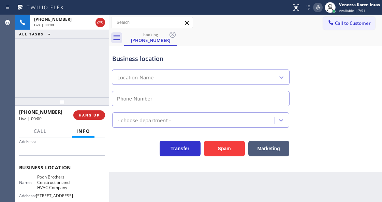
type input "[PHONE_NUMBER]"
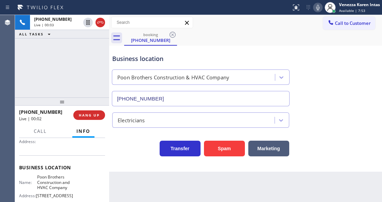
click at [38, 48] on div "[PHONE_NUMBER] Live | 00:03 ALL TASKS ALL TASKS ACTIVE TASKS TASKS IN WRAP UP" at bounding box center [62, 56] width 94 height 82
click at [138, 48] on div "Business location Poon Brothers Construction & HVAC Company [PHONE_NUMBER]" at bounding box center [201, 76] width 180 height 59
click at [211, 45] on div "Business location Poon Brothers Construction & HVAC Company [PHONE_NUMBER]" at bounding box center [245, 76] width 269 height 62
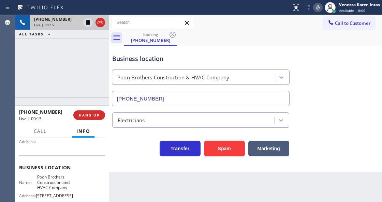
click at [103, 26] on icon at bounding box center [100, 22] width 8 height 8
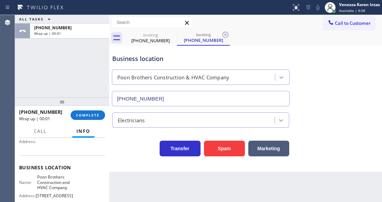
type input "[PHONE_NUMBER]"
drag, startPoint x: 95, startPoint y: 118, endPoint x: 108, endPoint y: 120, distance: 13.4
click at [95, 118] on button "COMPLETE" at bounding box center [88, 115] width 34 height 10
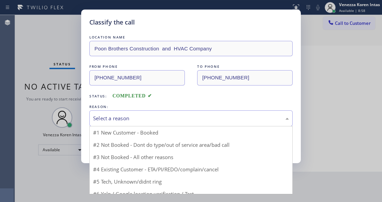
click at [159, 119] on div "Select a reason" at bounding box center [191, 119] width 196 height 8
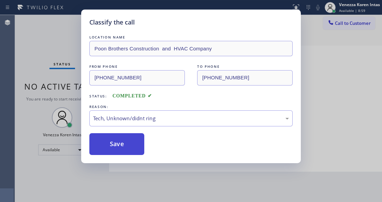
click at [135, 142] on button "Save" at bounding box center [116, 144] width 55 height 22
drag, startPoint x: 33, startPoint y: 35, endPoint x: 155, endPoint y: 45, distance: 122.0
click at [34, 35] on div "Classify the call LOCATION NAME Poon Brothers Construction and HVAC Company FRO…" at bounding box center [191, 101] width 382 height 202
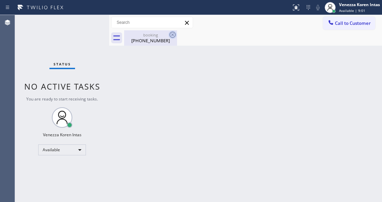
click at [173, 34] on icon at bounding box center [172, 35] width 8 height 8
click at [207, 44] on div "booking [PHONE_NUMBER]" at bounding box center [253, 37] width 258 height 15
click at [134, 42] on div "[PHONE_NUMBER]" at bounding box center [150, 40] width 51 height 6
click at [16, 50] on div "Status No active tasks You are ready to start receiving tasks. Venezza Koren In…" at bounding box center [62, 108] width 94 height 187
click at [81, 42] on div "Status No active tasks You are ready to start receiving tasks. Venezza Koren In…" at bounding box center [62, 108] width 94 height 187
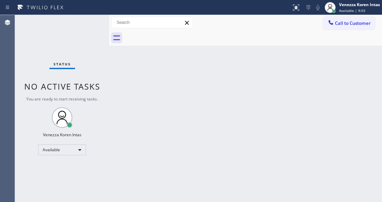
click at [81, 41] on div "Status No active tasks You are ready to start receiving tasks. Venezza Koren In…" at bounding box center [62, 108] width 94 height 187
drag, startPoint x: 89, startPoint y: 38, endPoint x: 91, endPoint y: 33, distance: 5.8
click at [89, 37] on div "Status No active tasks You are ready to start receiving tasks. Venezza Koren In…" at bounding box center [62, 108] width 94 height 187
click at [91, 36] on div "Status No active tasks You are ready to start receiving tasks. Venezza Koren In…" at bounding box center [62, 108] width 94 height 187
drag, startPoint x: 164, startPoint y: 46, endPoint x: 102, endPoint y: 36, distance: 62.8
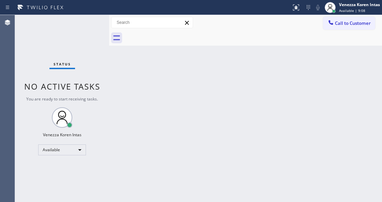
click at [164, 46] on div "Back to Dashboard Change Sender ID Customers Technicians Select a contact Outbo…" at bounding box center [245, 108] width 273 height 187
click at [89, 23] on div "Status No active tasks You are ready to start receiving tasks. Venezza Koren In…" at bounding box center [62, 108] width 94 height 187
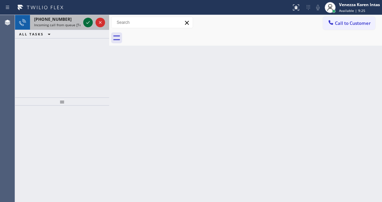
click at [89, 23] on icon at bounding box center [88, 22] width 8 height 8
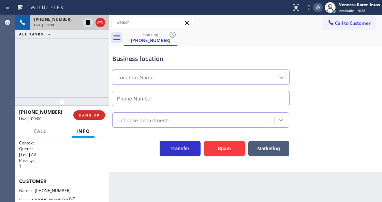
scroll to position [68, 0]
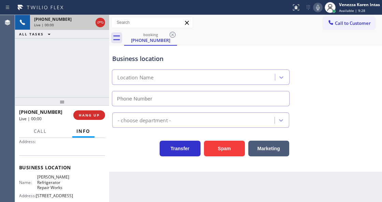
type input "[PHONE_NUMBER]"
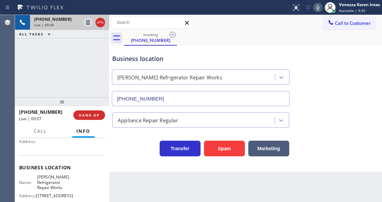
click at [147, 200] on div "Back to Dashboard Change Sender ID Customers Technicians Select a contact Outbo…" at bounding box center [245, 108] width 273 height 187
click at [139, 153] on div "Transfer Spam Marketing" at bounding box center [201, 146] width 180 height 19
drag, startPoint x: 36, startPoint y: 176, endPoint x: 67, endPoint y: 188, distance: 32.7
click at [67, 188] on span "[PERSON_NAME] Refrigerator Repair Works" at bounding box center [54, 182] width 34 height 16
copy span "[PERSON_NAME] Refrigerator Repair Works"
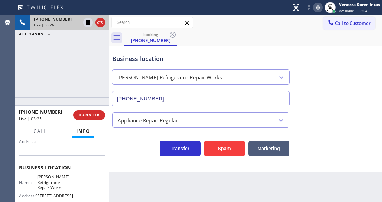
click at [242, 59] on div "Business location" at bounding box center [200, 58] width 177 height 9
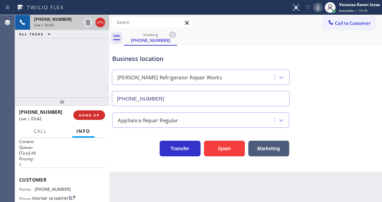
scroll to position [0, 0]
drag, startPoint x: 60, startPoint y: 190, endPoint x: 36, endPoint y: 188, distance: 23.9
click at [36, 188] on div "Name: [PHONE_NUMBER] Phone: [PHONE_NUMBER] Address:" at bounding box center [62, 201] width 86 height 27
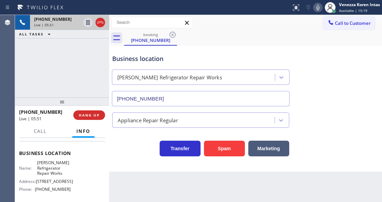
scroll to position [91, 0]
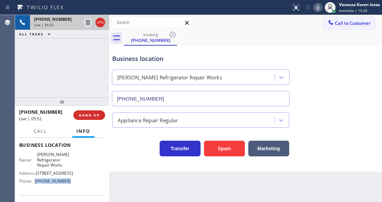
drag, startPoint x: 69, startPoint y: 187, endPoint x: 36, endPoint y: 189, distance: 32.4
click at [36, 186] on div "Name: [PERSON_NAME] Refrigerator Repair Works Address: [STREET_ADDRESS] Phone: …" at bounding box center [62, 169] width 86 height 34
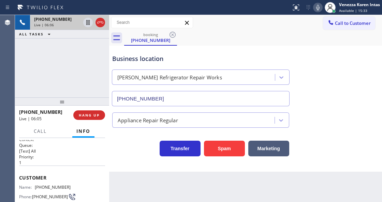
scroll to position [0, 0]
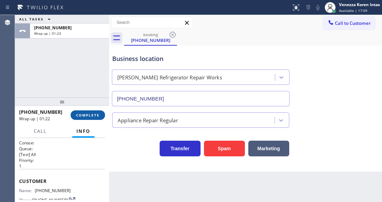
click at [91, 119] on button "COMPLETE" at bounding box center [88, 115] width 34 height 10
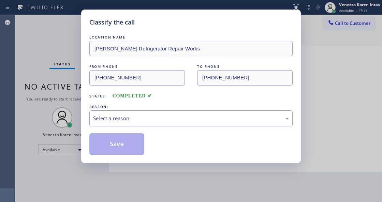
click at [140, 117] on div "Select a reason" at bounding box center [191, 119] width 196 height 8
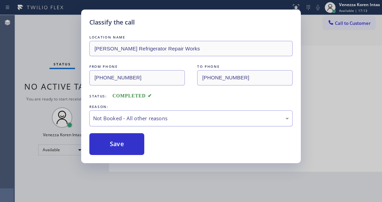
click at [141, 126] on div "Not Booked - All other reasons" at bounding box center [190, 118] width 203 height 16
click at [143, 120] on div "Not Booked - All other reasons" at bounding box center [191, 119] width 196 height 8
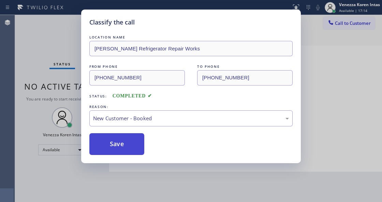
click at [141, 137] on button "Save" at bounding box center [116, 144] width 55 height 22
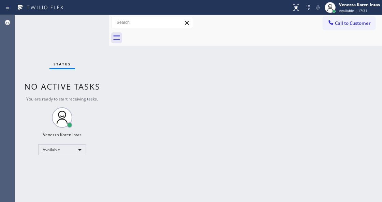
click at [177, 70] on div "Back to Dashboard Change Sender ID Customers Technicians Select a contact Outbo…" at bounding box center [245, 108] width 273 height 187
click at [142, 93] on div "Back to Dashboard Change Sender ID Customers Technicians Select a contact Outbo…" at bounding box center [245, 108] width 273 height 187
click at [183, 83] on div "Back to Dashboard Change Sender ID Customers Technicians Select a contact Outbo…" at bounding box center [245, 108] width 273 height 187
click at [127, 106] on div "Back to Dashboard Change Sender ID Customers Technicians Select a contact Outbo…" at bounding box center [245, 108] width 273 height 187
click at [72, 147] on div "Available" at bounding box center [62, 150] width 48 height 11
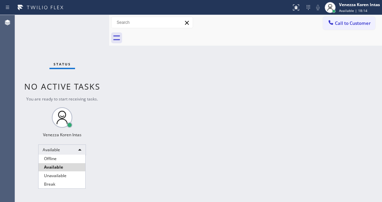
click at [108, 112] on div at bounding box center [191, 101] width 382 height 202
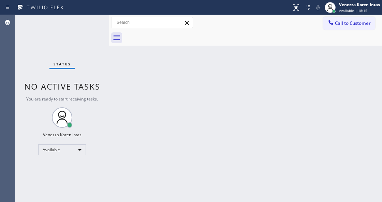
click at [66, 43] on div "Status No active tasks You are ready to start receiving tasks. Venezza Koren In…" at bounding box center [62, 108] width 94 height 187
click at [66, 42] on div "Status No active tasks You are ready to start receiving tasks. Venezza Koren In…" at bounding box center [62, 108] width 94 height 187
click at [81, 33] on div "Status No active tasks You are ready to start receiving tasks. Venezza Koren In…" at bounding box center [62, 108] width 94 height 187
click at [180, 87] on div "Back to Dashboard Change Sender ID Customers Technicians Select a contact Outbo…" at bounding box center [245, 108] width 273 height 187
click at [195, 91] on div "Back to Dashboard Change Sender ID Customers Technicians Select a contact Outbo…" at bounding box center [245, 108] width 273 height 187
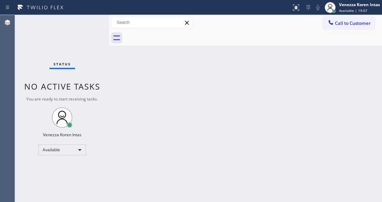
click at [93, 95] on div "Status No active tasks You are ready to start receiving tasks. Venezza Koren In…" at bounding box center [62, 108] width 94 height 187
drag, startPoint x: 66, startPoint y: 46, endPoint x: 69, endPoint y: 54, distance: 8.5
click at [66, 46] on div "Status No active tasks You are ready to start receiving tasks. Venezza Koren In…" at bounding box center [62, 108] width 94 height 187
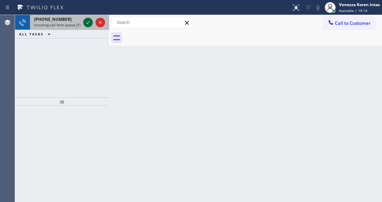
click at [89, 22] on icon at bounding box center [88, 22] width 8 height 8
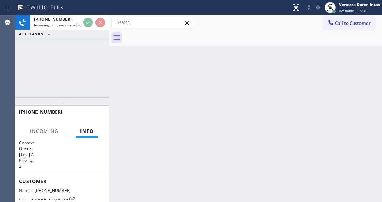
scroll to position [33, 0]
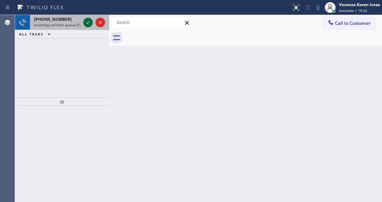
click at [86, 24] on icon at bounding box center [88, 22] width 8 height 8
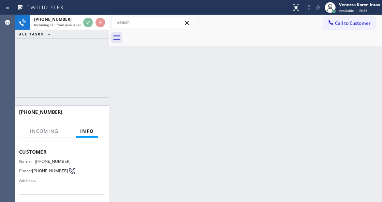
scroll to position [91, 0]
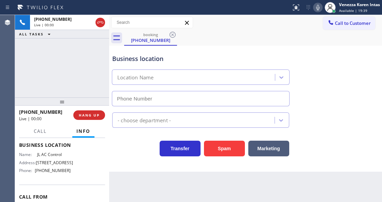
type input "[PHONE_NUMBER]"
click at [109, 80] on div at bounding box center [109, 108] width 0 height 187
click at [143, 57] on div "Business location" at bounding box center [200, 58] width 177 height 9
click at [143, 201] on div "Back to Dashboard Change Sender ID Customers Technicians Select a contact Outbo…" at bounding box center [245, 108] width 273 height 187
click at [111, 70] on div "JL AC Control" at bounding box center [200, 77] width 180 height 15
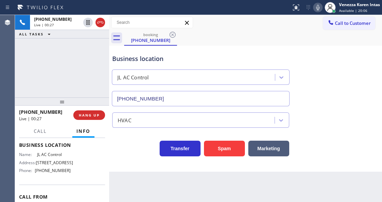
drag, startPoint x: 197, startPoint y: 54, endPoint x: 224, endPoint y: 50, distance: 27.5
click at [197, 54] on div "Business location JL AC Control [PHONE_NUMBER]" at bounding box center [201, 76] width 180 height 59
click at [208, 34] on div "booking [PHONE_NUMBER]" at bounding box center [253, 37] width 258 height 15
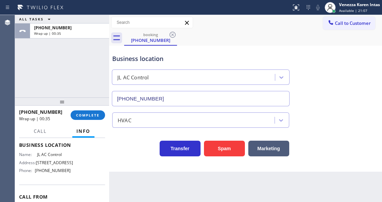
click at [77, 64] on div "ALL TASKS ALL TASKS ACTIVE TASKS TASKS IN WRAP UP [PHONE_NUMBER] Wrap up | 00:35" at bounding box center [62, 56] width 94 height 82
click at [101, 48] on div "ALL TASKS ALL TASKS ACTIVE TASKS TASKS IN WRAP UP [PHONE_NUMBER] Wrap up | 00:35" at bounding box center [62, 56] width 94 height 82
click at [99, 115] on span "COMPLETE" at bounding box center [88, 115] width 24 height 5
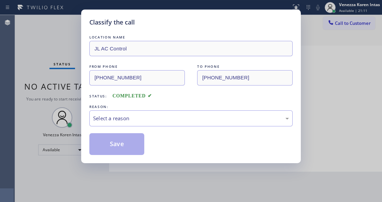
click at [160, 123] on div "Select a reason" at bounding box center [190, 118] width 203 height 16
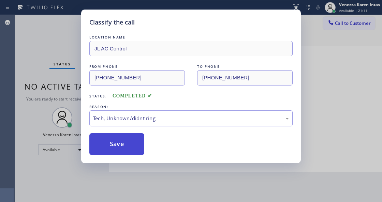
click at [140, 144] on button "Save" at bounding box center [116, 144] width 55 height 22
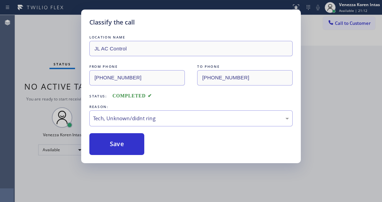
drag, startPoint x: 207, startPoint y: 175, endPoint x: 174, endPoint y: 196, distance: 39.5
click at [207, 176] on div "Classify the call LOCATION NAME JL AC Control FROM PHONE [PHONE_NUMBER] TO PHON…" at bounding box center [191, 101] width 382 height 202
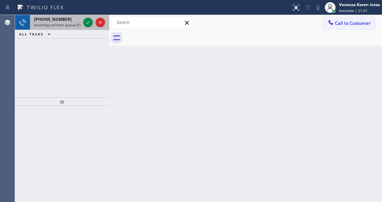
click at [65, 19] on div "[PHONE_NUMBER]" at bounding box center [57, 19] width 46 height 6
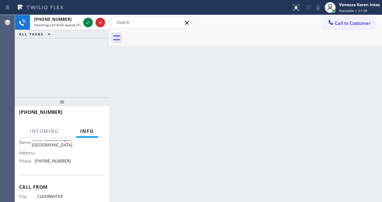
scroll to position [113, 0]
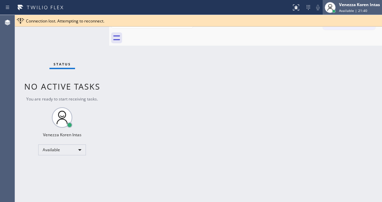
click at [354, 4] on div "Venezza Koren Intas" at bounding box center [359, 5] width 41 height 6
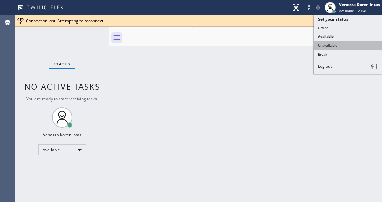
click at [347, 44] on button "Unavailable" at bounding box center [348, 45] width 68 height 9
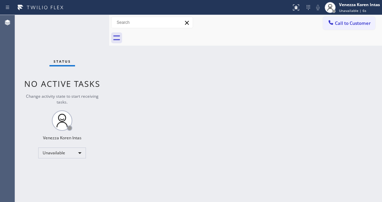
click at [153, 43] on div at bounding box center [253, 37] width 258 height 15
click at [75, 149] on div "Unavailable" at bounding box center [62, 153] width 48 height 11
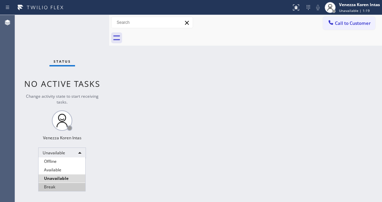
click at [67, 191] on li "Break" at bounding box center [62, 187] width 47 height 8
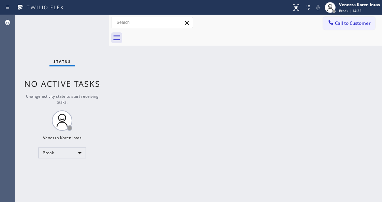
click at [63, 159] on div "Status No active tasks Change activity state to start receiving tasks. Venezza …" at bounding box center [62, 108] width 94 height 187
click at [66, 151] on div "Break" at bounding box center [62, 153] width 48 height 11
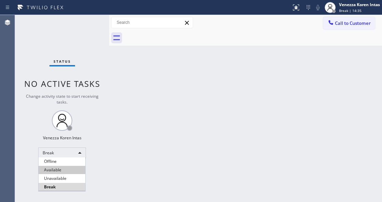
click at [73, 170] on li "Available" at bounding box center [62, 170] width 47 height 8
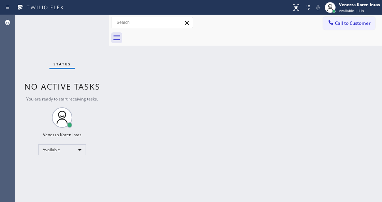
click at [86, 32] on div "Status No active tasks You are ready to start receiving tasks. Venezza Koren In…" at bounding box center [62, 108] width 94 height 187
click at [54, 40] on div "Status No active tasks You are ready to start receiving tasks. Venezza Koren In…" at bounding box center [62, 108] width 94 height 187
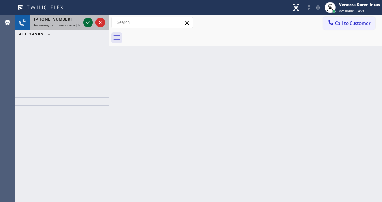
click at [89, 24] on icon at bounding box center [88, 22] width 8 height 8
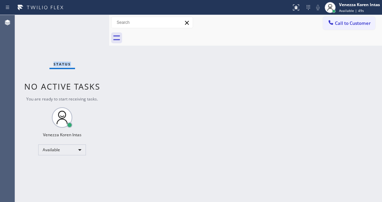
click at [89, 24] on div "Status No active tasks You are ready to start receiving tasks. Venezza Koren In…" at bounding box center [62, 108] width 94 height 187
click at [294, 6] on icon at bounding box center [296, 7] width 8 height 8
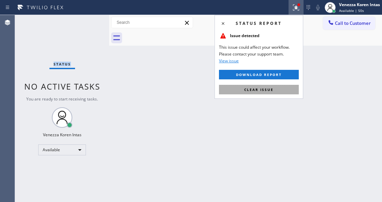
click at [279, 88] on button "Clear issue" at bounding box center [259, 90] width 80 height 10
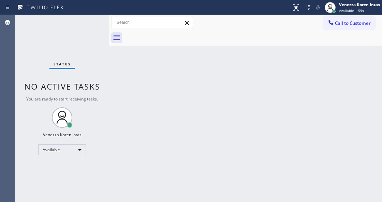
click at [167, 93] on div "Back to Dashboard Change Sender ID Customers Technicians Select a contact Outbo…" at bounding box center [245, 108] width 273 height 187
click at [83, 47] on div "Status No active tasks You are ready to start receiving tasks. Venezza Koren In…" at bounding box center [62, 108] width 94 height 187
click at [71, 31] on div "Status No active tasks You are ready to start receiving tasks. Venezza Koren In…" at bounding box center [62, 108] width 94 height 187
click at [71, 30] on div "Status No active tasks You are ready to start receiving tasks. Venezza Koren In…" at bounding box center [62, 108] width 94 height 187
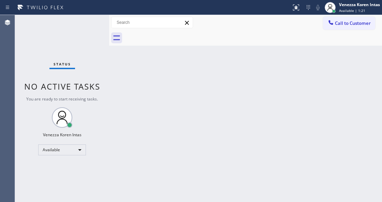
click at [94, 27] on div "Status No active tasks You are ready to start receiving tasks. Venezza Koren In…" at bounding box center [62, 108] width 94 height 187
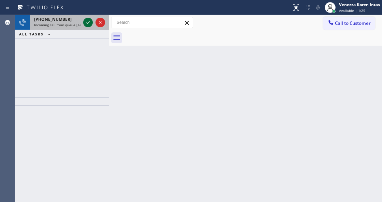
click at [91, 21] on icon at bounding box center [88, 22] width 8 height 8
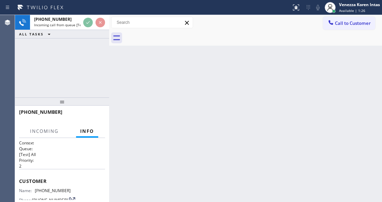
scroll to position [68, 0]
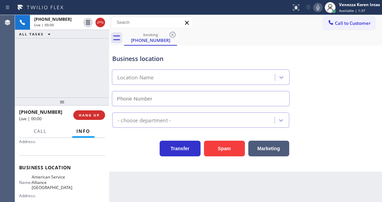
type input "[PHONE_NUMBER]"
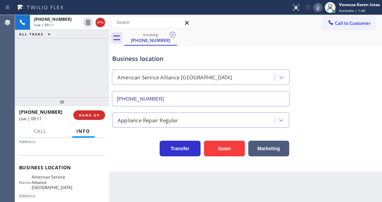
click at [233, 13] on div at bounding box center [146, 7] width 286 height 11
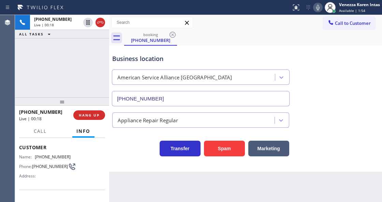
scroll to position [0, 0]
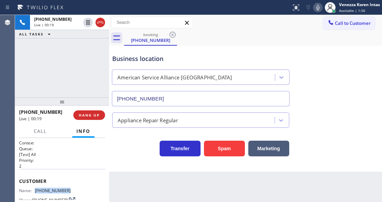
drag, startPoint x: 70, startPoint y: 190, endPoint x: 36, endPoint y: 188, distance: 34.5
click at [36, 188] on div "Name: [PHONE_NUMBER] Phone: [PHONE_NUMBER] Address:" at bounding box center [62, 201] width 86 height 27
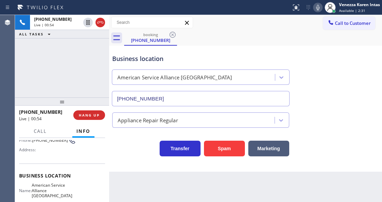
scroll to position [68, 0]
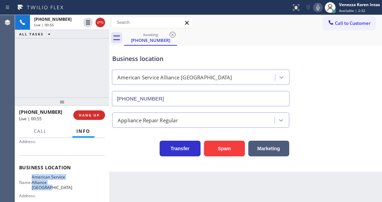
drag, startPoint x: 32, startPoint y: 175, endPoint x: 59, endPoint y: 187, distance: 30.2
click at [59, 187] on div "Name: American Service Alliance [GEOGRAPHIC_DATA]" at bounding box center [44, 182] width 51 height 16
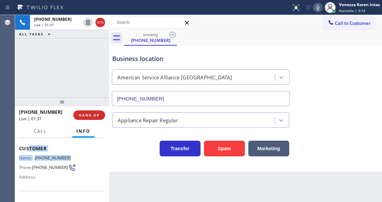
scroll to position [30, 0]
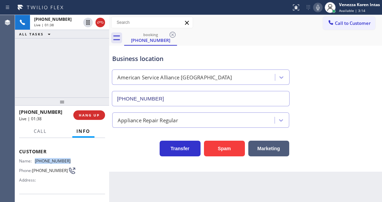
drag, startPoint x: 72, startPoint y: 143, endPoint x: 33, endPoint y: 161, distance: 42.1
click at [33, 161] on div "Name: [PHONE_NUMBER] Phone: [PHONE_NUMBER] Address:" at bounding box center [62, 171] width 86 height 27
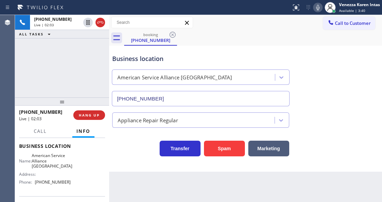
scroll to position [98, 0]
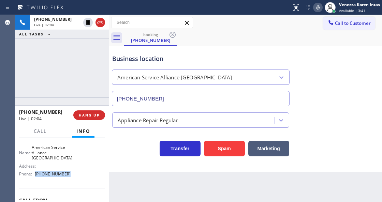
drag, startPoint x: 66, startPoint y: 173, endPoint x: 36, endPoint y: 176, distance: 30.1
click at [36, 176] on span "[PHONE_NUMBER]" at bounding box center [53, 173] width 36 height 5
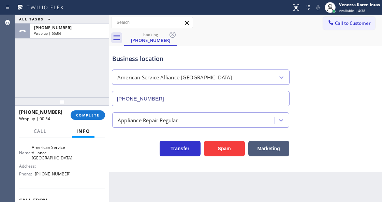
drag, startPoint x: 79, startPoint y: 58, endPoint x: 96, endPoint y: 77, distance: 25.1
click at [80, 58] on div "ALL TASKS ALL TASKS ACTIVE TASKS TASKS IN WRAP UP [PHONE_NUMBER] Wrap up | 00:54" at bounding box center [62, 56] width 94 height 82
drag, startPoint x: 88, startPoint y: 111, endPoint x: 154, endPoint y: 120, distance: 66.0
click at [89, 111] on button "COMPLETE" at bounding box center [88, 115] width 34 height 10
click at [155, 118] on div "Appliance Repair Regular" at bounding box center [148, 120] width 60 height 8
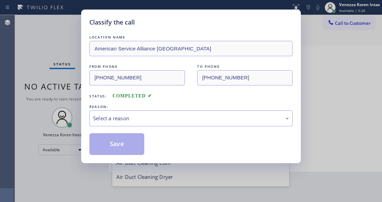
scroll to position [14, 0]
click at [155, 118] on div "Select a reason" at bounding box center [191, 119] width 196 height 8
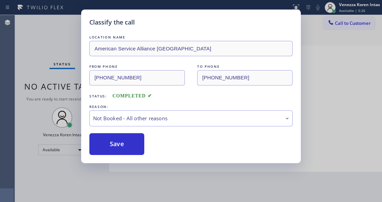
drag, startPoint x: 149, startPoint y: 148, endPoint x: 134, endPoint y: 148, distance: 15.0
click at [134, 148] on button "Save" at bounding box center [116, 144] width 55 height 22
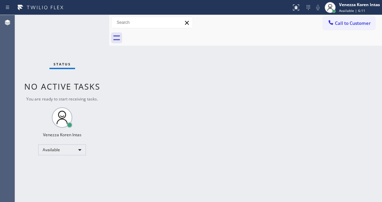
click at [136, 51] on div "Back to Dashboard Change Sender ID Customers Technicians Select a contact Outbo…" at bounding box center [245, 108] width 273 height 187
drag, startPoint x: 99, startPoint y: 29, endPoint x: 12, endPoint y: 45, distance: 88.7
click at [98, 29] on div "Status No active tasks You are ready to start receiving tasks. Venezza Koren In…" at bounding box center [62, 108] width 94 height 187
click at [93, 25] on div "Status No active tasks You are ready to start receiving tasks. Venezza Koren In…" at bounding box center [62, 108] width 94 height 187
click at [94, 25] on div "Status No active tasks You are ready to start receiving tasks. Venezza Koren In…" at bounding box center [62, 108] width 94 height 187
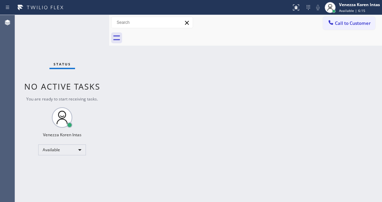
click at [96, 23] on div "Status No active tasks You are ready to start receiving tasks. Venezza Koren In…" at bounding box center [62, 108] width 94 height 187
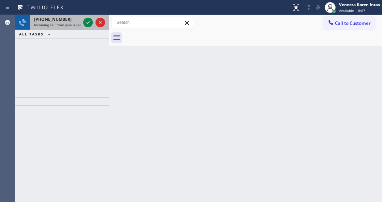
click at [93, 23] on div at bounding box center [94, 22] width 25 height 15
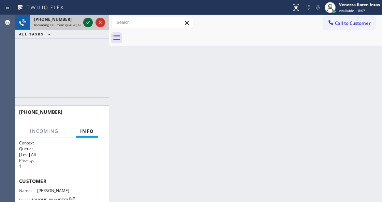
click at [88, 22] on div at bounding box center [94, 22] width 25 height 15
click at [86, 23] on icon at bounding box center [88, 22] width 8 height 8
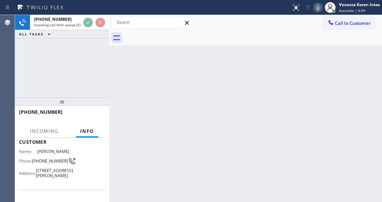
scroll to position [91, 0]
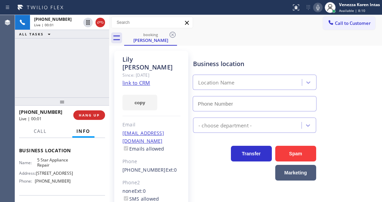
type input "[PHONE_NUMBER]"
click at [149, 79] on link "link to CRM" at bounding box center [136, 82] width 28 height 7
click at [44, 133] on span "Call" at bounding box center [40, 131] width 13 height 6
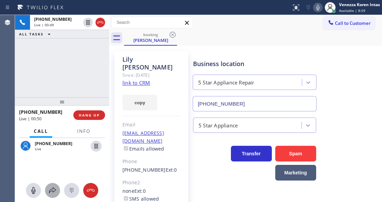
click at [52, 191] on icon at bounding box center [52, 190] width 7 height 6
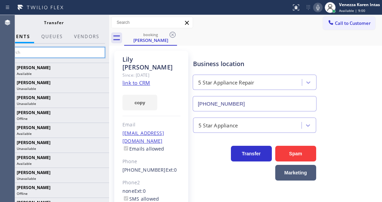
click at [75, 55] on input "text" at bounding box center [53, 52] width 103 height 11
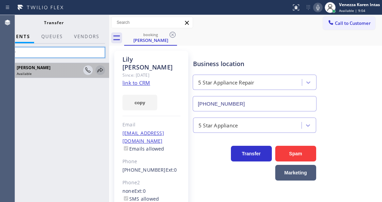
type input "amir"
click at [97, 70] on icon at bounding box center [100, 70] width 8 height 8
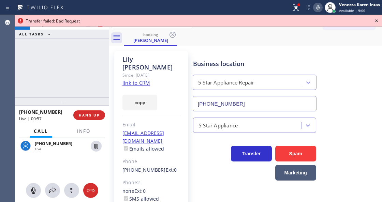
click at [376, 24] on icon at bounding box center [376, 21] width 8 height 8
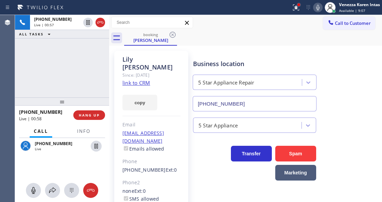
click at [299, 6] on div at bounding box center [298, 5] width 4 height 4
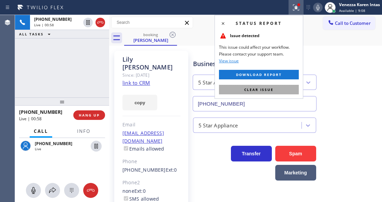
click at [261, 86] on button "Clear issue" at bounding box center [259, 90] width 80 height 10
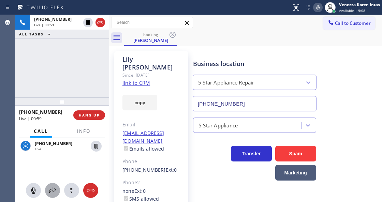
click at [49, 186] on button at bounding box center [52, 190] width 15 height 15
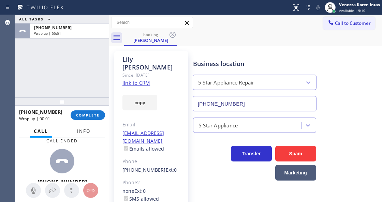
click at [81, 135] on button "Info" at bounding box center [83, 131] width 21 height 13
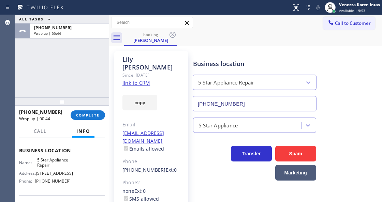
click at [89, 77] on div "ALL TASKS ALL TASKS ACTIVE TASKS TASKS IN WRAP UP [PHONE_NUMBER] Wrap up | 00:44" at bounding box center [62, 56] width 94 height 82
click at [87, 111] on button "COMPLETE" at bounding box center [88, 115] width 34 height 10
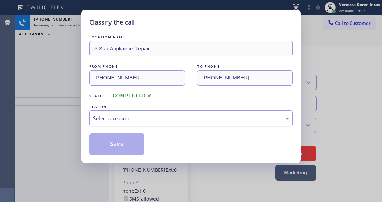
click at [164, 117] on div "Select a reason" at bounding box center [191, 119] width 196 height 8
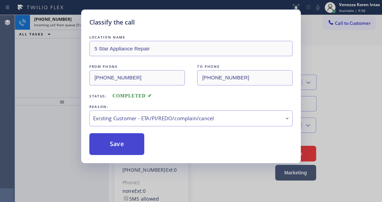
click at [125, 143] on button "Save" at bounding box center [116, 144] width 55 height 22
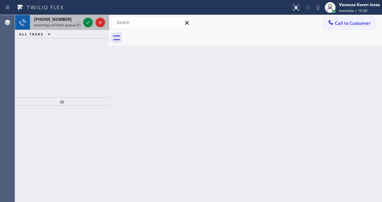
click at [81, 19] on div "[PHONE_NUMBER] Incoming call from queue [Test] All" at bounding box center [56, 22] width 52 height 15
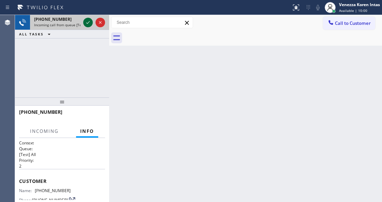
click at [89, 24] on icon at bounding box center [88, 22] width 8 height 8
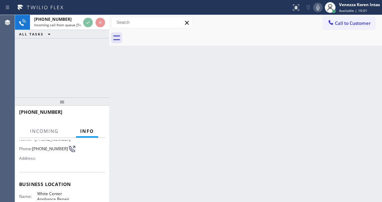
scroll to position [68, 0]
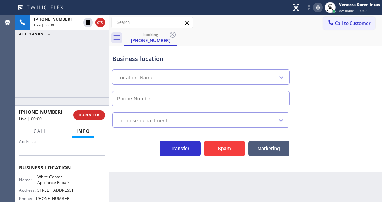
type input "[PHONE_NUMBER]"
click at [184, 51] on div "Business location [GEOGRAPHIC_DATA] Appliance Repair [PHONE_NUMBER]" at bounding box center [201, 76] width 180 height 59
click at [57, 61] on div "[PHONE_NUMBER] Live | 00:02 ALL TASKS ALL TASKS ACTIVE TASKS TASKS IN WRAP UP" at bounding box center [62, 56] width 94 height 82
drag, startPoint x: 66, startPoint y: 52, endPoint x: 67, endPoint y: 65, distance: 12.4
click at [66, 52] on div "[PHONE_NUMBER] Live | 00:03 ALL TASKS ALL TASKS ACTIVE TASKS TASKS IN WRAP UP" at bounding box center [62, 56] width 94 height 82
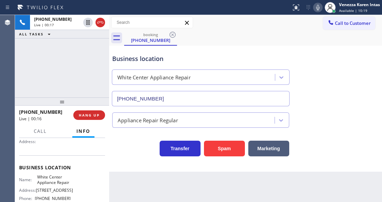
drag, startPoint x: 225, startPoint y: 193, endPoint x: 223, endPoint y: 199, distance: 6.6
click at [225, 193] on div "Back to Dashboard Change Sender ID Customers Technicians Select a contact Outbo…" at bounding box center [245, 108] width 273 height 187
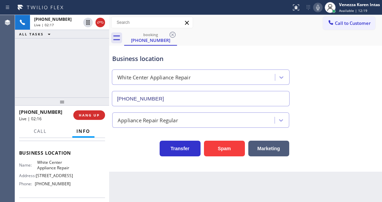
scroll to position [91, 0]
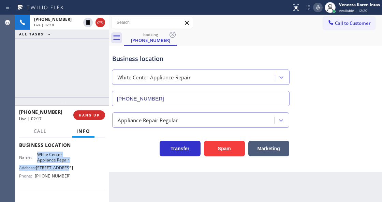
drag, startPoint x: 37, startPoint y: 153, endPoint x: 72, endPoint y: 164, distance: 37.1
click at [72, 164] on div "Name: White Center Appliance Repair Address: [STREET_ADDRESS] Phone: [PHONE_NUM…" at bounding box center [62, 166] width 86 height 29
click at [73, 160] on div "Name: White Center Appliance Repair Address: [STREET_ADDRESS] Phone: [PHONE_NUM…" at bounding box center [62, 166] width 86 height 29
drag, startPoint x: 37, startPoint y: 153, endPoint x: 67, endPoint y: 158, distance: 31.2
click at [67, 158] on span "White Center Appliance Repair" at bounding box center [54, 157] width 34 height 11
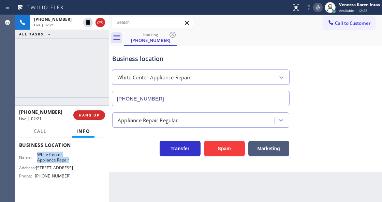
drag, startPoint x: 69, startPoint y: 159, endPoint x: 35, endPoint y: 153, distance: 34.6
click at [35, 153] on div "Name: White Center Appliance Repair Address: [STREET_ADDRESS] Phone: [PHONE_NUM…" at bounding box center [62, 166] width 86 height 29
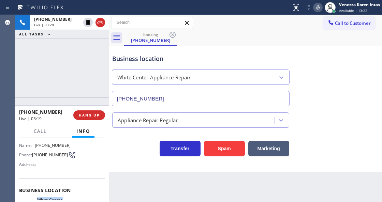
scroll to position [22, 0]
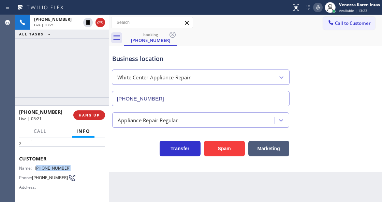
drag, startPoint x: 70, startPoint y: 166, endPoint x: 37, endPoint y: 168, distance: 32.4
click at [37, 168] on div "Name: [PHONE_NUMBER] Phone: [PHONE_NUMBER] Address:" at bounding box center [62, 179] width 86 height 27
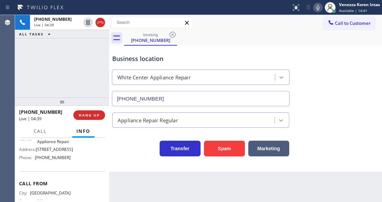
scroll to position [113, 0]
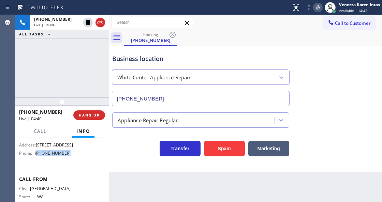
drag, startPoint x: 71, startPoint y: 159, endPoint x: 37, endPoint y: 162, distance: 33.8
click at [37, 158] on div "Name: White Center Appliance Repair Address: [STREET_ADDRESS] Phone: [PHONE_NUM…" at bounding box center [62, 143] width 86 height 29
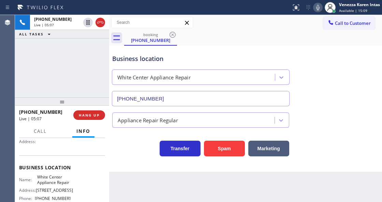
click at [222, 56] on div "Business location" at bounding box center [200, 58] width 177 height 9
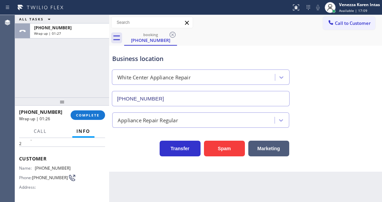
scroll to position [0, 0]
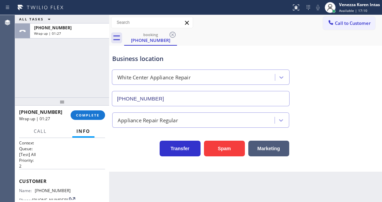
click at [84, 109] on div "[PHONE_NUMBER] Wrap up | 01:27 COMPLETE" at bounding box center [62, 115] width 86 height 18
click at [100, 114] on button "COMPLETE" at bounding box center [88, 115] width 34 height 10
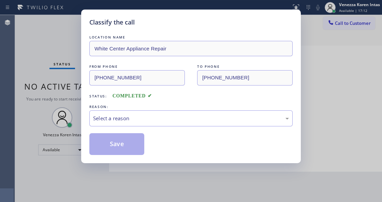
click at [131, 125] on div "Select a reason" at bounding box center [190, 118] width 203 height 16
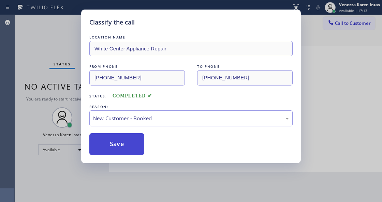
click at [130, 151] on button "Save" at bounding box center [116, 144] width 55 height 22
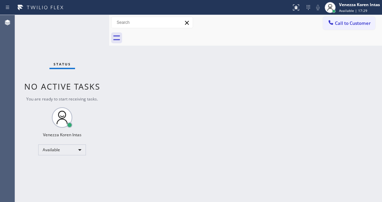
click at [157, 110] on div "Back to Dashboard Change Sender ID Customers Technicians Select a contact Outbo…" at bounding box center [245, 108] width 273 height 187
click at [120, 91] on div "Back to Dashboard Change Sender ID Customers Technicians Select a contact Outbo…" at bounding box center [245, 108] width 273 height 187
click at [48, 40] on div "Status No active tasks You are ready to start receiving tasks. Venezza Koren In…" at bounding box center [62, 108] width 94 height 187
click at [125, 86] on div "Back to Dashboard Change Sender ID Customers Technicians Select a contact Outbo…" at bounding box center [245, 108] width 273 height 187
click at [203, 88] on div "Back to Dashboard Change Sender ID Customers Technicians Select a contact Outbo…" at bounding box center [245, 108] width 273 height 187
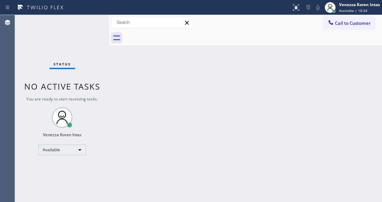
click at [66, 37] on div "Status No active tasks You are ready to start receiving tasks. Venezza Koren In…" at bounding box center [62, 108] width 94 height 187
click at [99, 37] on div "Status No active tasks You are ready to start receiving tasks. Venezza Koren In…" at bounding box center [62, 108] width 94 height 187
click at [100, 31] on div "Status No active tasks You are ready to start receiving tasks. Venezza Koren In…" at bounding box center [62, 108] width 94 height 187
drag, startPoint x: 100, startPoint y: 31, endPoint x: 16, endPoint y: 39, distance: 84.2
click at [100, 31] on div "Status No active tasks You are ready to start receiving tasks. Venezza Koren In…" at bounding box center [62, 108] width 94 height 187
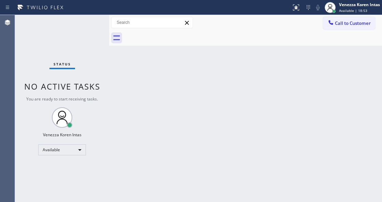
click at [85, 34] on div "Status No active tasks You are ready to start receiving tasks. Venezza Koren In…" at bounding box center [62, 108] width 94 height 187
click at [105, 120] on div "Status No active tasks You are ready to start receiving tasks. Venezza Koren In…" at bounding box center [62, 108] width 94 height 187
click at [89, 23] on div "Status No active tasks You are ready to start receiving tasks. Venezza Koren In…" at bounding box center [62, 108] width 94 height 187
click at [123, 101] on div "Back to Dashboard Change Sender ID Customers Technicians Select a contact Outbo…" at bounding box center [245, 108] width 273 height 187
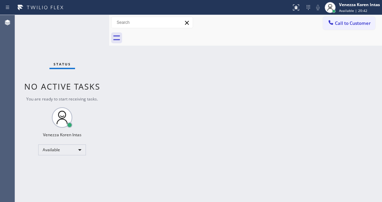
drag, startPoint x: 97, startPoint y: 60, endPoint x: 98, endPoint y: 48, distance: 11.9
click at [97, 58] on div "Status No active tasks You are ready to start receiving tasks. Venezza Koren In…" at bounding box center [62, 108] width 94 height 187
drag, startPoint x: 97, startPoint y: 47, endPoint x: 96, endPoint y: 27, distance: 20.2
click at [97, 45] on div "Status No active tasks You are ready to start receiving tasks. Venezza Koren In…" at bounding box center [62, 108] width 94 height 187
click at [96, 27] on div "Status No active tasks You are ready to start receiving tasks. Venezza Koren In…" at bounding box center [62, 108] width 94 height 187
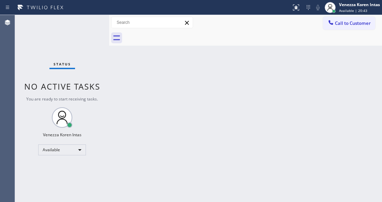
click at [90, 27] on div "Status No active tasks You are ready to start receiving tasks. Venezza Koren In…" at bounding box center [62, 108] width 94 height 187
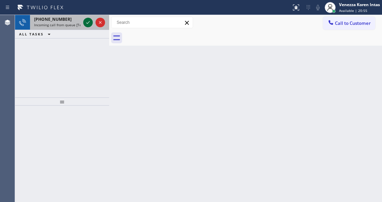
click at [90, 25] on icon at bounding box center [88, 22] width 8 height 8
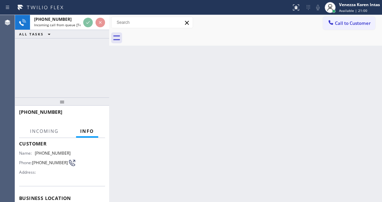
scroll to position [91, 0]
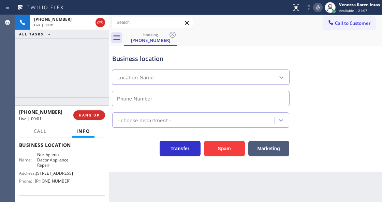
type input "[PHONE_NUMBER]"
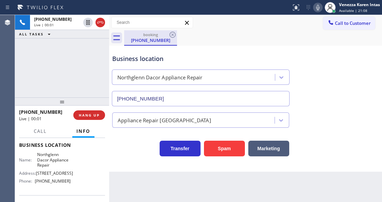
click at [147, 40] on div "[PHONE_NUMBER]" at bounding box center [150, 40] width 51 height 6
click at [135, 159] on div "Business location [GEOGRAPHIC_DATA] Dacor Appliance Repair [PHONE_NUMBER] Appli…" at bounding box center [245, 109] width 273 height 126
click at [71, 64] on div "[PHONE_NUMBER] Live | 00:53 ALL TASKS ALL TASKS ACTIVE TASKS TASKS IN WRAP UP" at bounding box center [62, 56] width 94 height 82
click at [63, 62] on div "[PHONE_NUMBER] Live | 00:53 ALL TASKS ALL TASKS ACTIVE TASKS TASKS IN WRAP UP" at bounding box center [62, 56] width 94 height 82
click at [314, 7] on icon at bounding box center [318, 7] width 8 height 8
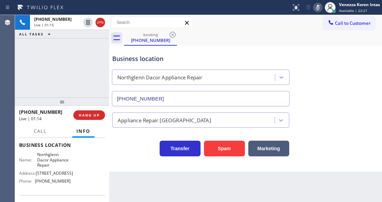
click at [314, 7] on icon at bounding box center [318, 7] width 8 height 8
click at [221, 54] on div "Business location" at bounding box center [200, 58] width 177 height 9
click at [229, 32] on div "booking [PHONE_NUMBER]" at bounding box center [253, 37] width 258 height 15
click at [227, 15] on div "Call to Customer Outbound call Location [GEOGRAPHIC_DATA] Plumbers [GEOGRAPHIC_…" at bounding box center [245, 22] width 273 height 15
drag, startPoint x: 37, startPoint y: 153, endPoint x: 55, endPoint y: 165, distance: 21.6
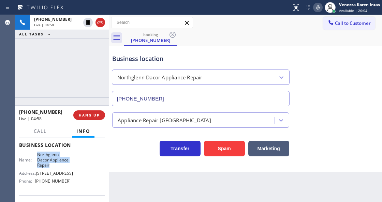
click at [55, 165] on span "Northglenn Dacor Appliance Repair" at bounding box center [54, 160] width 34 height 16
click at [80, 42] on div "[PHONE_NUMBER] Live | 05:10 ALL TASKS ALL TASKS ACTIVE TASKS TASKS IN WRAP UP" at bounding box center [62, 56] width 94 height 82
click at [314, 3] on icon at bounding box center [318, 7] width 8 height 8
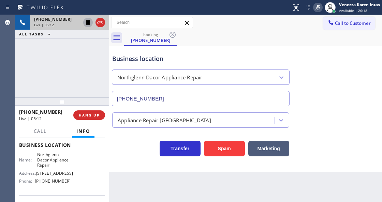
click at [87, 24] on icon at bounding box center [87, 22] width 3 height 5
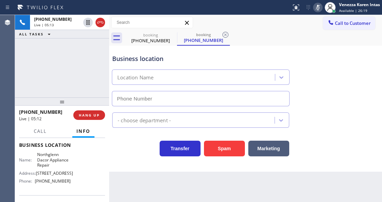
type input "[PHONE_NUMBER]"
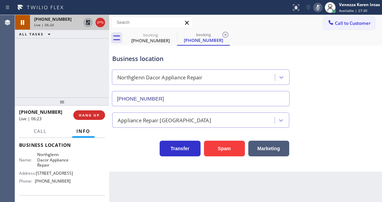
drag, startPoint x: 85, startPoint y: 20, endPoint x: 113, endPoint y: 27, distance: 29.5
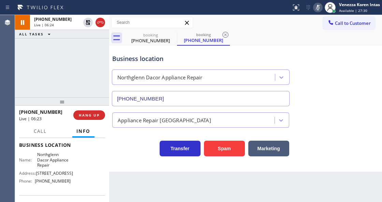
click at [85, 21] on icon at bounding box center [88, 22] width 8 height 8
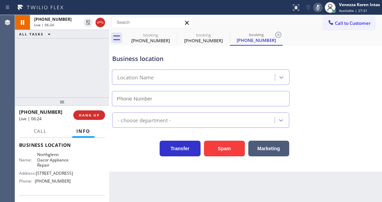
type input "[PHONE_NUMBER]"
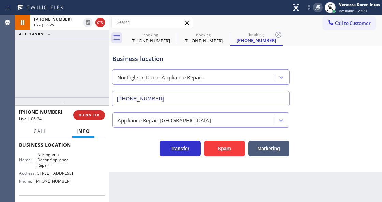
click at [319, 7] on icon at bounding box center [318, 7] width 8 height 8
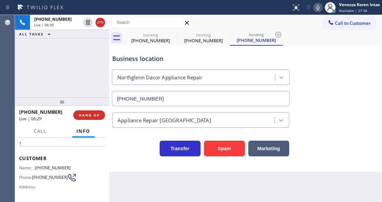
scroll to position [22, 0]
drag, startPoint x: 61, startPoint y: 166, endPoint x: 36, endPoint y: 165, distance: 24.9
click at [36, 166] on div "Name: [PHONE_NUMBER] Phone: [PHONE_NUMBER] Address:" at bounding box center [62, 179] width 86 height 27
click at [42, 132] on span "Call" at bounding box center [40, 131] width 13 height 6
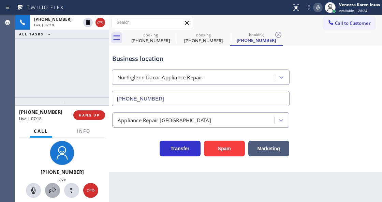
click at [52, 194] on icon at bounding box center [52, 190] width 8 height 8
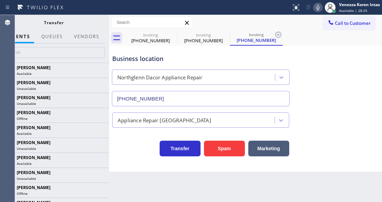
click at [93, 29] on div "Transfer" at bounding box center [53, 22] width 111 height 15
click at [94, 35] on button "Vendors" at bounding box center [86, 36] width 33 height 13
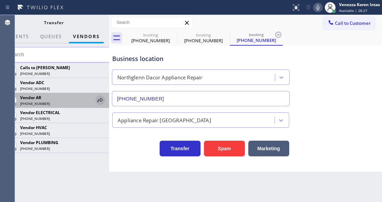
click at [101, 102] on icon at bounding box center [100, 100] width 8 height 8
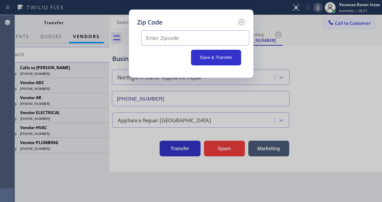
click at [163, 44] on input "text" at bounding box center [195, 37] width 108 height 15
paste input "80233"
type input "80233"
click at [219, 58] on button "Save & Transfer" at bounding box center [216, 58] width 50 height 16
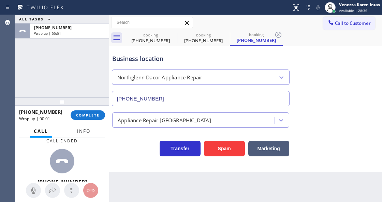
click at [82, 132] on span "Info" at bounding box center [83, 131] width 13 height 6
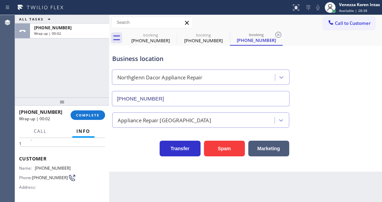
click at [86, 73] on div "ALL TASKS ALL TASKS ACTIVE TASKS TASKS IN WRAP UP [PHONE_NUMBER] Wrap up | 00:02" at bounding box center [62, 56] width 94 height 82
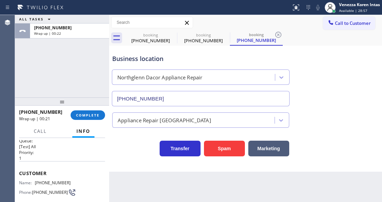
scroll to position [0, 0]
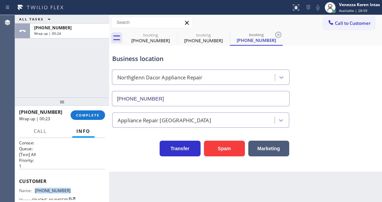
drag, startPoint x: 66, startPoint y: 187, endPoint x: 35, endPoint y: 189, distance: 31.7
click at [35, 189] on div "Name: [PHONE_NUMBER] Phone: [PHONE_NUMBER] Address:" at bounding box center [62, 201] width 86 height 27
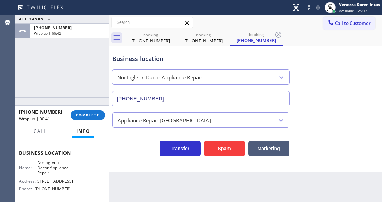
scroll to position [91, 0]
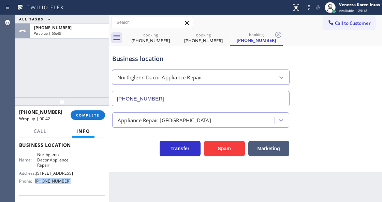
drag, startPoint x: 67, startPoint y: 184, endPoint x: 37, endPoint y: 185, distance: 30.0
click at [37, 184] on span "[PHONE_NUMBER]" at bounding box center [53, 181] width 36 height 5
click at [151, 78] on div "Northglenn Dacor Appliance Repair" at bounding box center [159, 78] width 85 height 8
click at [90, 117] on span "COMPLETE" at bounding box center [88, 115] width 24 height 5
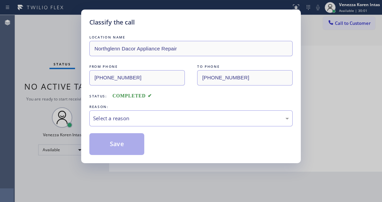
click at [140, 123] on div "Select a reason" at bounding box center [190, 118] width 203 height 16
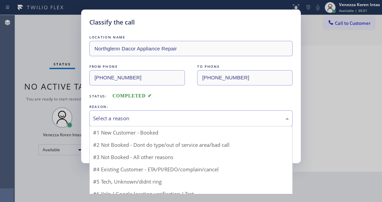
drag, startPoint x: 132, startPoint y: 146, endPoint x: 127, endPoint y: 146, distance: 5.5
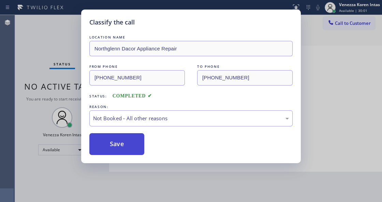
click at [125, 146] on button "Save" at bounding box center [116, 144] width 55 height 22
click at [65, 78] on div "Classify the call LOCATION NAME Northglenn Dacor Appliance Repair FROM PHONE [P…" at bounding box center [191, 101] width 382 height 202
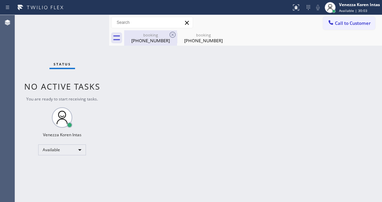
click at [143, 42] on div "[PHONE_NUMBER]" at bounding box center [150, 40] width 51 height 6
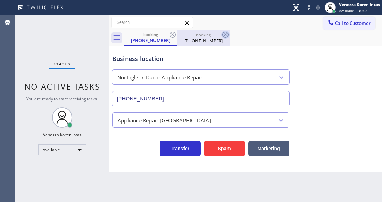
click at [173, 33] on icon at bounding box center [172, 35] width 8 height 8
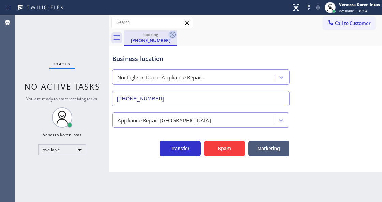
drag, startPoint x: 173, startPoint y: 33, endPoint x: 172, endPoint y: 37, distance: 4.1
click at [173, 34] on icon at bounding box center [172, 35] width 8 height 8
click at [173, 35] on div "booking [PHONE_NUMBER]" at bounding box center [253, 37] width 258 height 15
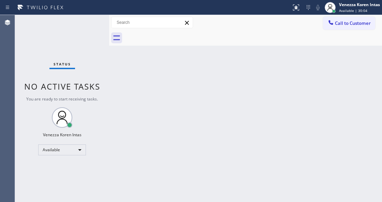
click at [187, 45] on div at bounding box center [253, 37] width 258 height 15
click at [89, 81] on span "No active tasks" at bounding box center [62, 86] width 76 height 11
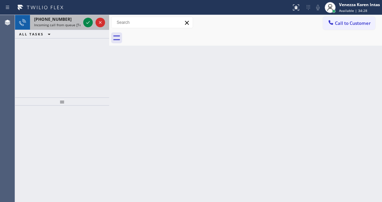
click at [70, 21] on div "[PHONE_NUMBER]" at bounding box center [57, 19] width 46 height 6
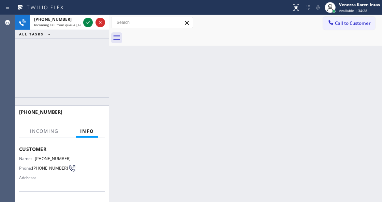
scroll to position [68, 0]
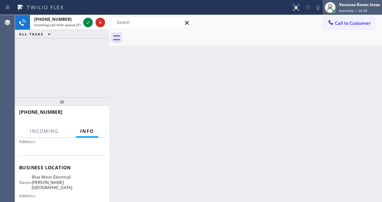
click at [342, 7] on div "Venezza Koren Intas" at bounding box center [359, 5] width 41 height 6
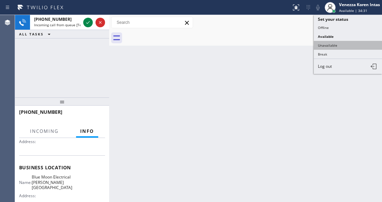
click at [321, 45] on button "Unavailable" at bounding box center [348, 45] width 68 height 9
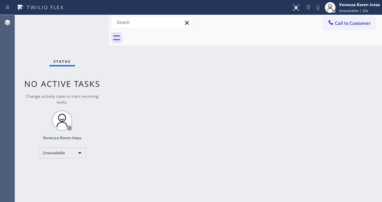
click at [112, 108] on div "Back to Dashboard Change Sender ID Customers Technicians Select a contact Outbo…" at bounding box center [245, 108] width 273 height 187
click at [135, 96] on div "Back to Dashboard Change Sender ID Customers Technicians Select a contact Outbo…" at bounding box center [245, 108] width 273 height 187
click at [57, 43] on div "Status No active tasks Change activity state to start receiving tasks. Venezza …" at bounding box center [62, 108] width 94 height 187
click at [354, 10] on span "Unavailable | 31s" at bounding box center [353, 10] width 29 height 5
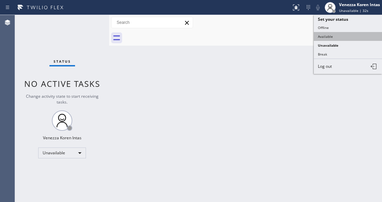
click at [326, 36] on button "Available" at bounding box center [348, 36] width 68 height 9
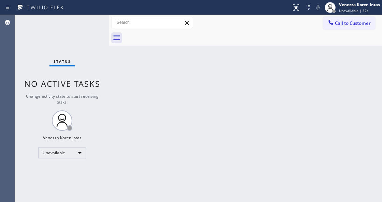
click at [206, 72] on div "Back to Dashboard Change Sender ID Customers Technicians Select a contact Outbo…" at bounding box center [245, 108] width 273 height 187
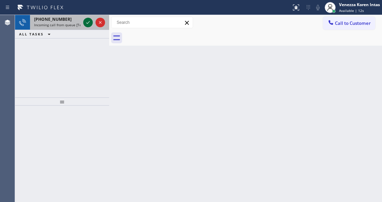
click at [85, 19] on icon at bounding box center [88, 22] width 8 height 8
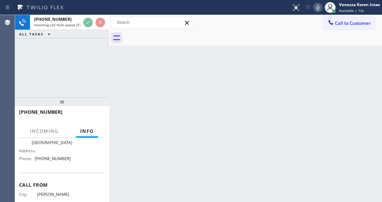
scroll to position [113, 0]
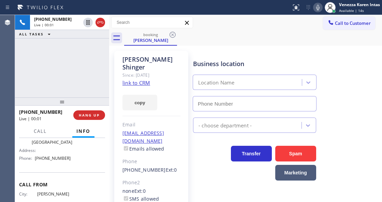
type input "[PHONE_NUMBER]"
click at [127, 79] on link "link to CRM" at bounding box center [136, 82] width 28 height 7
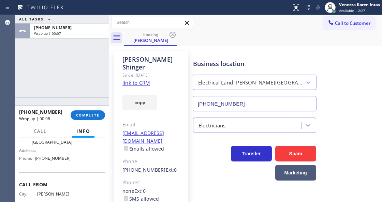
click at [90, 115] on span "COMPLETE" at bounding box center [88, 115] width 24 height 5
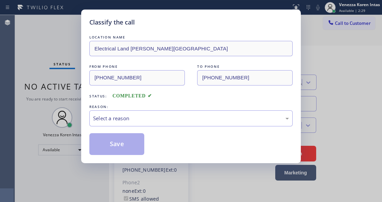
click at [172, 122] on div "Select a reason" at bounding box center [191, 119] width 196 height 8
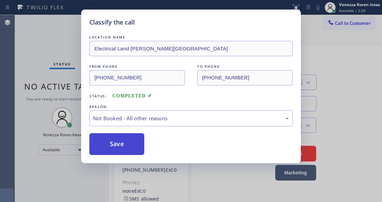
click at [133, 137] on button "Save" at bounding box center [116, 144] width 55 height 22
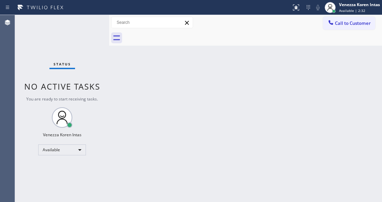
click at [90, 25] on div "Status No active tasks You are ready to start receiving tasks. Venezza Koren In…" at bounding box center [62, 108] width 94 height 187
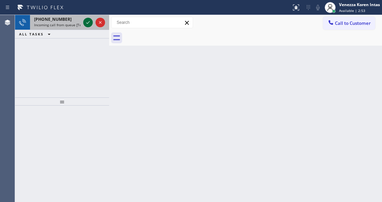
click at [86, 25] on icon at bounding box center [88, 22] width 8 height 8
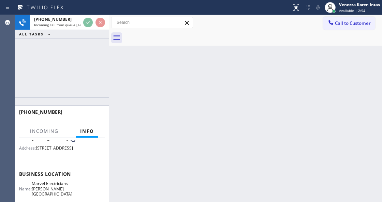
scroll to position [68, 0]
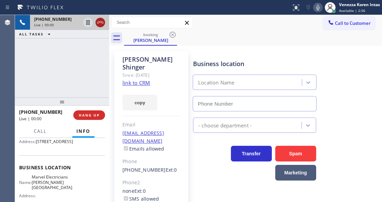
click at [97, 24] on icon at bounding box center [100, 22] width 8 height 8
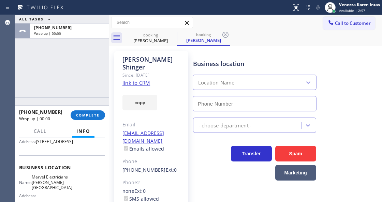
type input "[PHONE_NUMBER]"
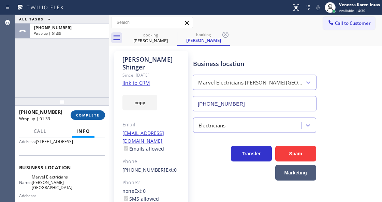
drag, startPoint x: 86, startPoint y: 109, endPoint x: 89, endPoint y: 112, distance: 4.6
click at [86, 109] on div "[PHONE_NUMBER] Wrap up | 01:33 COMPLETE" at bounding box center [62, 115] width 86 height 18
click at [90, 112] on button "COMPLETE" at bounding box center [88, 115] width 34 height 10
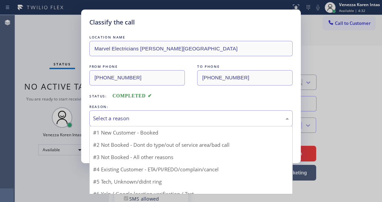
click at [164, 122] on div "Select a reason" at bounding box center [191, 119] width 196 height 8
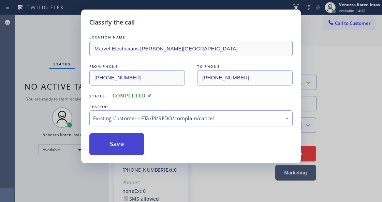
click at [138, 150] on button "Save" at bounding box center [116, 144] width 55 height 22
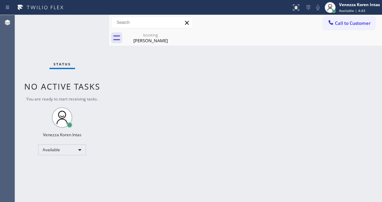
click at [140, 40] on div "[PERSON_NAME]" at bounding box center [150, 40] width 51 height 6
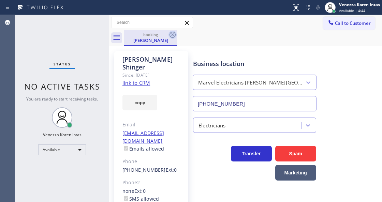
click at [172, 35] on icon at bounding box center [172, 35] width 6 height 6
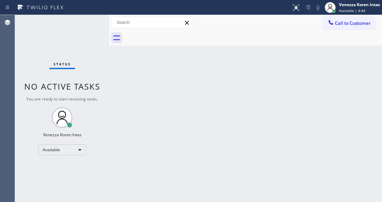
click at [231, 42] on div at bounding box center [253, 37] width 258 height 15
click at [62, 9] on icon at bounding box center [40, 7] width 51 height 11
click at [77, 27] on div "Status No active tasks You are ready to start receiving tasks. Venezza Koren In…" at bounding box center [62, 108] width 94 height 187
click at [30, 55] on div "Status No active tasks You are ready to start receiving tasks. Venezza Koren In…" at bounding box center [62, 108] width 94 height 187
drag, startPoint x: 180, startPoint y: 86, endPoint x: 173, endPoint y: 98, distance: 14.5
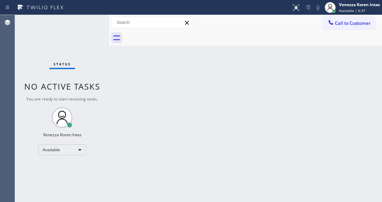
click at [180, 86] on div "Back to Dashboard Change Sender ID Customers Technicians Select a contact Outbo…" at bounding box center [245, 108] width 273 height 187
click at [53, 64] on div "Status" at bounding box center [62, 65] width 26 height 7
drag, startPoint x: 352, startPoint y: 81, endPoint x: 346, endPoint y: 79, distance: 6.0
click at [352, 81] on div "Back to Dashboard Change Sender ID Customers Technicians Select a contact Outbo…" at bounding box center [245, 108] width 273 height 187
click at [106, 65] on div "Status No active tasks You are ready to start receiving tasks. Venezza Koren In…" at bounding box center [62, 108] width 94 height 187
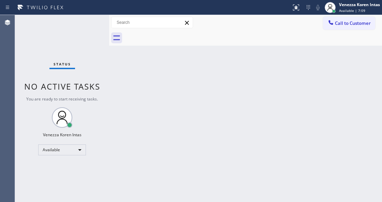
drag, startPoint x: 101, startPoint y: 43, endPoint x: 109, endPoint y: 24, distance: 21.3
click at [107, 38] on div "Status No active tasks You are ready to start receiving tasks. Venezza Koren In…" at bounding box center [62, 108] width 94 height 187
click at [109, 24] on div at bounding box center [109, 108] width 0 height 187
drag, startPoint x: 90, startPoint y: 54, endPoint x: 89, endPoint y: 32, distance: 22.2
click at [90, 49] on div "Status No active tasks You are ready to start receiving tasks. Venezza Koren In…" at bounding box center [62, 108] width 94 height 187
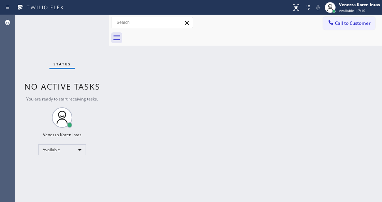
click at [89, 32] on div "Status No active tasks You are ready to start receiving tasks. Venezza Koren In…" at bounding box center [62, 108] width 94 height 187
click at [149, 199] on div "Back to Dashboard Change Sender ID Customers Technicians Select a contact Outbo…" at bounding box center [245, 108] width 273 height 187
click at [124, 86] on div "Back to Dashboard Change Sender ID Customers Technicians Select a contact Outbo…" at bounding box center [245, 108] width 273 height 187
click at [87, 41] on div "Status No active tasks You are ready to start receiving tasks. Venezza Koren In…" at bounding box center [62, 108] width 94 height 187
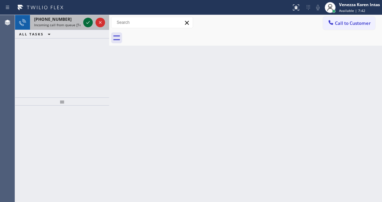
click at [88, 16] on div at bounding box center [94, 22] width 25 height 15
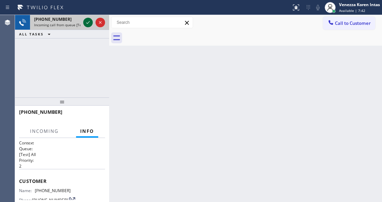
click at [89, 18] on icon at bounding box center [88, 22] width 8 height 8
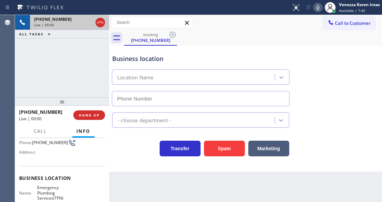
scroll to position [68, 0]
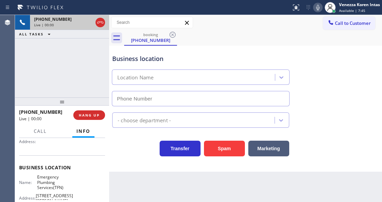
type input "[PHONE_NUMBER]"
click at [116, 172] on div "Business location Emergency Plumbing Services(TFN) [PHONE_NUMBER] Plumbing Reg …" at bounding box center [245, 109] width 273 height 126
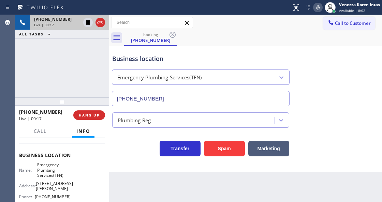
scroll to position [91, 0]
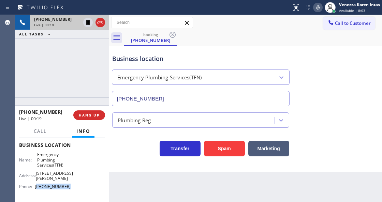
drag, startPoint x: 67, startPoint y: 182, endPoint x: 38, endPoint y: 181, distance: 28.6
click at [38, 184] on span "[PHONE_NUMBER]" at bounding box center [53, 186] width 36 height 5
click at [318, 6] on icon at bounding box center [318, 7] width 8 height 8
click at [88, 22] on icon at bounding box center [88, 22] width 8 height 8
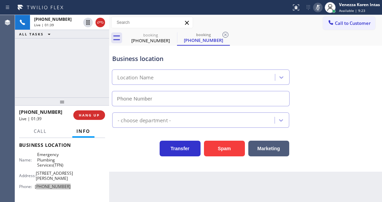
type input "[PHONE_NUMBER]"
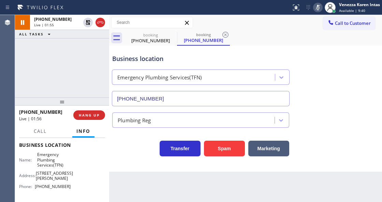
click at [87, 58] on div "[PHONE_NUMBER] Live | 01:55 ALL TASKS ALL TASKS ACTIVE TASKS TASKS IN WRAP UP" at bounding box center [62, 56] width 94 height 82
click at [136, 62] on div "Business location" at bounding box center [200, 58] width 177 height 9
drag, startPoint x: 324, startPoint y: 5, endPoint x: 320, endPoint y: 9, distance: 5.7
click at [321, 8] on div "Status report No issues detected If you experience an issue, please download th…" at bounding box center [334, 7] width 93 height 15
click at [320, 9] on icon at bounding box center [318, 7] width 8 height 8
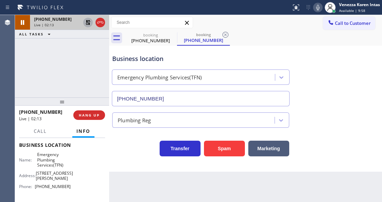
click at [87, 21] on icon at bounding box center [88, 22] width 5 height 5
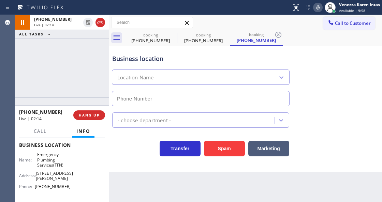
type input "[PHONE_NUMBER]"
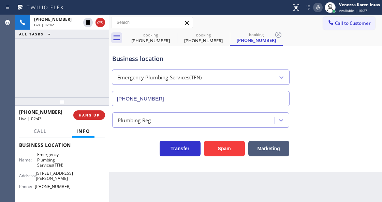
click at [318, 10] on icon at bounding box center [317, 7] width 3 height 5
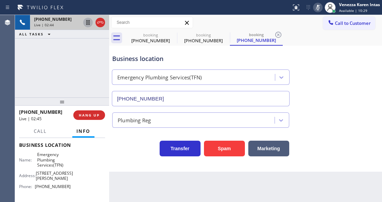
click at [88, 22] on icon at bounding box center [87, 22] width 3 height 5
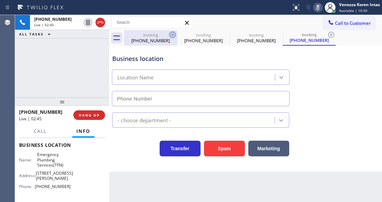
type input "[PHONE_NUMBER]"
click at [173, 35] on icon at bounding box center [172, 35] width 6 height 6
click at [0, 0] on icon at bounding box center [0, 0] width 0 height 0
click at [328, 35] on icon at bounding box center [331, 35] width 6 height 6
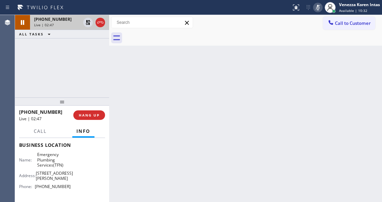
click at [46, 28] on div "[PHONE_NUMBER] Live | 02:47" at bounding box center [56, 22] width 52 height 15
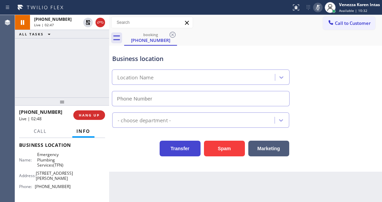
type input "[PHONE_NUMBER]"
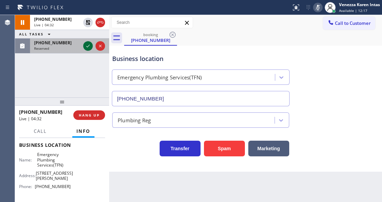
click at [87, 46] on icon at bounding box center [88, 46] width 8 height 8
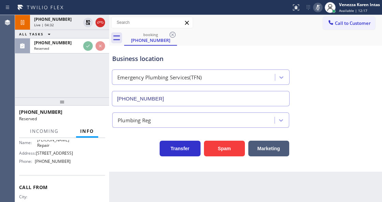
scroll to position [119, 0]
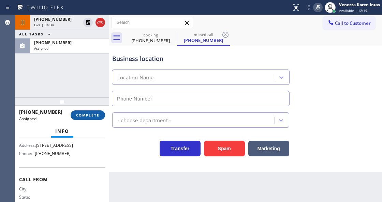
click at [102, 113] on button "COMPLETE" at bounding box center [88, 115] width 34 height 10
type input "[PHONE_NUMBER]"
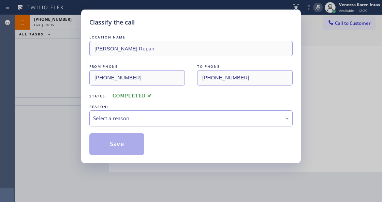
click at [151, 125] on div "Select a reason" at bounding box center [190, 118] width 203 height 16
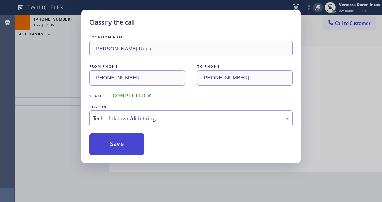
click at [133, 151] on button "Save" at bounding box center [116, 144] width 55 height 22
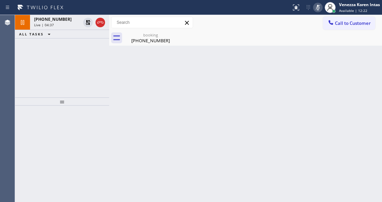
click at [316, 10] on icon at bounding box center [317, 7] width 3 height 5
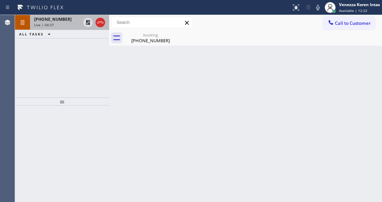
click at [85, 17] on div at bounding box center [94, 22] width 25 height 15
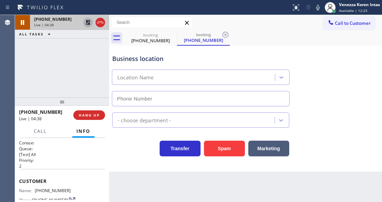
drag, startPoint x: 83, startPoint y: 26, endPoint x: 87, endPoint y: 22, distance: 5.1
click at [83, 26] on div at bounding box center [88, 22] width 10 height 8
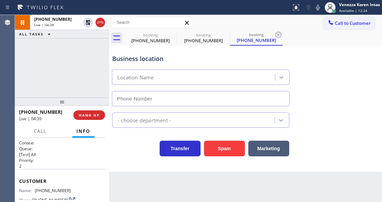
type input "[PHONE_NUMBER]"
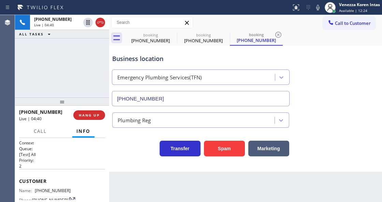
drag, startPoint x: 87, startPoint y: 69, endPoint x: 123, endPoint y: 79, distance: 37.0
click at [87, 70] on div "[PHONE_NUMBER] Live | 04:40 ALL TASKS ALL TASKS ACTIVE TASKS TASKS IN WRAP UP" at bounding box center [62, 56] width 94 height 82
click at [0, 0] on icon at bounding box center [0, 0] width 0 height 0
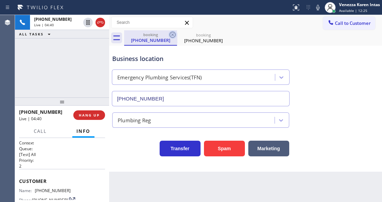
click at [174, 33] on icon at bounding box center [172, 35] width 8 height 8
click at [0, 0] on icon at bounding box center [0, 0] width 0 height 0
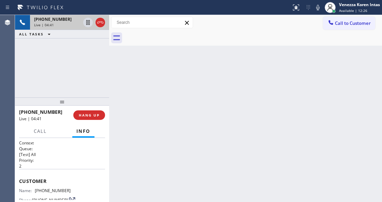
click at [34, 19] on span "[PHONE_NUMBER]" at bounding box center [52, 19] width 37 height 6
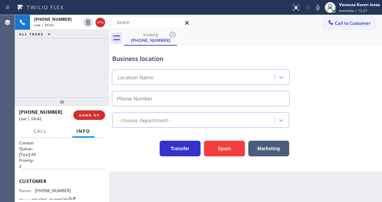
type input "[PHONE_NUMBER]"
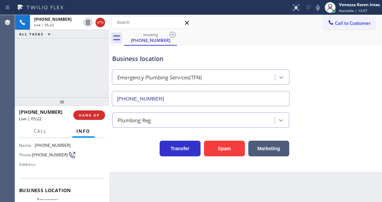
scroll to position [22, 0]
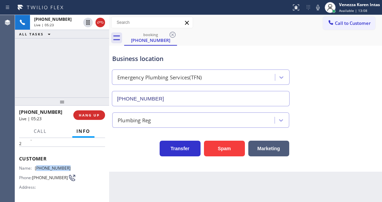
drag, startPoint x: 71, startPoint y: 166, endPoint x: 37, endPoint y: 165, distance: 34.1
click at [37, 166] on div "Name: [PHONE_NUMBER] Phone: [PHONE_NUMBER] Address:" at bounding box center [62, 179] width 86 height 27
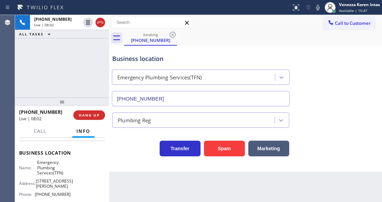
scroll to position [91, 0]
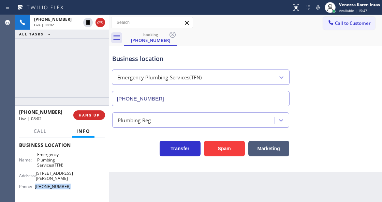
drag, startPoint x: 70, startPoint y: 184, endPoint x: 34, endPoint y: 185, distance: 35.5
click at [34, 185] on div "Name: Emergency Plumbing Services(TFN) Address: [STREET_ADDRESS][PERSON_NAME] P…" at bounding box center [62, 172] width 86 height 40
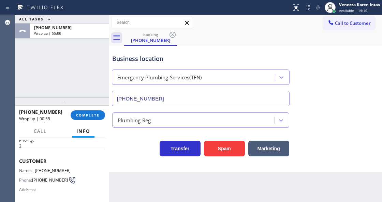
scroll to position [0, 0]
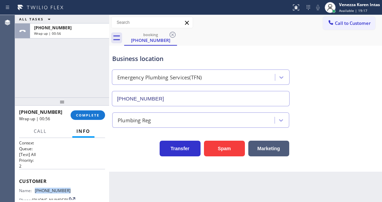
drag, startPoint x: 70, startPoint y: 190, endPoint x: 35, endPoint y: 187, distance: 34.9
click at [35, 188] on div "Name: [PHONE_NUMBER] Phone: [PHONE_NUMBER] Address:" at bounding box center [62, 201] width 86 height 27
click at [89, 117] on button "COMPLETE" at bounding box center [88, 115] width 34 height 10
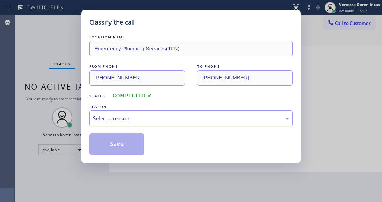
click at [137, 123] on div "Select a reason" at bounding box center [190, 118] width 203 height 16
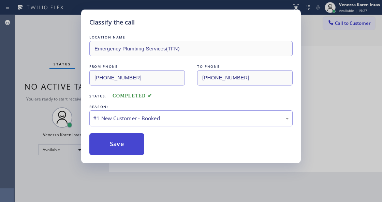
click at [134, 148] on button "Save" at bounding box center [116, 144] width 55 height 22
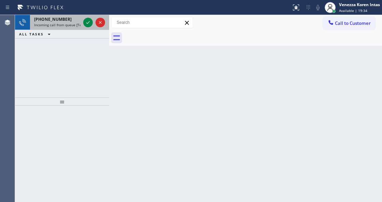
click at [71, 28] on div "[PHONE_NUMBER] Incoming call from queue [Test] All" at bounding box center [56, 22] width 52 height 15
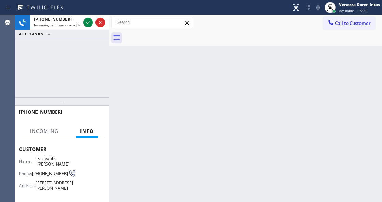
scroll to position [68, 0]
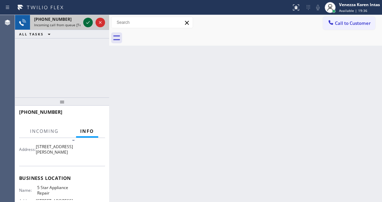
click at [84, 26] on icon at bounding box center [88, 22] width 8 height 8
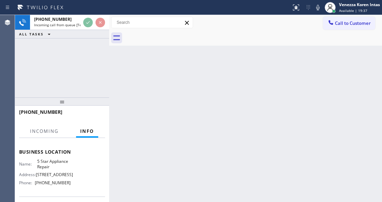
scroll to position [136, 0]
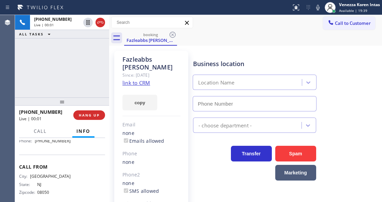
click at [142, 84] on link "link to CRM" at bounding box center [136, 82] width 28 height 7
type input "[PHONE_NUMBER]"
click at [318, 7] on icon at bounding box center [317, 7] width 3 height 5
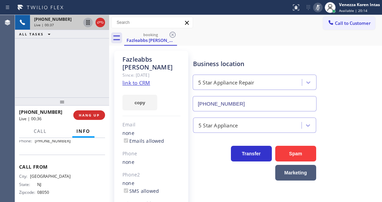
click at [88, 24] on icon at bounding box center [88, 22] width 8 height 8
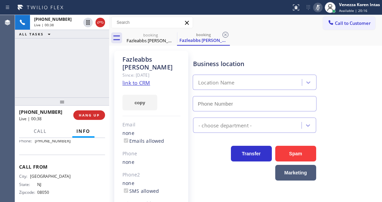
type input "[PHONE_NUMBER]"
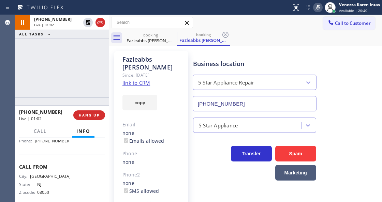
click at [233, 20] on div "Call to Customer Outbound call Location [GEOGRAPHIC_DATA] Plumbers [GEOGRAPHIC_…" at bounding box center [245, 23] width 273 height 12
drag, startPoint x: 227, startPoint y: 39, endPoint x: 225, endPoint y: 34, distance: 5.0
click at [226, 37] on icon at bounding box center [225, 35] width 8 height 8
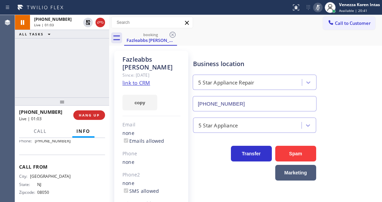
click at [225, 34] on div "booking Fazleabbs [PERSON_NAME]" at bounding box center [253, 37] width 258 height 15
click at [227, 42] on div "booking Fazleabbs [PERSON_NAME]" at bounding box center [253, 37] width 258 height 15
click at [80, 87] on div "[PHONE_NUMBER] Live | 01:04 ALL TASKS ALL TASKS ACTIVE TASKS TASKS IN WRAP UP" at bounding box center [62, 56] width 94 height 82
drag, startPoint x: 319, startPoint y: 8, endPoint x: 304, endPoint y: 32, distance: 28.0
click at [319, 8] on icon at bounding box center [318, 7] width 8 height 8
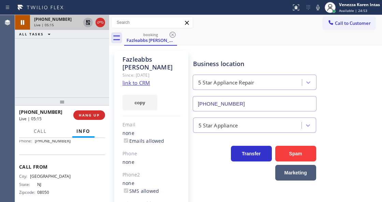
click at [91, 23] on icon at bounding box center [88, 22] width 8 height 8
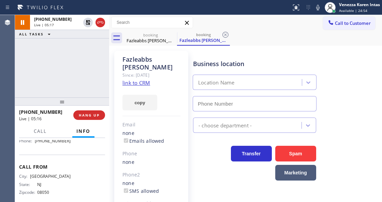
type input "[PHONE_NUMBER]"
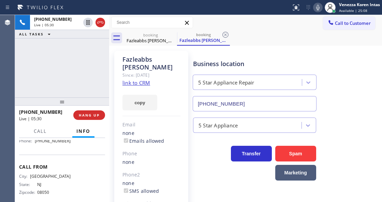
click at [315, 10] on icon at bounding box center [318, 7] width 8 height 8
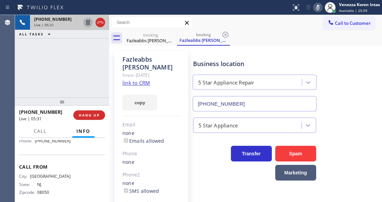
click at [86, 25] on icon at bounding box center [87, 22] width 3 height 5
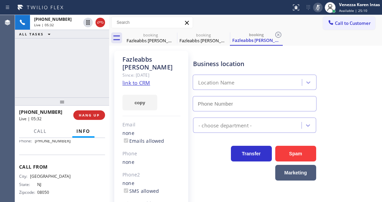
type input "[PHONE_NUMBER]"
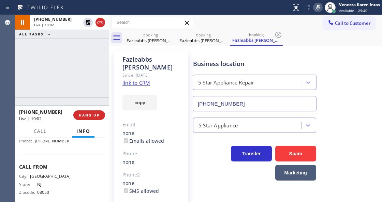
click at [317, 8] on icon at bounding box center [318, 7] width 8 height 8
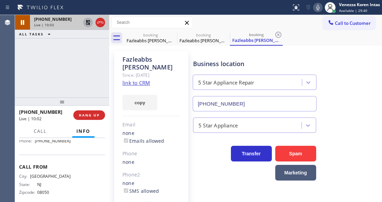
click at [87, 24] on icon at bounding box center [88, 22] width 5 height 5
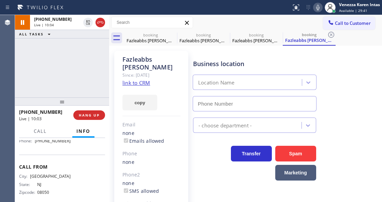
type input "[PHONE_NUMBER]"
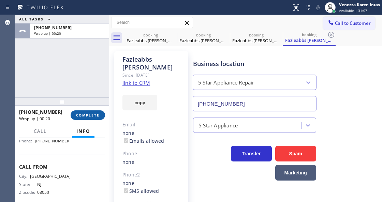
click at [90, 115] on span "COMPLETE" at bounding box center [88, 115] width 24 height 5
click at [87, 114] on span "COMPLETE" at bounding box center [88, 115] width 24 height 5
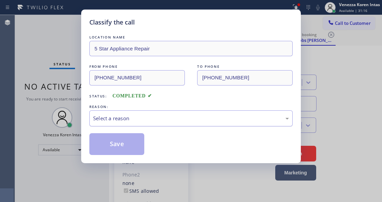
click at [152, 118] on div "Select a reason" at bounding box center [191, 119] width 196 height 8
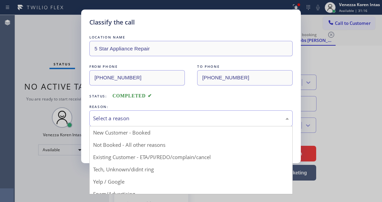
drag, startPoint x: 181, startPoint y: 158, endPoint x: 141, endPoint y: 149, distance: 40.6
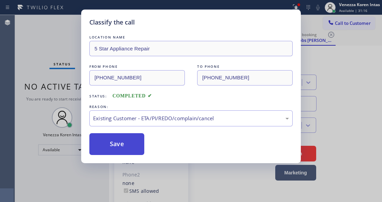
click at [125, 144] on button "Save" at bounding box center [116, 144] width 55 height 22
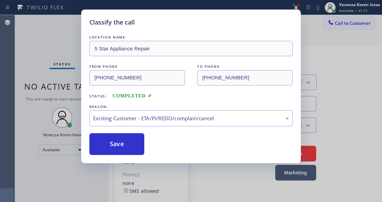
click at [67, 80] on div "Classify the call LOCATION NAME 5 Star Appliance Repair FROM PHONE [PHONE_NUMBE…" at bounding box center [191, 101] width 382 height 202
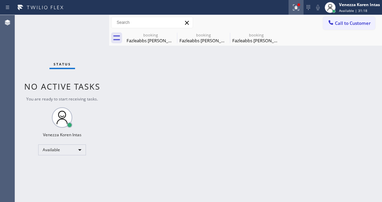
click at [295, 6] on icon at bounding box center [296, 6] width 4 height 2
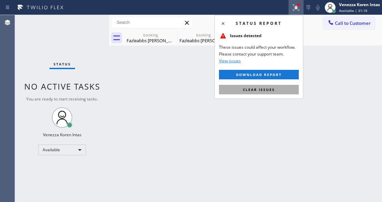
click at [290, 85] on button "Clear issues" at bounding box center [259, 90] width 80 height 10
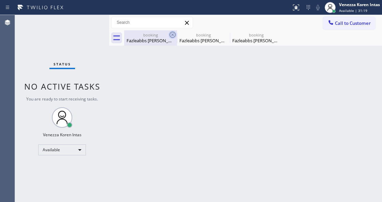
click at [174, 33] on icon at bounding box center [172, 35] width 8 height 8
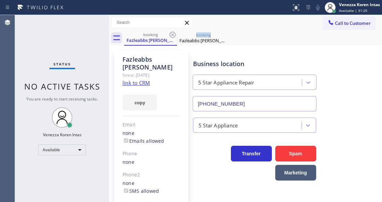
click at [174, 33] on icon at bounding box center [172, 35] width 8 height 8
click at [0, 0] on icon at bounding box center [0, 0] width 0 height 0
click at [173, 33] on div "booking Fazleabbs [PERSON_NAME] booking Fazleabbs [PERSON_NAME]" at bounding box center [253, 37] width 258 height 15
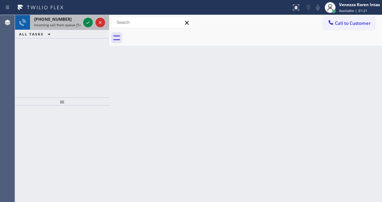
click at [82, 28] on div at bounding box center [94, 22] width 25 height 15
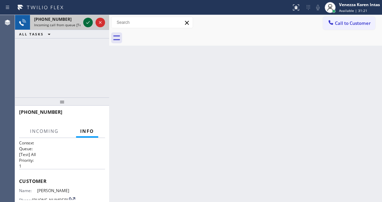
click at [87, 22] on icon at bounding box center [88, 22] width 8 height 8
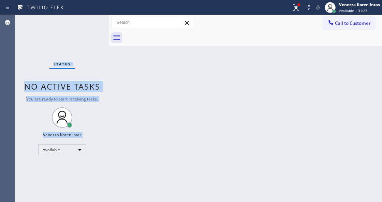
click at [73, 46] on div "Status No active tasks You are ready to start receiving tasks. Venezza Koren In…" at bounding box center [62, 108] width 94 height 187
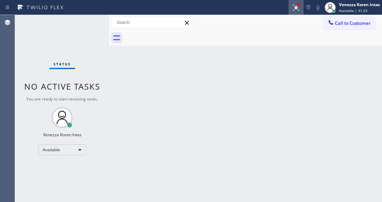
click at [301, 5] on div at bounding box center [295, 7] width 15 height 8
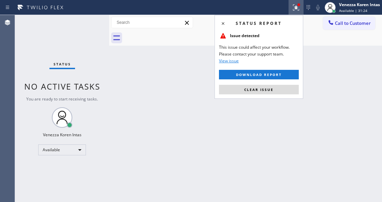
click at [276, 84] on div "Status report Issue detected This issue could affect your workflow. Please cont…" at bounding box center [258, 57] width 89 height 84
drag, startPoint x: 266, startPoint y: 90, endPoint x: 158, endPoint y: 39, distance: 119.4
click at [265, 90] on span "Clear issue" at bounding box center [258, 89] width 29 height 5
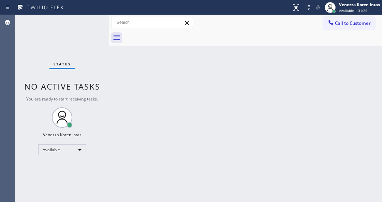
click at [100, 21] on div "Status No active tasks You are ready to start receiving tasks. Venezza Koren In…" at bounding box center [62, 108] width 94 height 187
click at [361, 12] on span "Available | 31:26" at bounding box center [353, 10] width 28 height 5
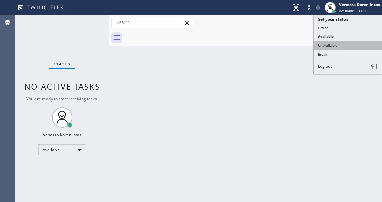
click at [331, 46] on button "Unavailable" at bounding box center [348, 45] width 68 height 9
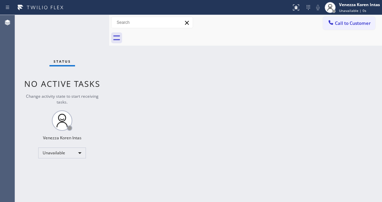
click at [86, 22] on div "Status No active tasks Change activity state to start receiving tasks. Venezza …" at bounding box center [62, 108] width 94 height 187
click at [67, 148] on div "Unavailable" at bounding box center [62, 153] width 48 height 11
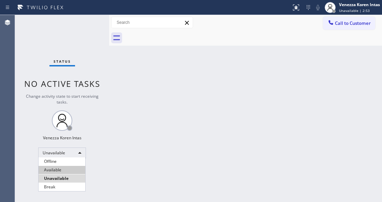
click at [65, 172] on li "Available" at bounding box center [62, 170] width 47 height 8
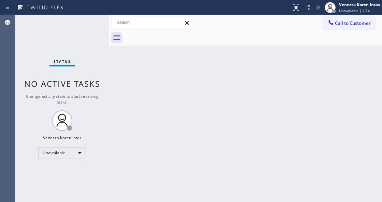
click at [88, 34] on div "Status No active tasks Change activity state to start receiving tasks. Venezza …" at bounding box center [62, 108] width 94 height 187
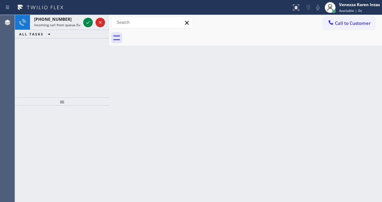
click at [86, 25] on icon at bounding box center [88, 22] width 8 height 8
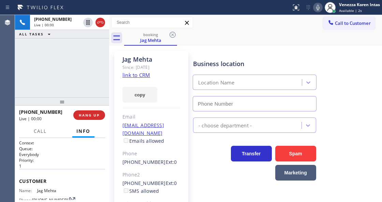
type input "[PHONE_NUMBER]"
click at [137, 75] on link "link to CRM" at bounding box center [136, 75] width 28 height 7
click at [317, 10] on icon at bounding box center [317, 7] width 3 height 5
click at [291, 44] on div "booking Jag Mehta" at bounding box center [253, 37] width 258 height 15
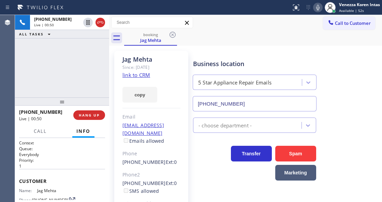
click at [259, 46] on div "Jag Mehta Since: [DATE] link to CRM copy Email [EMAIL_ADDRESS][DOMAIN_NAME] Ema…" at bounding box center [245, 152] width 273 height 213
click at [315, 9] on icon at bounding box center [318, 7] width 8 height 8
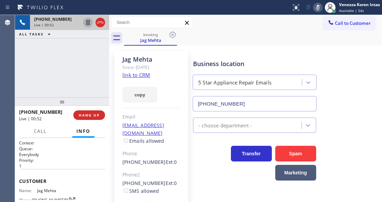
click at [86, 22] on icon at bounding box center [88, 22] width 8 height 8
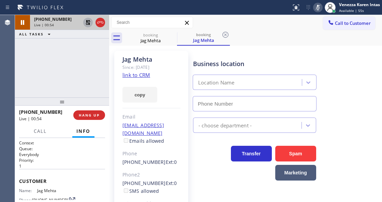
type input "[PHONE_NUMBER]"
click at [317, 11] on icon at bounding box center [318, 7] width 8 height 8
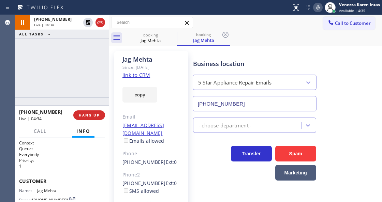
drag, startPoint x: 89, startPoint y: 25, endPoint x: 114, endPoint y: 56, distance: 40.5
click at [89, 25] on icon at bounding box center [88, 22] width 5 height 5
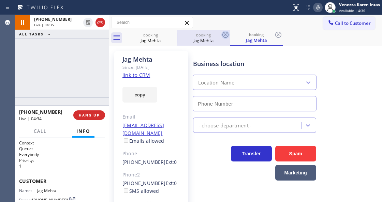
click at [226, 36] on icon at bounding box center [225, 35] width 8 height 8
type input "[PHONE_NUMBER]"
click at [226, 36] on icon at bounding box center [225, 35] width 8 height 8
click at [230, 36] on div "booking Jag Mehta" at bounding box center [256, 37] width 53 height 15
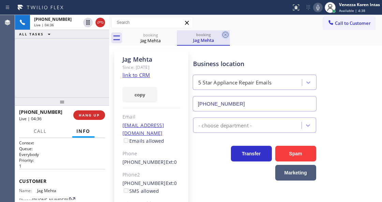
click at [228, 34] on icon at bounding box center [225, 35] width 6 height 6
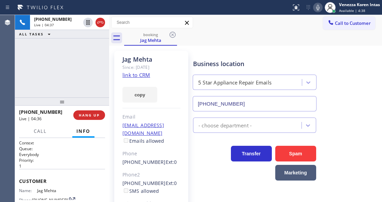
click at [252, 40] on div "booking Jag Mehta" at bounding box center [253, 37] width 258 height 15
click at [90, 78] on div "[PHONE_NUMBER] Live | 04:38 ALL TASKS ALL TASKS ACTIVE TASKS TASKS IN WRAP UP" at bounding box center [62, 56] width 94 height 82
click at [89, 80] on div "[PHONE_NUMBER] Live | 04:51 ALL TASKS ALL TASKS ACTIVE TASKS TASKS IN WRAP UP" at bounding box center [62, 56] width 94 height 82
click at [74, 62] on div "[PHONE_NUMBER] Live | 04:52 ALL TASKS ALL TASKS ACTIVE TASKS TASKS IN WRAP UP" at bounding box center [62, 56] width 94 height 82
click at [140, 57] on div "Jag Mehta" at bounding box center [151, 60] width 58 height 8
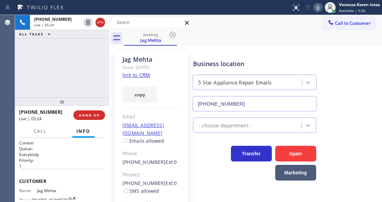
click at [215, 35] on div "booking Jag Mehta" at bounding box center [253, 37] width 258 height 15
click at [94, 82] on div "[PHONE_NUMBER] Live | 05:26 ALL TASKS ALL TASKS ACTIVE TASKS TASKS IN WRAP UP" at bounding box center [62, 56] width 94 height 82
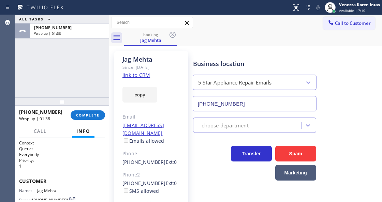
drag, startPoint x: 82, startPoint y: 114, endPoint x: 102, endPoint y: 121, distance: 20.3
click at [89, 117] on span "COMPLETE" at bounding box center [88, 115] width 24 height 5
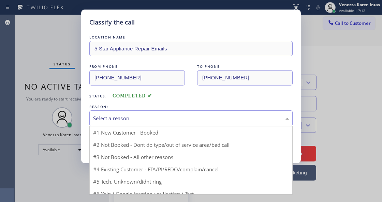
click at [163, 119] on div "Select a reason" at bounding box center [191, 119] width 196 height 8
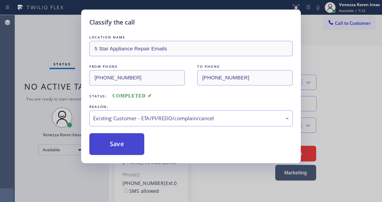
click at [130, 145] on button "Save" at bounding box center [116, 144] width 55 height 22
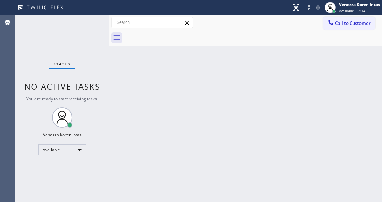
click at [97, 20] on div "Status No active tasks You are ready to start receiving tasks. Venezza Koren In…" at bounding box center [62, 108] width 94 height 187
click at [94, 28] on div "Status No active tasks You are ready to start receiving tasks. Venezza Koren In…" at bounding box center [62, 108] width 94 height 187
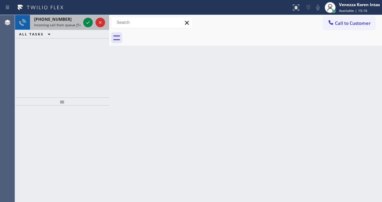
click at [77, 25] on span "Incoming call from queue [Test] All" at bounding box center [62, 24] width 57 height 5
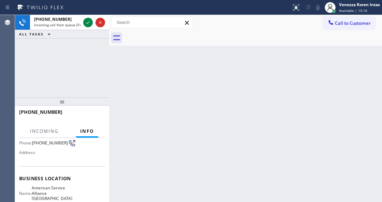
scroll to position [91, 0]
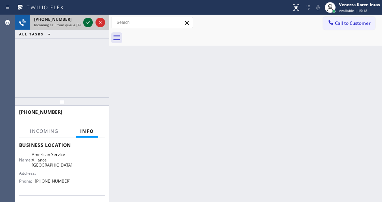
click at [89, 24] on icon at bounding box center [88, 22] width 8 height 8
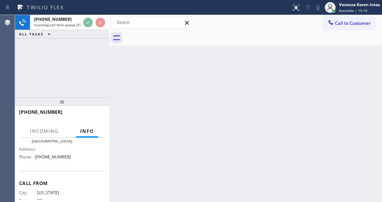
scroll to position [137, 0]
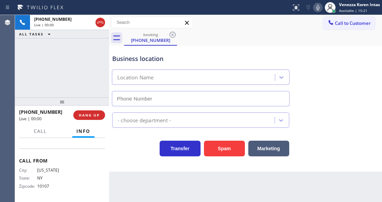
type input "[PHONE_NUMBER]"
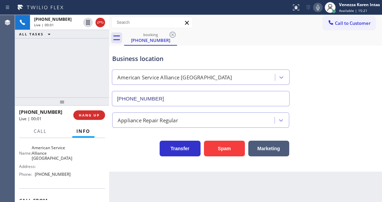
scroll to position [46, 0]
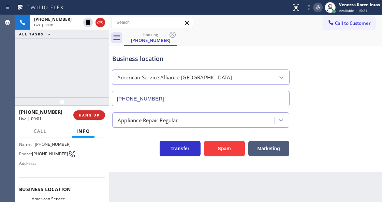
click at [102, 59] on div "[PHONE_NUMBER] Live | 00:01 ALL TASKS ALL TASKS ACTIVE TASKS TASKS IN WRAP UP" at bounding box center [62, 56] width 94 height 82
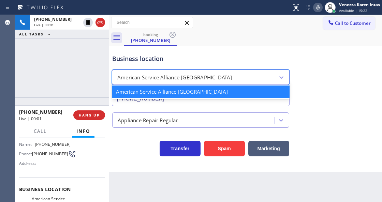
click at [173, 70] on div "American Service Alliance [GEOGRAPHIC_DATA]" at bounding box center [201, 77] width 178 height 15
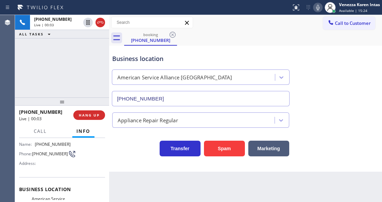
click at [175, 54] on div "Business location American Service Alliance [GEOGRAPHIC_DATA] [PHONE_NUMBER]" at bounding box center [201, 76] width 180 height 59
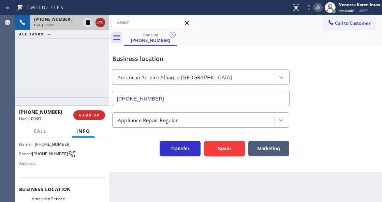
click at [102, 24] on icon at bounding box center [100, 22] width 8 height 8
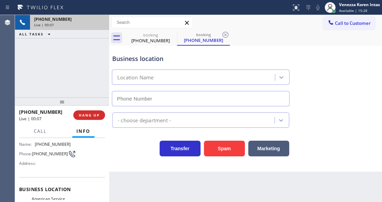
type input "[PHONE_NUMBER]"
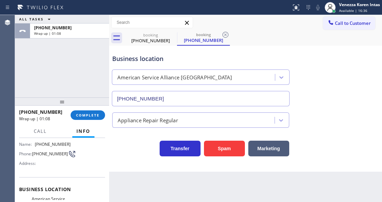
click at [85, 77] on div "ALL TASKS ALL TASKS ACTIVE TASKS TASKS IN WRAP UP [PHONE_NUMBER] Wrap up | 01:08" at bounding box center [62, 56] width 94 height 82
click at [78, 115] on span "COMPLETE" at bounding box center [88, 115] width 24 height 5
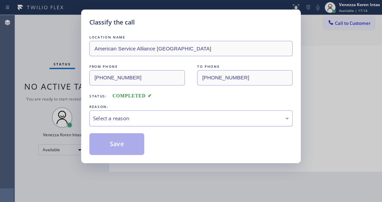
click at [151, 121] on div "Select a reason" at bounding box center [191, 119] width 196 height 8
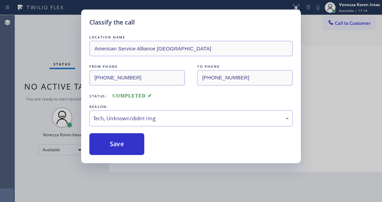
click at [122, 150] on button "Save" at bounding box center [116, 144] width 55 height 22
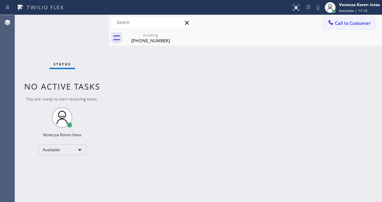
click at [85, 23] on div "Status No active tasks You are ready to start receiving tasks. Venezza Koren In…" at bounding box center [62, 108] width 94 height 187
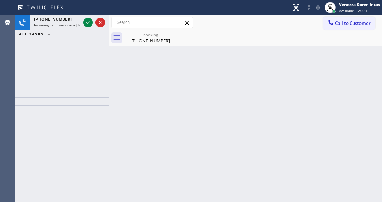
click at [122, 40] on div "booking [PHONE_NUMBER]" at bounding box center [245, 37] width 273 height 15
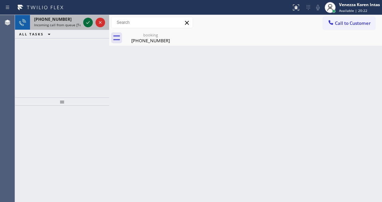
click at [88, 24] on icon at bounding box center [88, 22] width 8 height 8
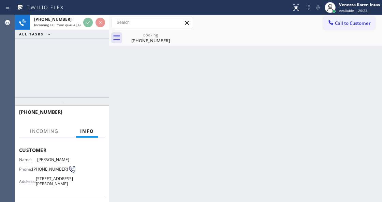
scroll to position [91, 0]
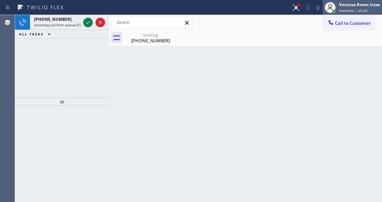
click at [337, 9] on div "Venezza Koren Intas Available | 20:24" at bounding box center [359, 7] width 44 height 12
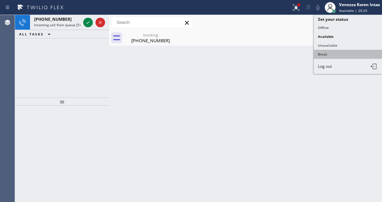
click at [328, 50] on button "Break" at bounding box center [348, 54] width 68 height 9
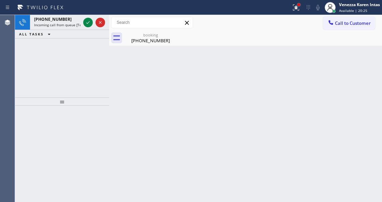
click at [299, 5] on div at bounding box center [298, 5] width 4 height 4
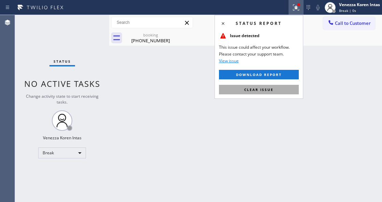
click at [264, 87] on span "Clear issue" at bounding box center [258, 89] width 29 height 5
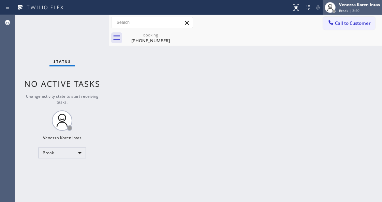
drag, startPoint x: 350, startPoint y: 6, endPoint x: 351, endPoint y: 10, distance: 4.1
click at [350, 6] on div "Venezza Koren Intas" at bounding box center [359, 5] width 41 height 6
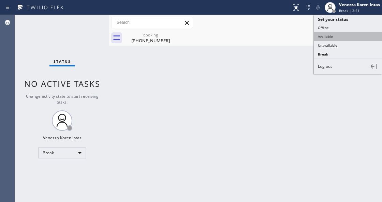
click at [341, 36] on button "Available" at bounding box center [348, 36] width 68 height 9
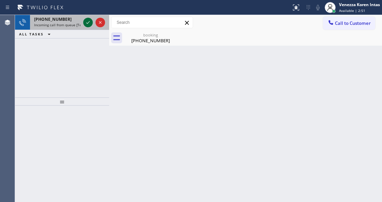
click at [89, 22] on icon at bounding box center [88, 22] width 8 height 8
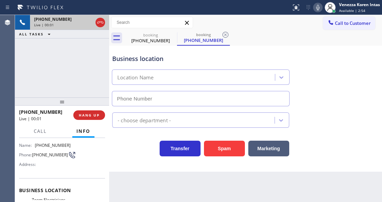
type input "[PHONE_NUMBER]"
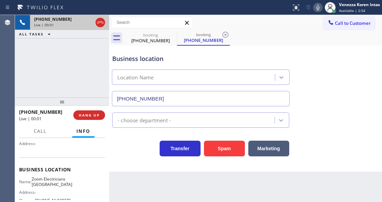
scroll to position [91, 0]
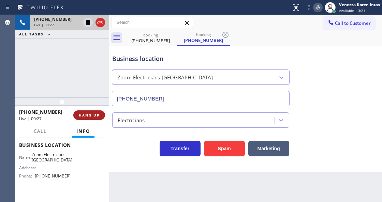
click at [93, 119] on button "HANG UP" at bounding box center [89, 115] width 32 height 10
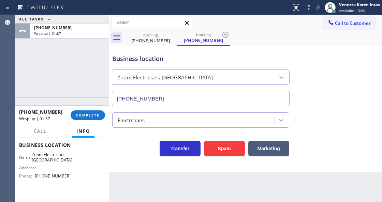
click at [96, 117] on span "COMPLETE" at bounding box center [88, 115] width 24 height 5
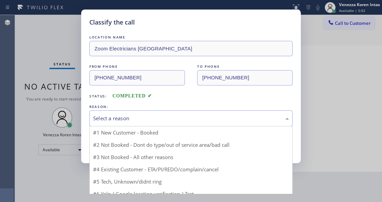
click at [155, 122] on div "Select a reason" at bounding box center [191, 119] width 196 height 8
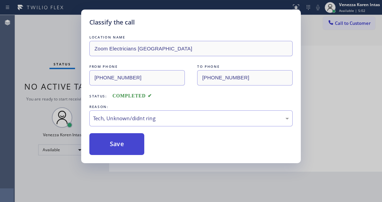
click at [139, 151] on button "Save" at bounding box center [116, 144] width 55 height 22
click at [51, 94] on div "Classify the call LOCATION NAME Zoom Electricians [GEOGRAPHIC_DATA] FROM PHONE …" at bounding box center [191, 101] width 382 height 202
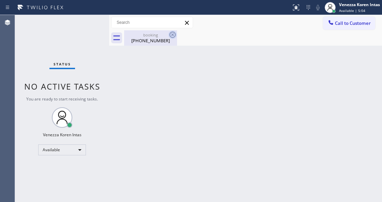
click at [170, 35] on icon at bounding box center [172, 35] width 8 height 8
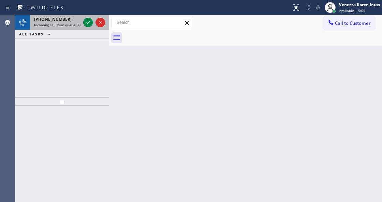
click at [74, 23] on span "Incoming call from queue [Test] All" at bounding box center [62, 24] width 57 height 5
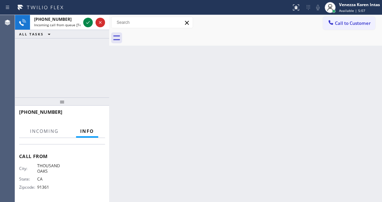
scroll to position [91, 0]
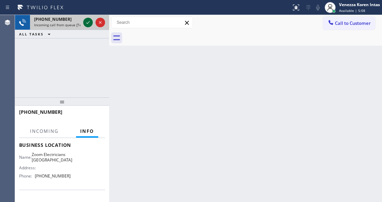
click at [89, 25] on icon at bounding box center [88, 22] width 8 height 8
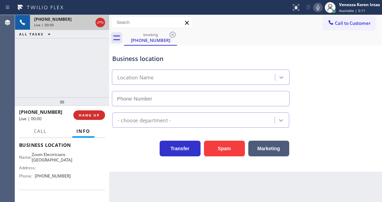
type input "[PHONE_NUMBER]"
click at [85, 69] on div "[PHONE_NUMBER] Live | 02:42 ALL TASKS ALL TASKS ACTIVE TASKS TASKS IN WRAP UP" at bounding box center [62, 56] width 94 height 82
click at [87, 21] on icon at bounding box center [88, 22] width 8 height 8
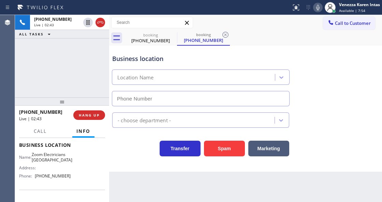
type input "[PHONE_NUMBER]"
click at [316, 6] on icon at bounding box center [318, 7] width 8 height 8
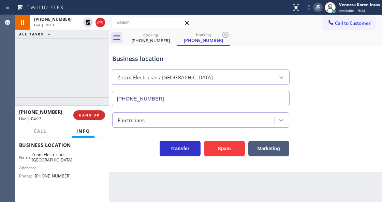
click at [317, 4] on icon at bounding box center [318, 7] width 8 height 8
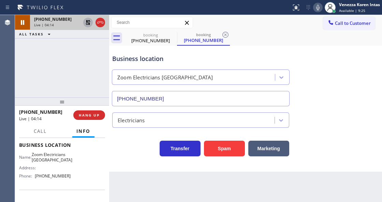
click at [87, 22] on icon at bounding box center [88, 22] width 8 height 8
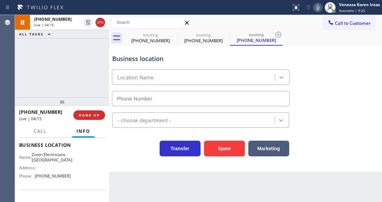
type input "[PHONE_NUMBER]"
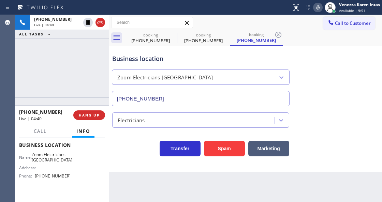
click at [96, 82] on div "[PHONE_NUMBER] Live | 04:40 ALL TASKS ALL TASKS ACTIVE TASKS TASKS IN WRAP UP" at bounding box center [62, 56] width 94 height 82
drag, startPoint x: 102, startPoint y: 20, endPoint x: 356, endPoint y: 31, distance: 253.8
click at [102, 20] on icon at bounding box center [100, 22] width 8 height 8
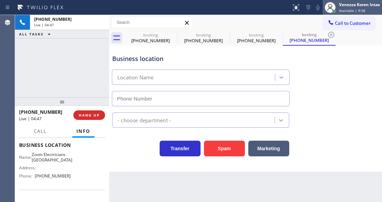
click at [353, 7] on div "Venezza Koren Intas Available | 9:58" at bounding box center [359, 7] width 44 height 12
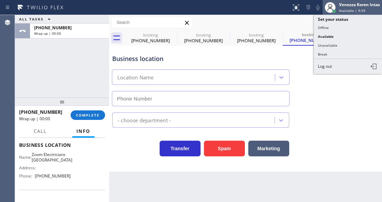
type input "[PHONE_NUMBER]"
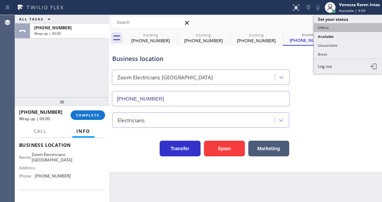
click at [329, 27] on button "Offline" at bounding box center [348, 27] width 68 height 9
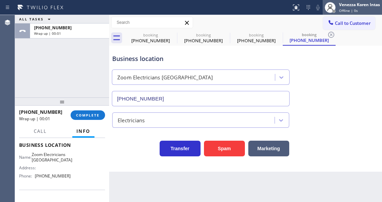
click at [365, 10] on div "Offline | 0s" at bounding box center [359, 10] width 41 height 5
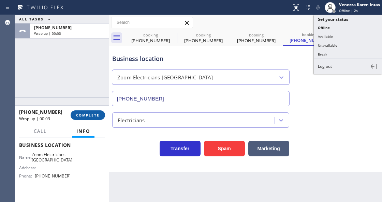
drag, startPoint x: 96, startPoint y: 113, endPoint x: 124, endPoint y: 115, distance: 28.0
click at [97, 113] on span "COMPLETE" at bounding box center [88, 115] width 24 height 5
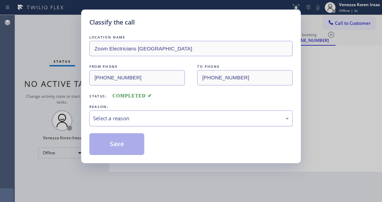
click at [157, 122] on div "Select a reason" at bounding box center [191, 119] width 196 height 8
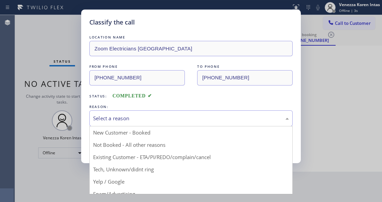
drag, startPoint x: 156, startPoint y: 170, endPoint x: 115, endPoint y: 147, distance: 47.0
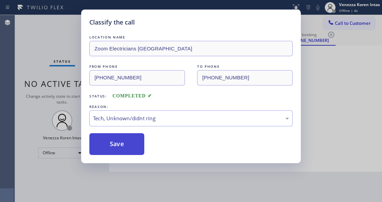
click at [111, 146] on button "Save" at bounding box center [116, 144] width 55 height 22
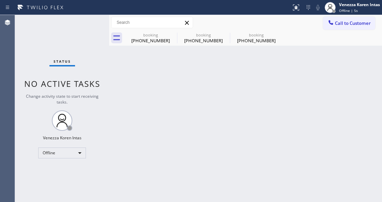
click at [358, 9] on div "Offline | 5s" at bounding box center [359, 10] width 41 height 5
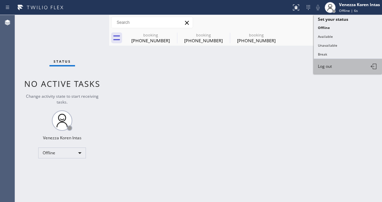
click at [346, 63] on button "Log out" at bounding box center [348, 66] width 68 height 15
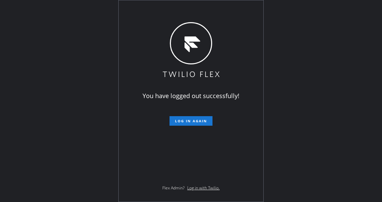
click at [71, 79] on div "You have logged out successfully! Log in again Flex Admin? Log in with Twilio." at bounding box center [191, 101] width 382 height 202
